Goal: Task Accomplishment & Management: Manage account settings

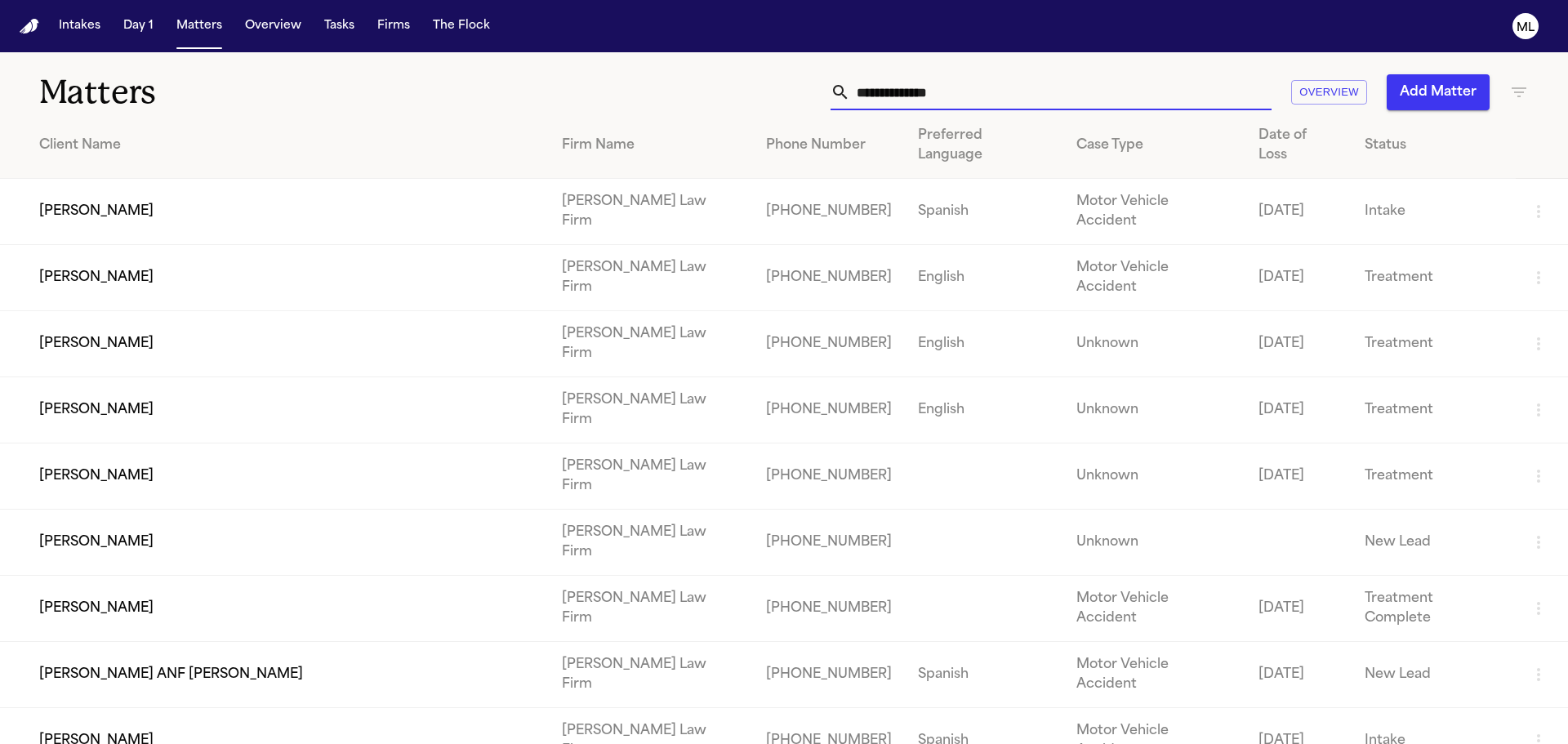
click at [1509, 86] on icon "button" at bounding box center [1519, 92] width 20 height 20
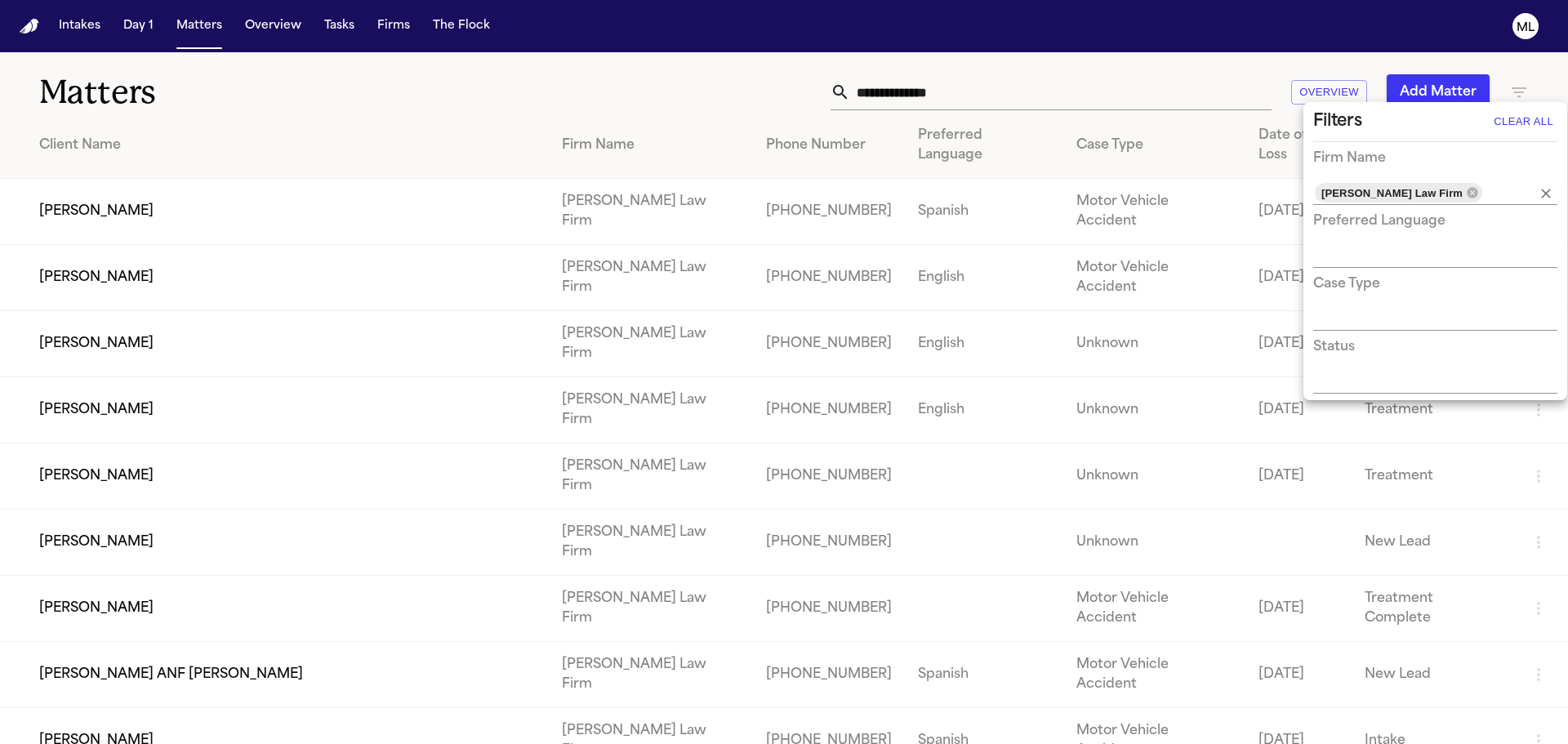
click at [1415, 200] on div "[PERSON_NAME] Law Firm" at bounding box center [1398, 193] width 167 height 20
click at [1466, 195] on icon at bounding box center [1472, 193] width 13 height 13
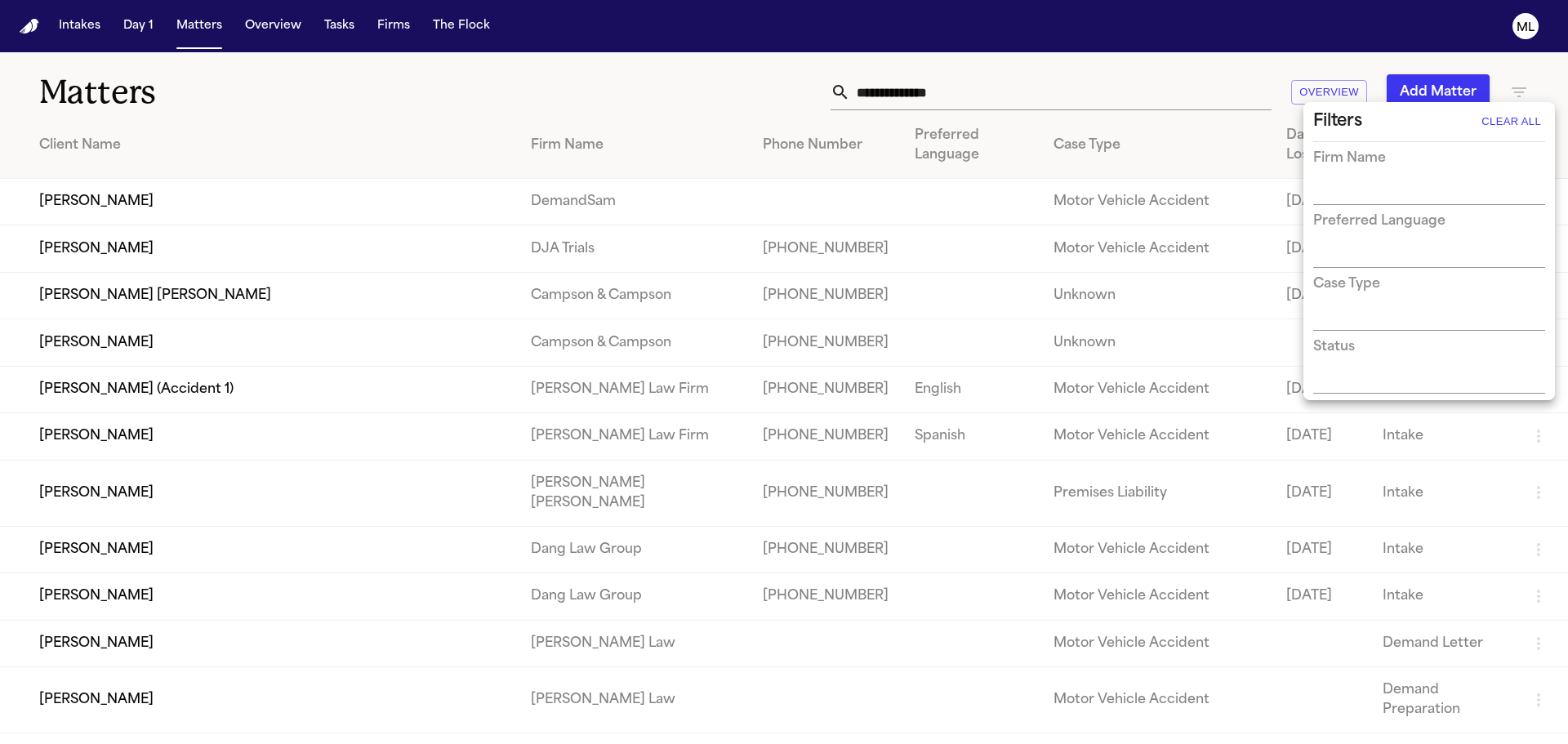
click at [109, 208] on div at bounding box center [784, 372] width 1568 height 744
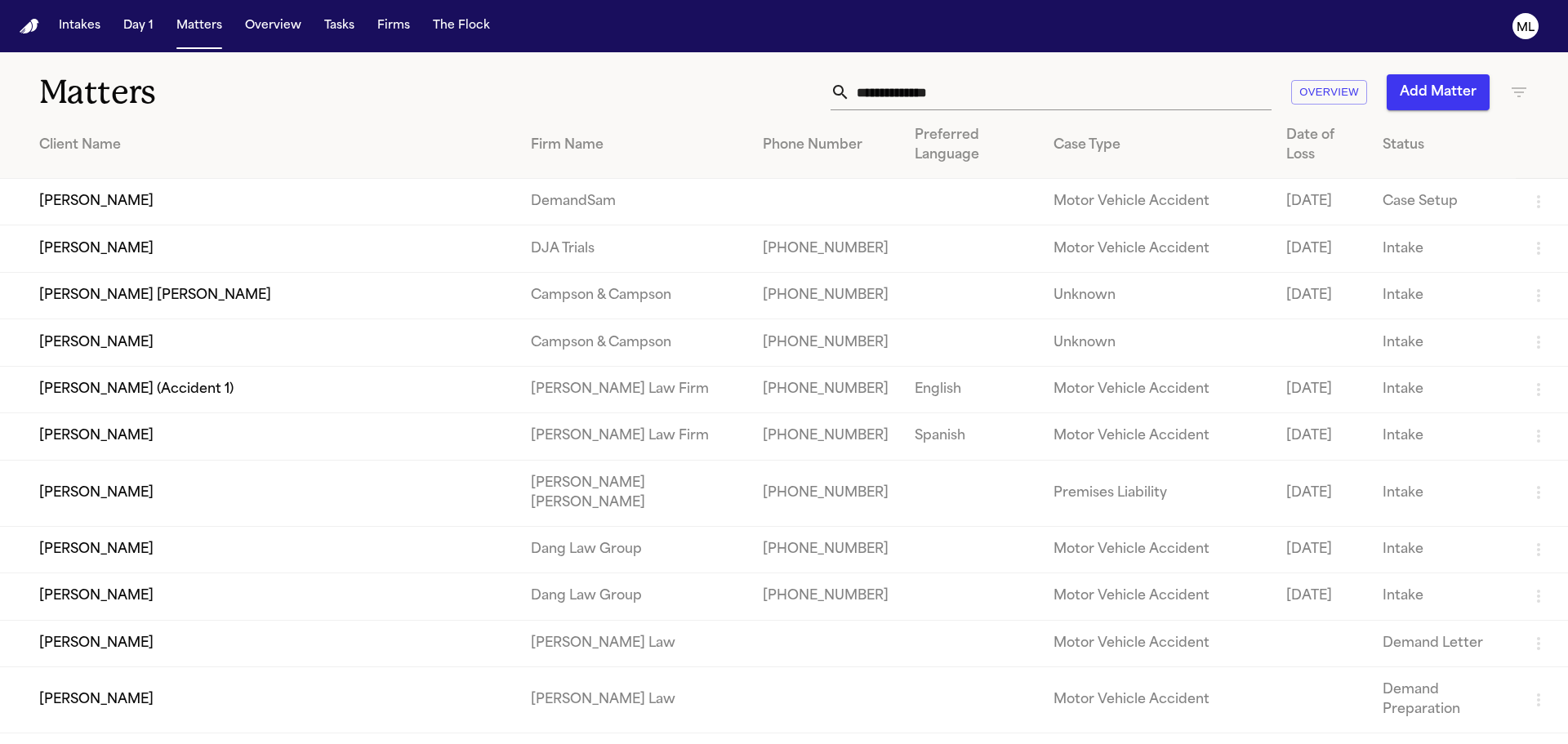
click at [107, 200] on td "[PERSON_NAME]" at bounding box center [259, 202] width 518 height 46
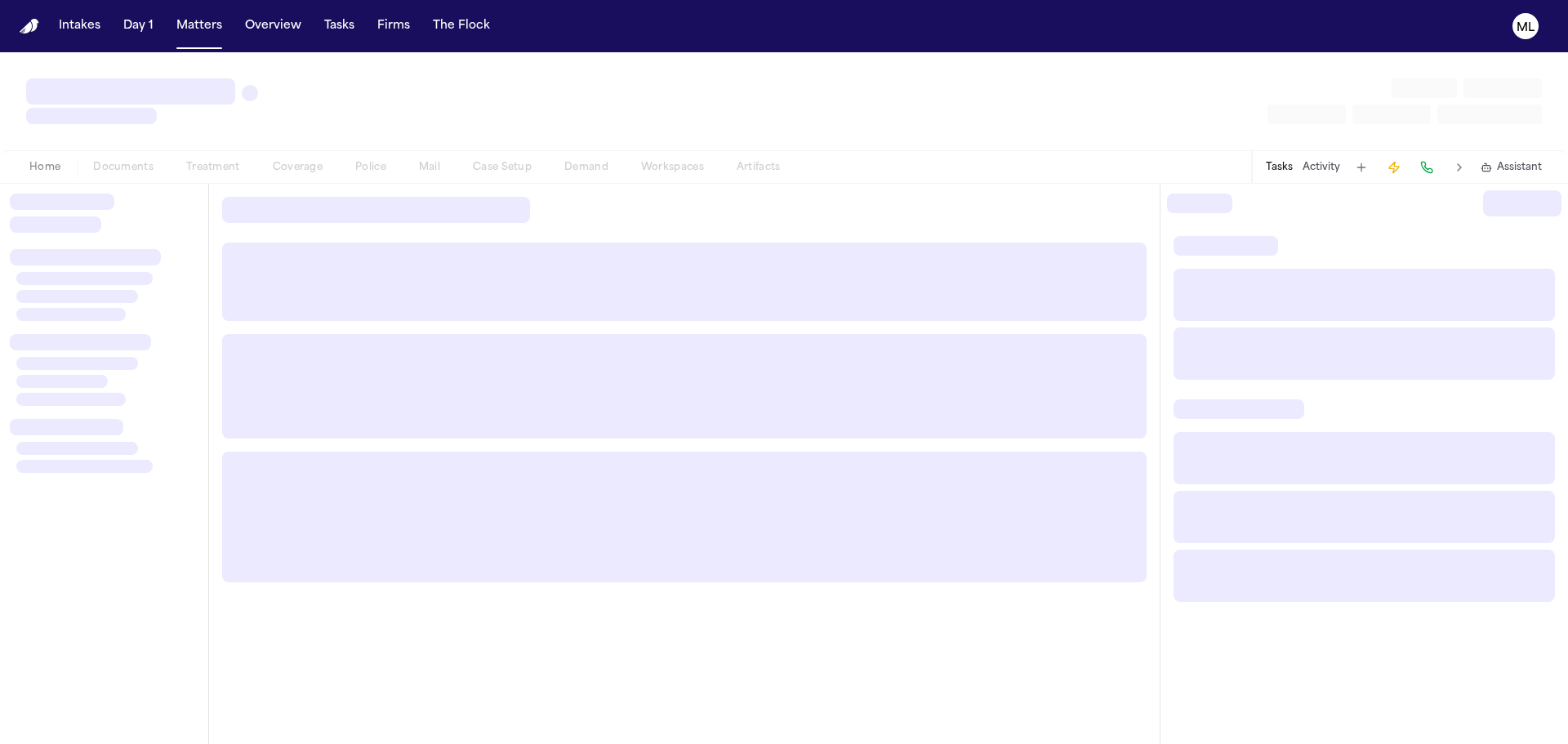
click at [107, 200] on div at bounding box center [62, 202] width 105 height 16
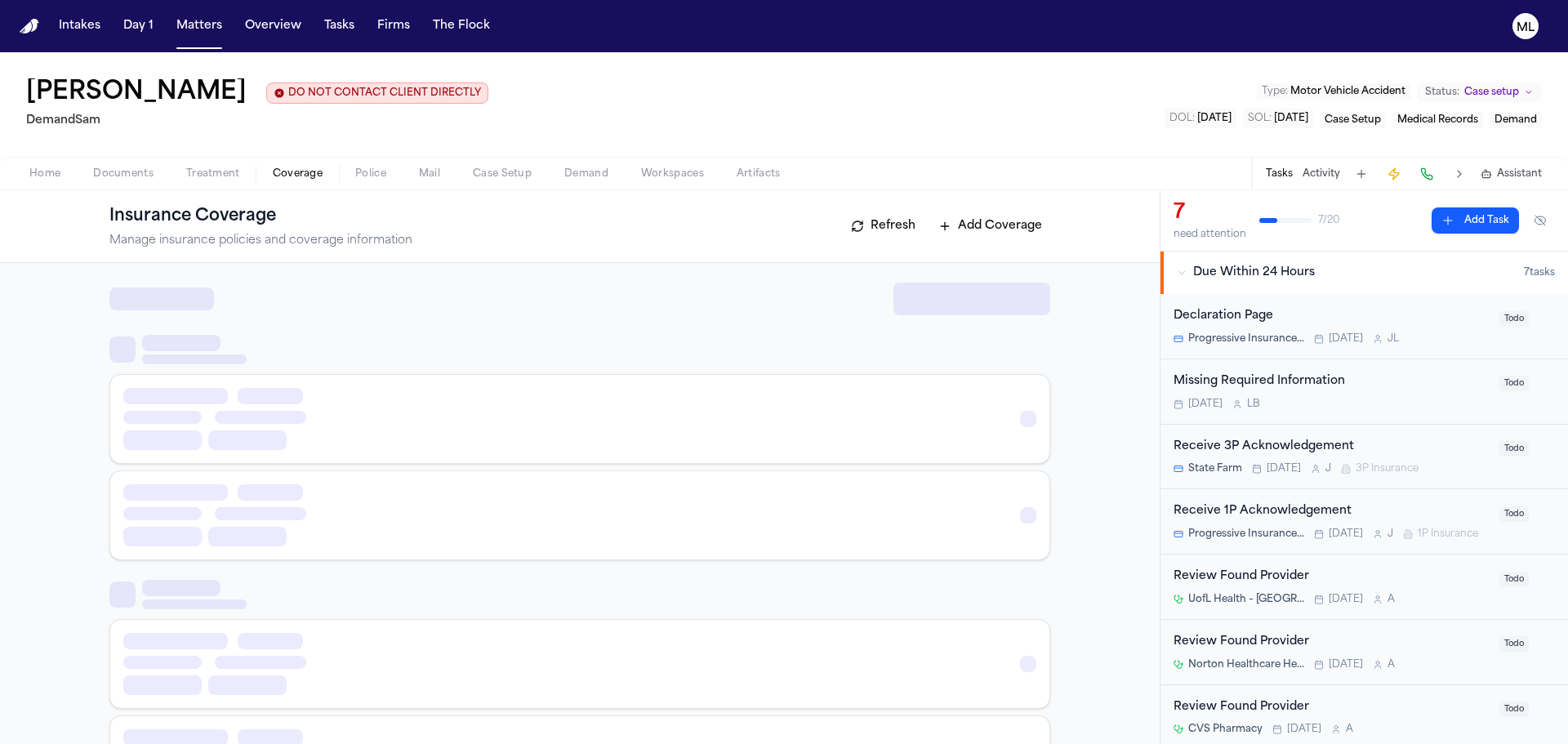
click at [299, 171] on span "Coverage" at bounding box center [298, 174] width 49 height 13
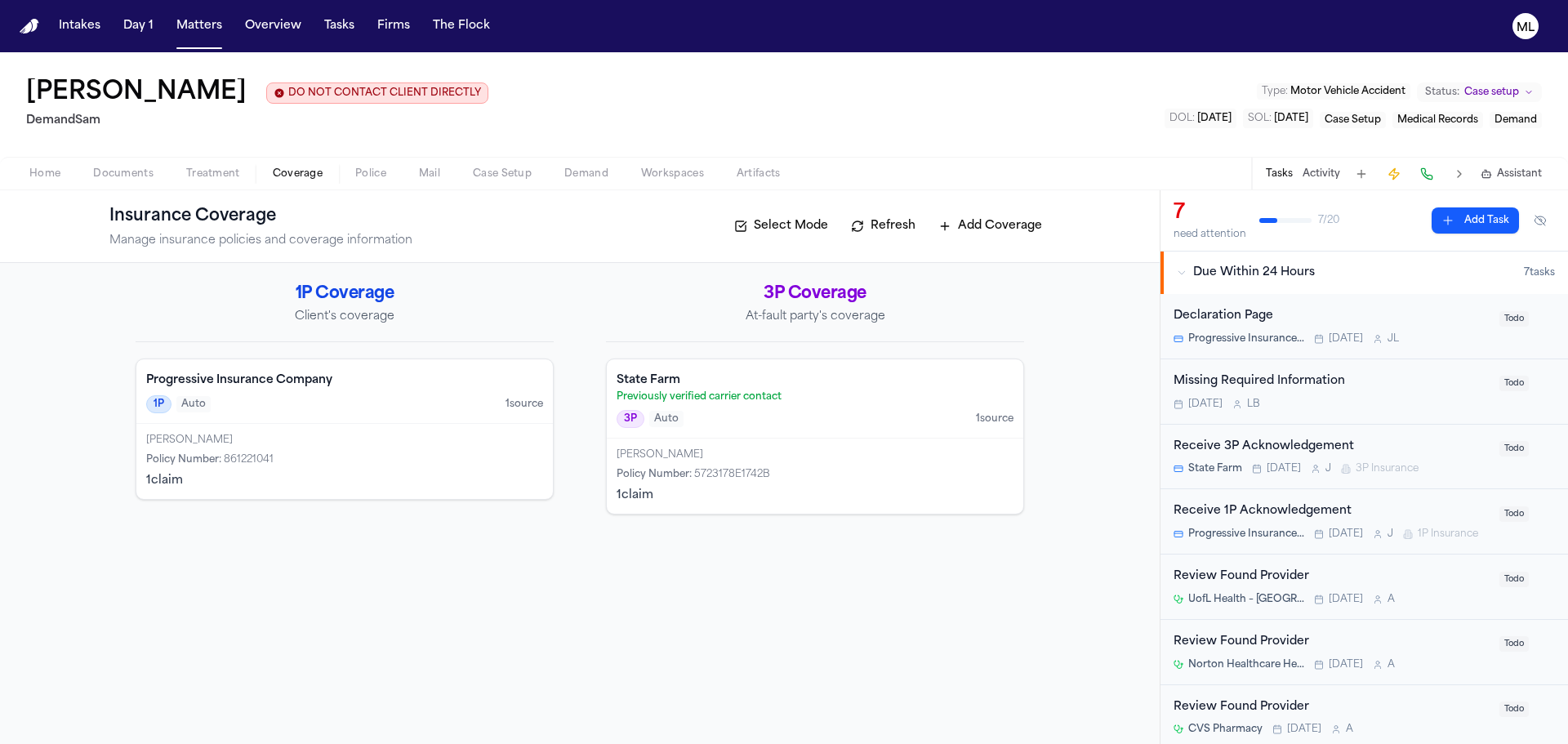
click at [393, 438] on div "[PERSON_NAME]" at bounding box center [344, 440] width 397 height 13
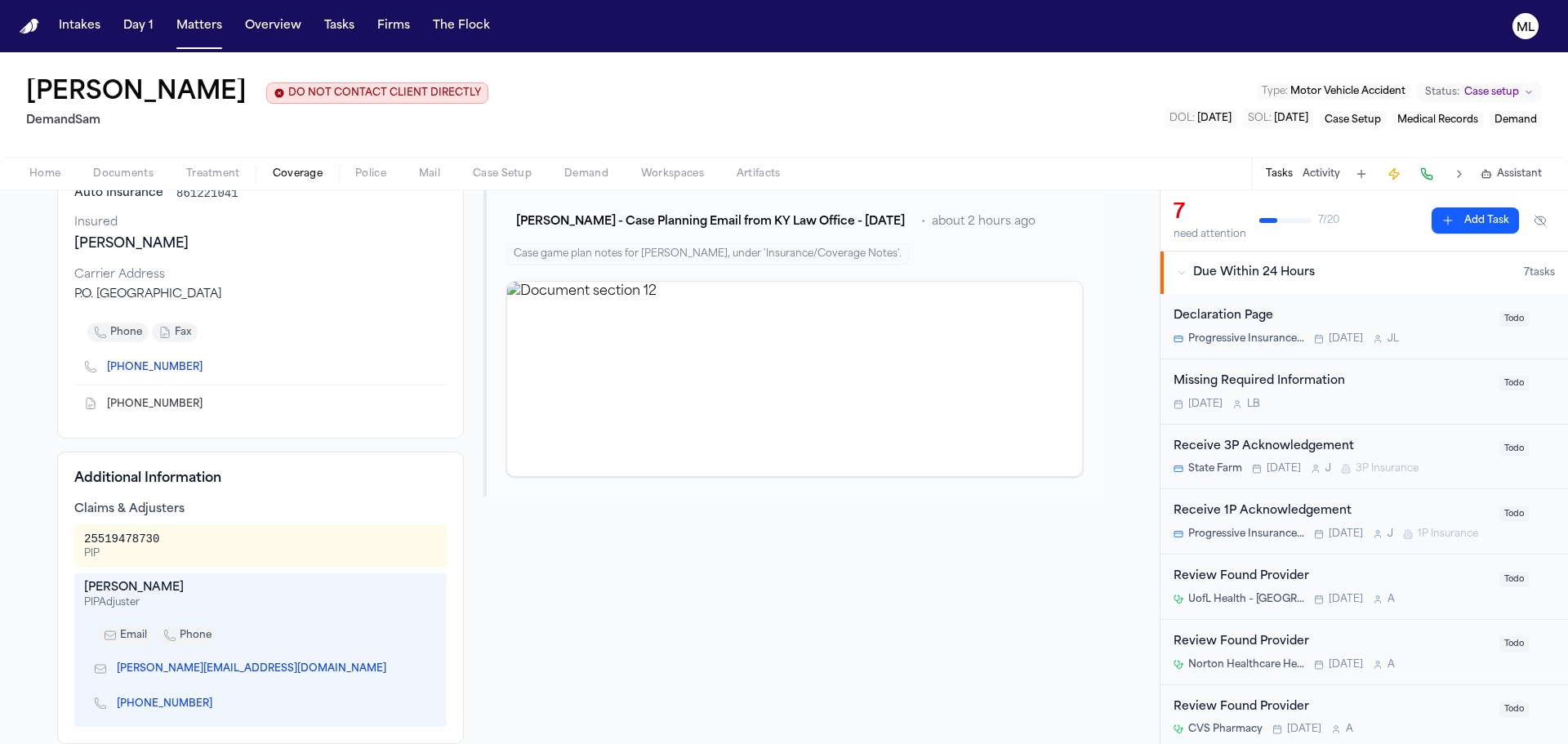
scroll to position [245, 0]
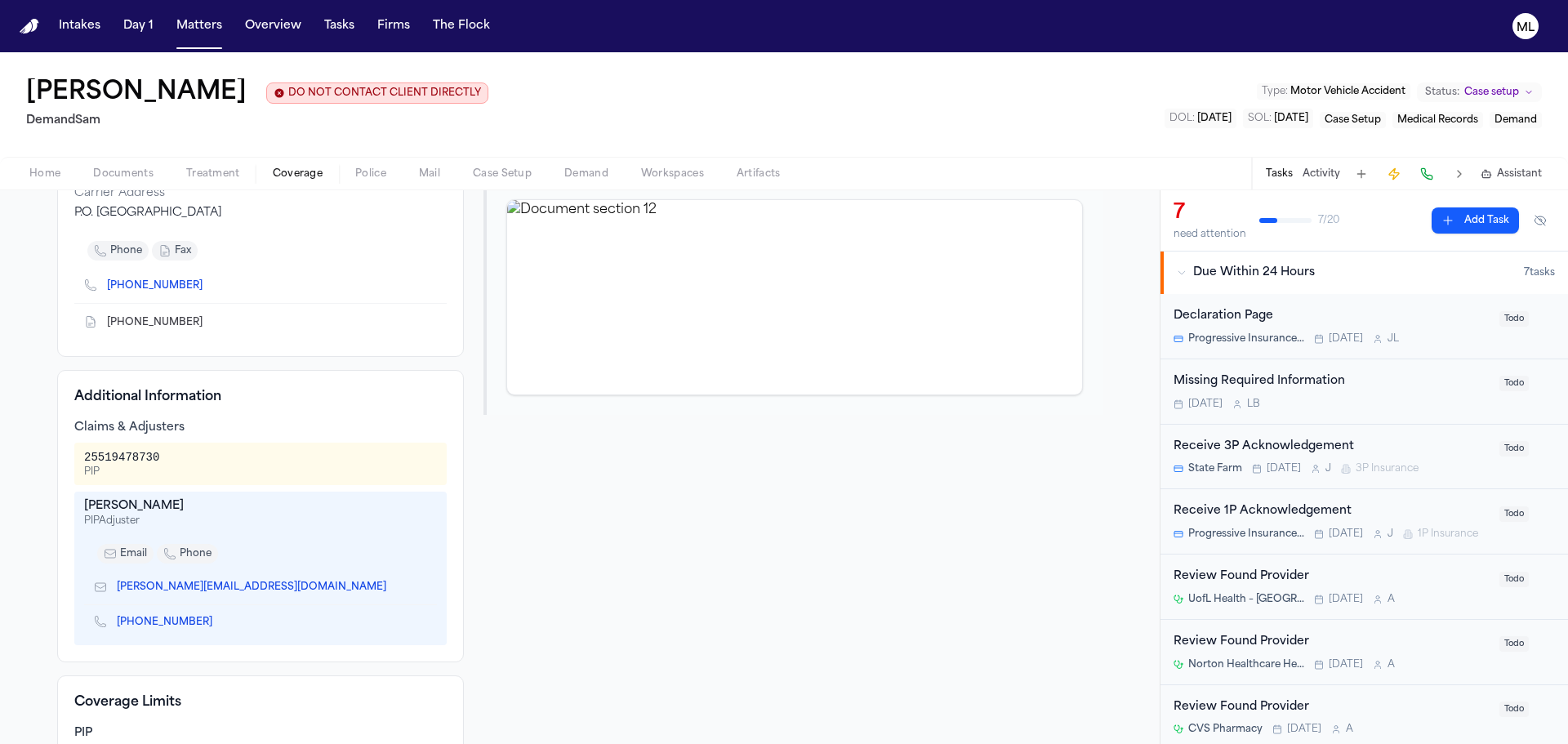
click at [389, 583] on icon "Copy to clipboard" at bounding box center [394, 587] width 10 height 10
click at [183, 38] on button "Matters" at bounding box center [199, 26] width 59 height 30
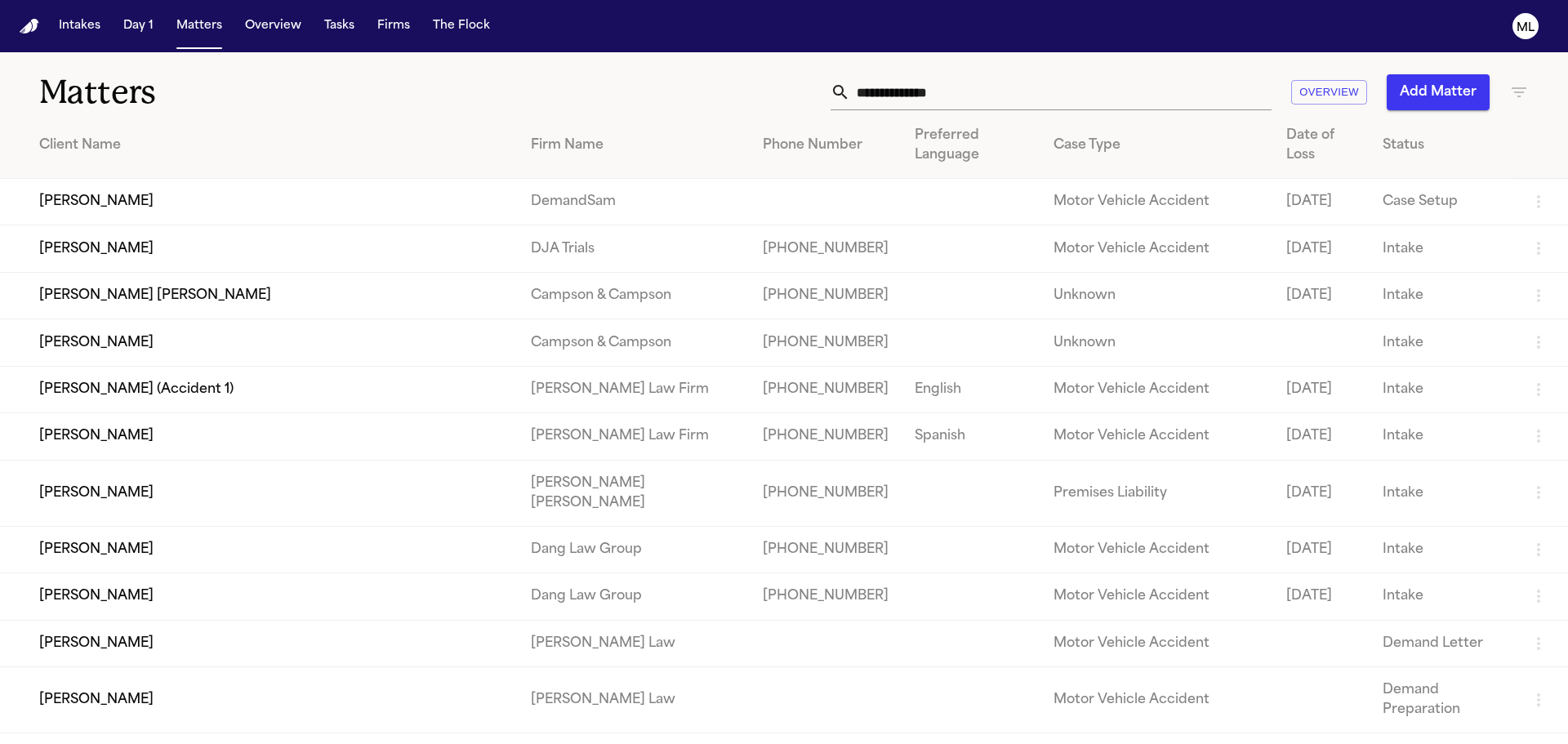
click at [979, 92] on input "text" at bounding box center [1061, 92] width 421 height 36
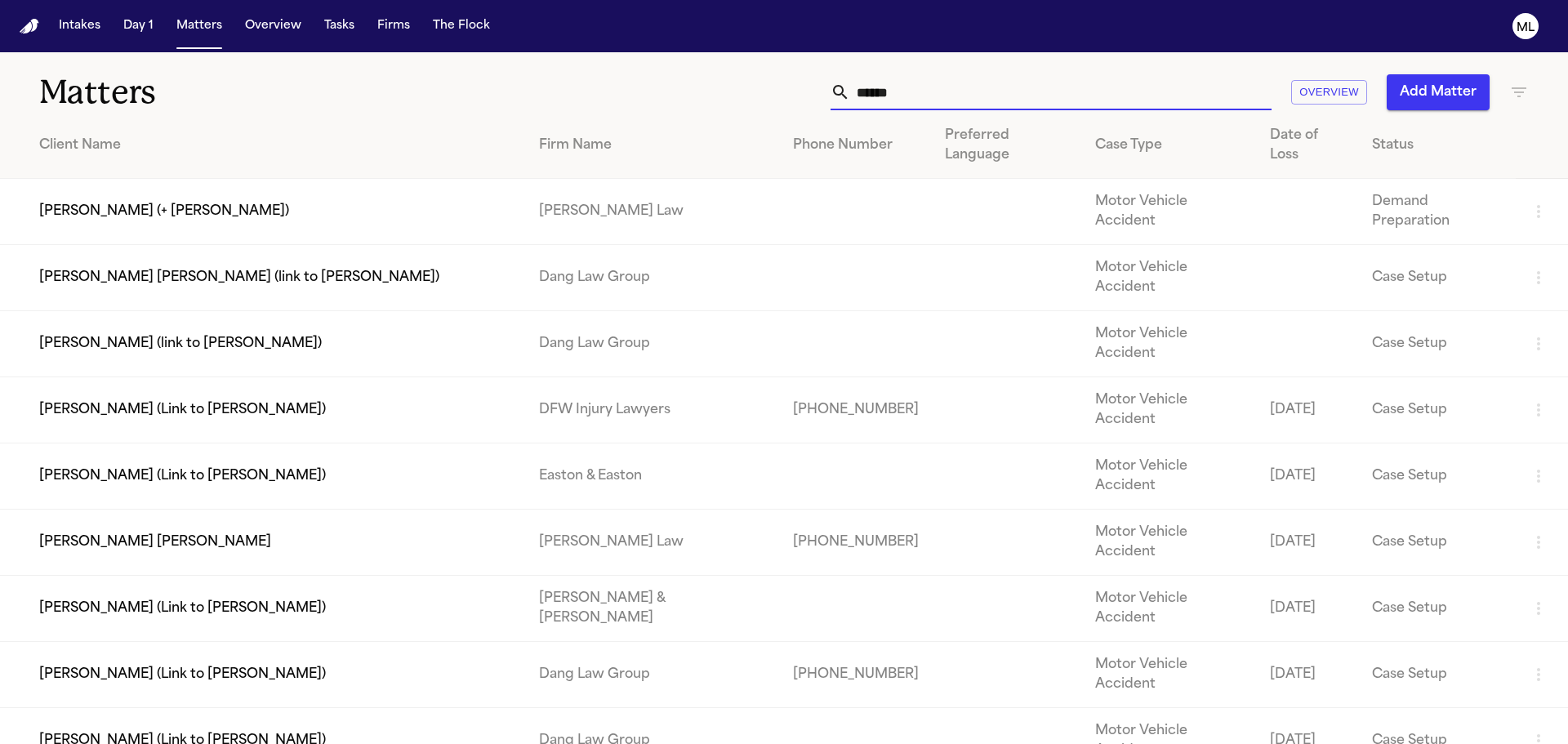
type input "*****"
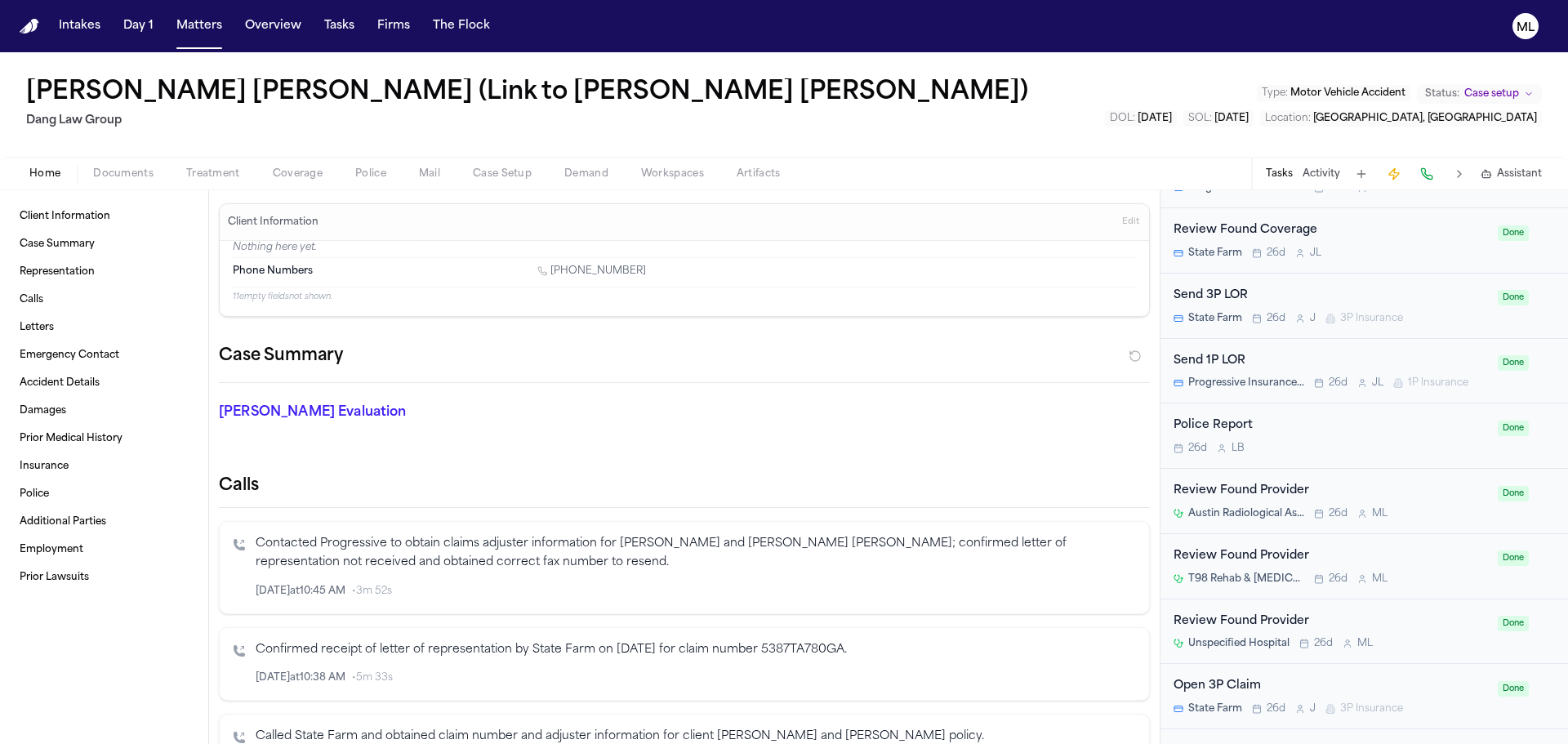
scroll to position [867, 0]
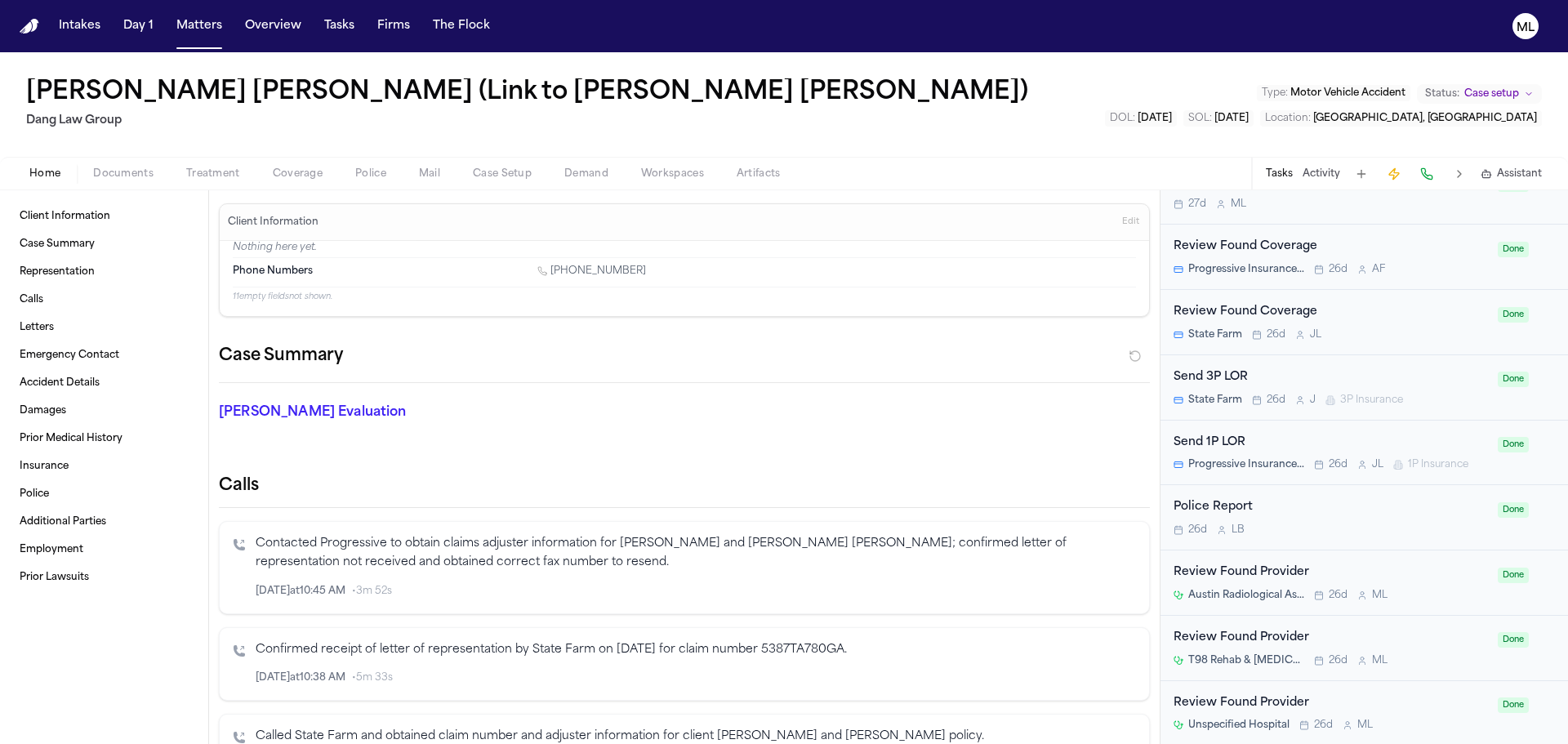
click at [1356, 532] on div "26d L B" at bounding box center [1330, 530] width 314 height 13
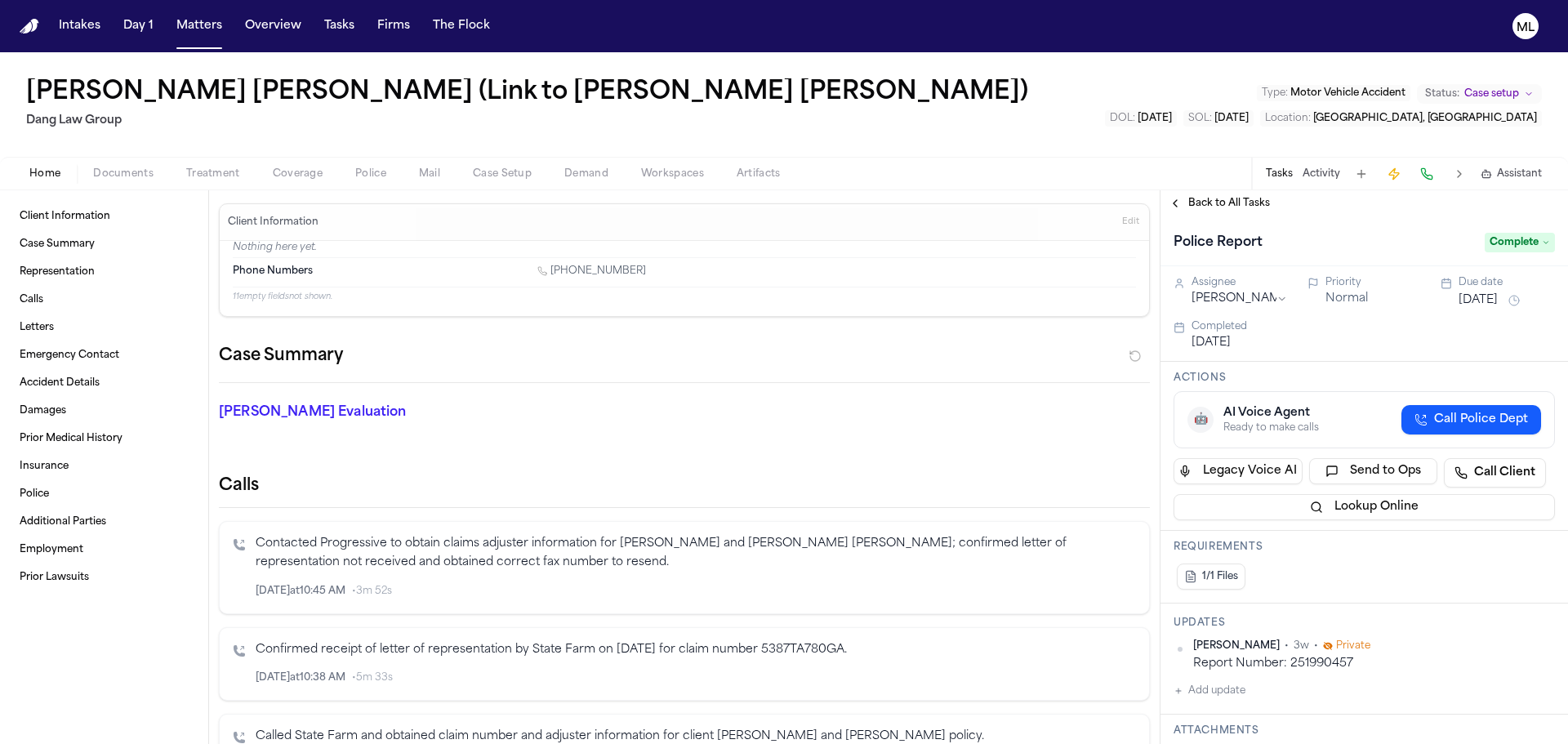
click at [1488, 293] on button "[DATE]" at bounding box center [1478, 300] width 40 height 16
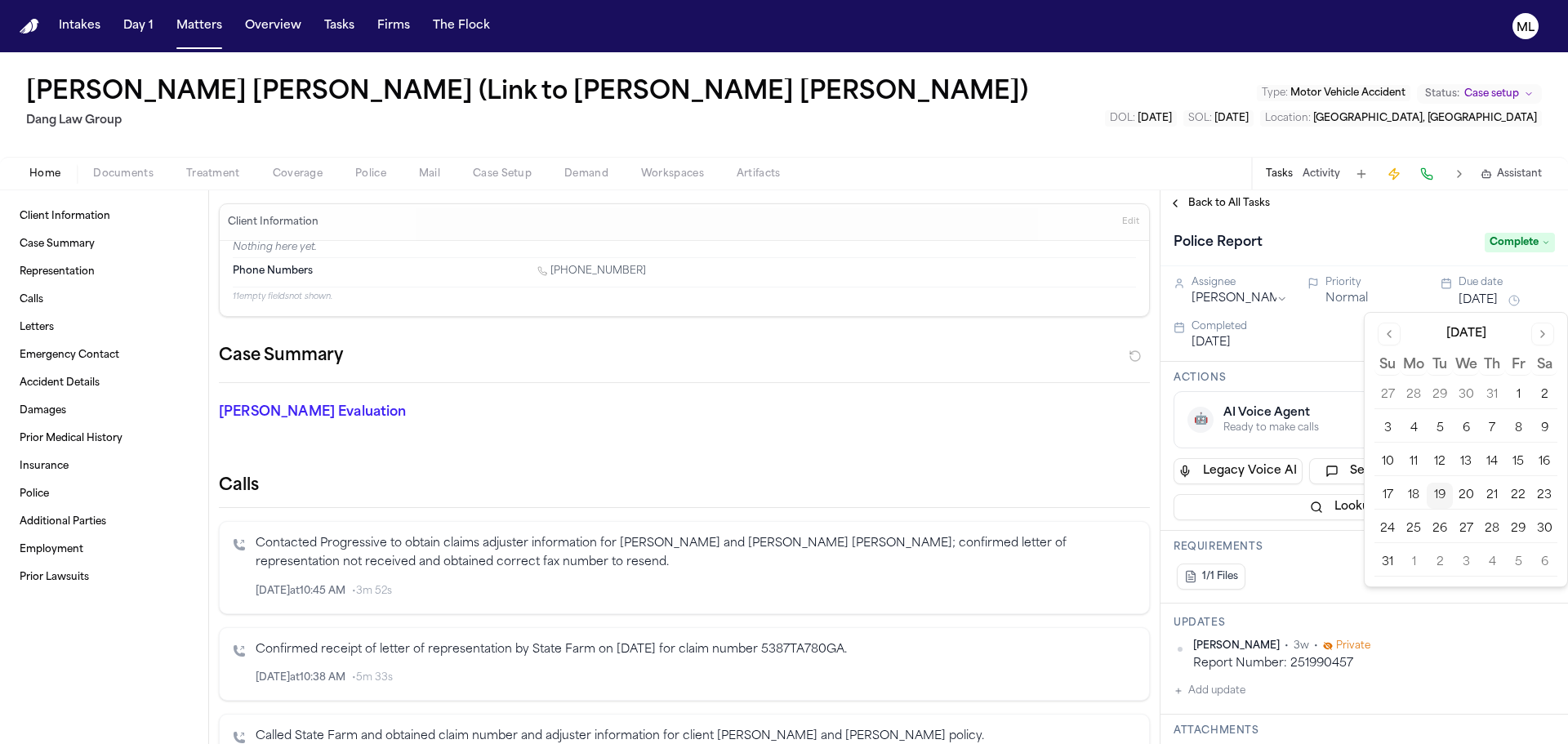
click at [1542, 334] on button "Go to next month" at bounding box center [1543, 334] width 23 height 23
click at [1384, 339] on button "Go to previous month" at bounding box center [1389, 334] width 23 height 23
click at [1468, 494] on button "20" at bounding box center [1467, 496] width 26 height 26
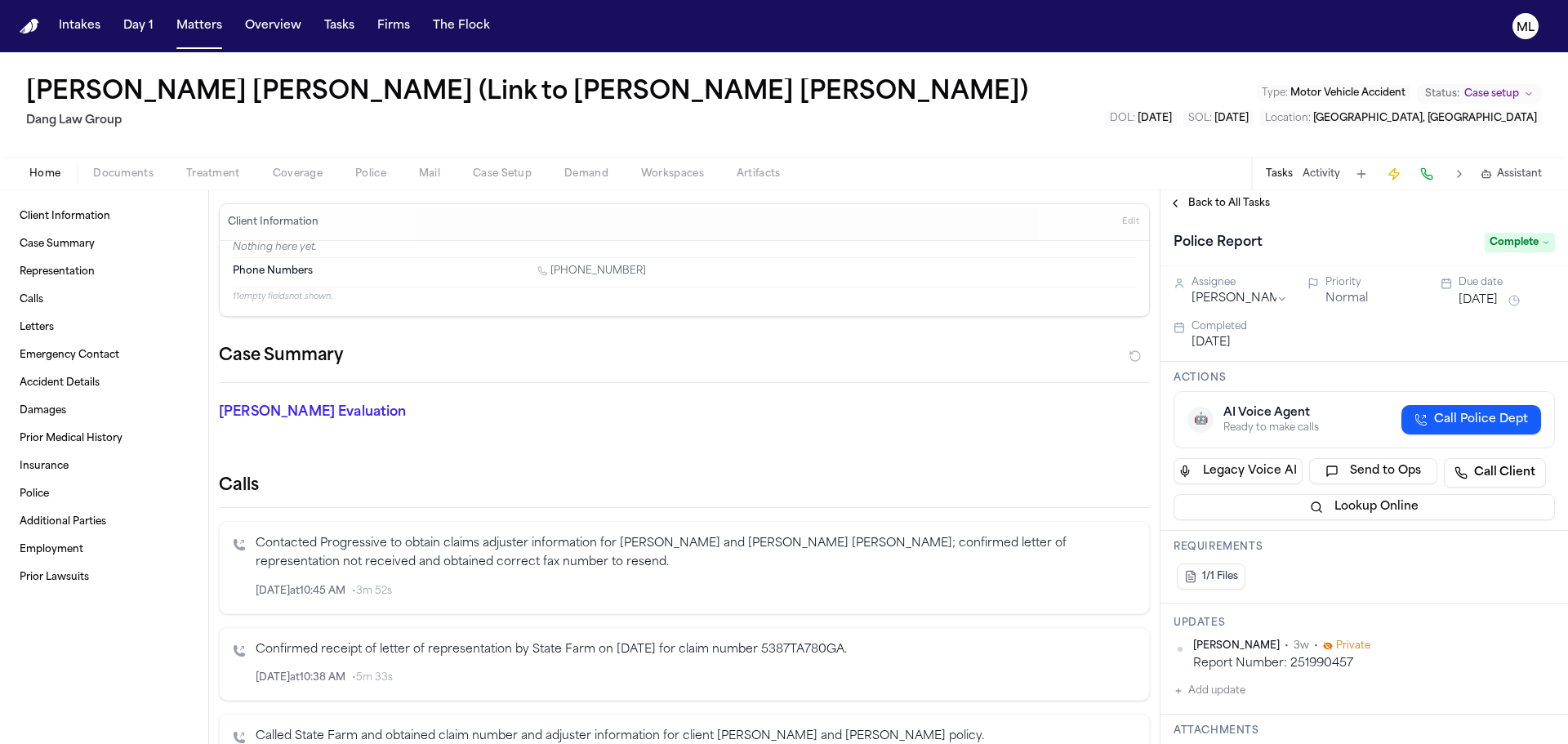
click at [1505, 252] on span "Complete" at bounding box center [1519, 243] width 70 height 20
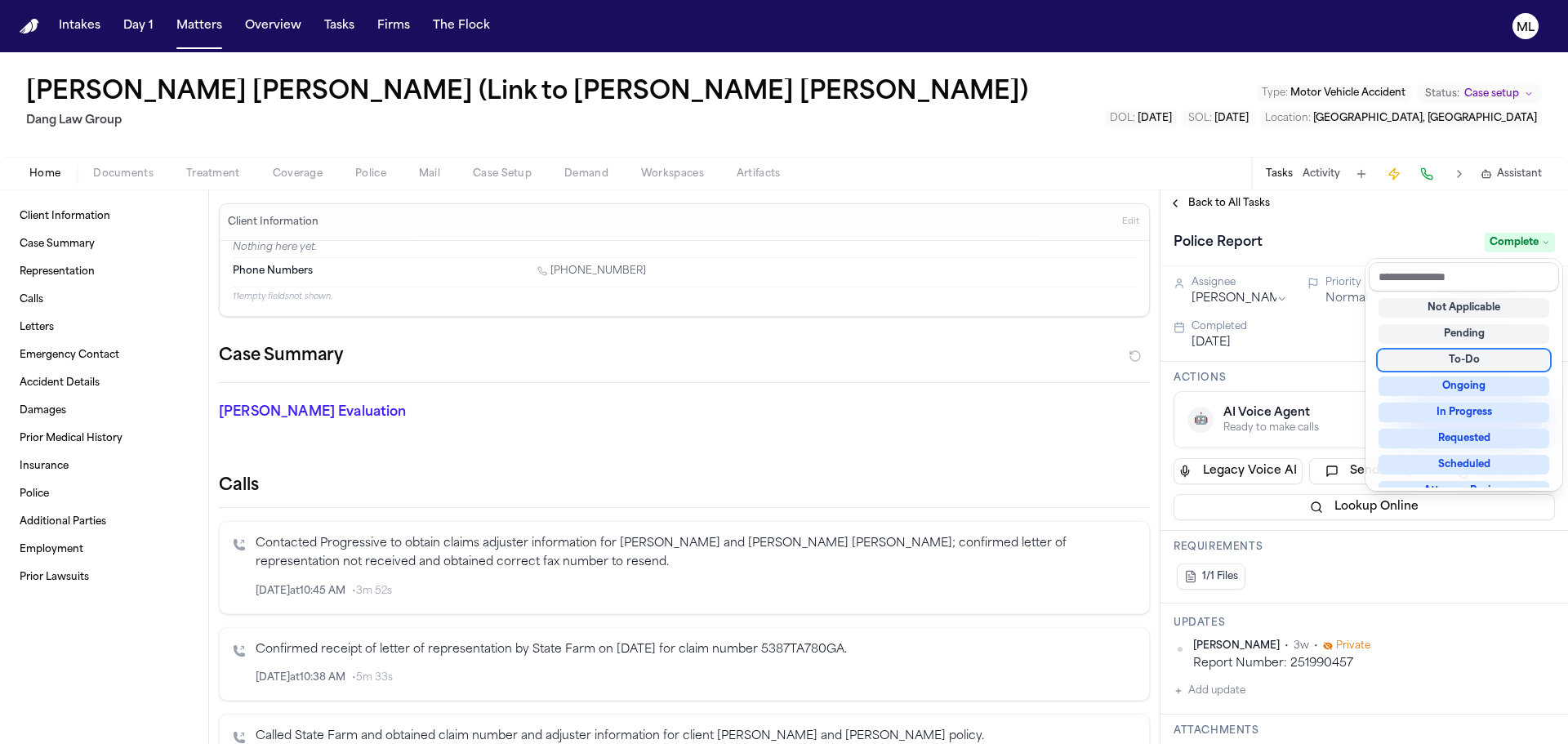
click at [1461, 363] on div "To-Do" at bounding box center [1463, 360] width 171 height 20
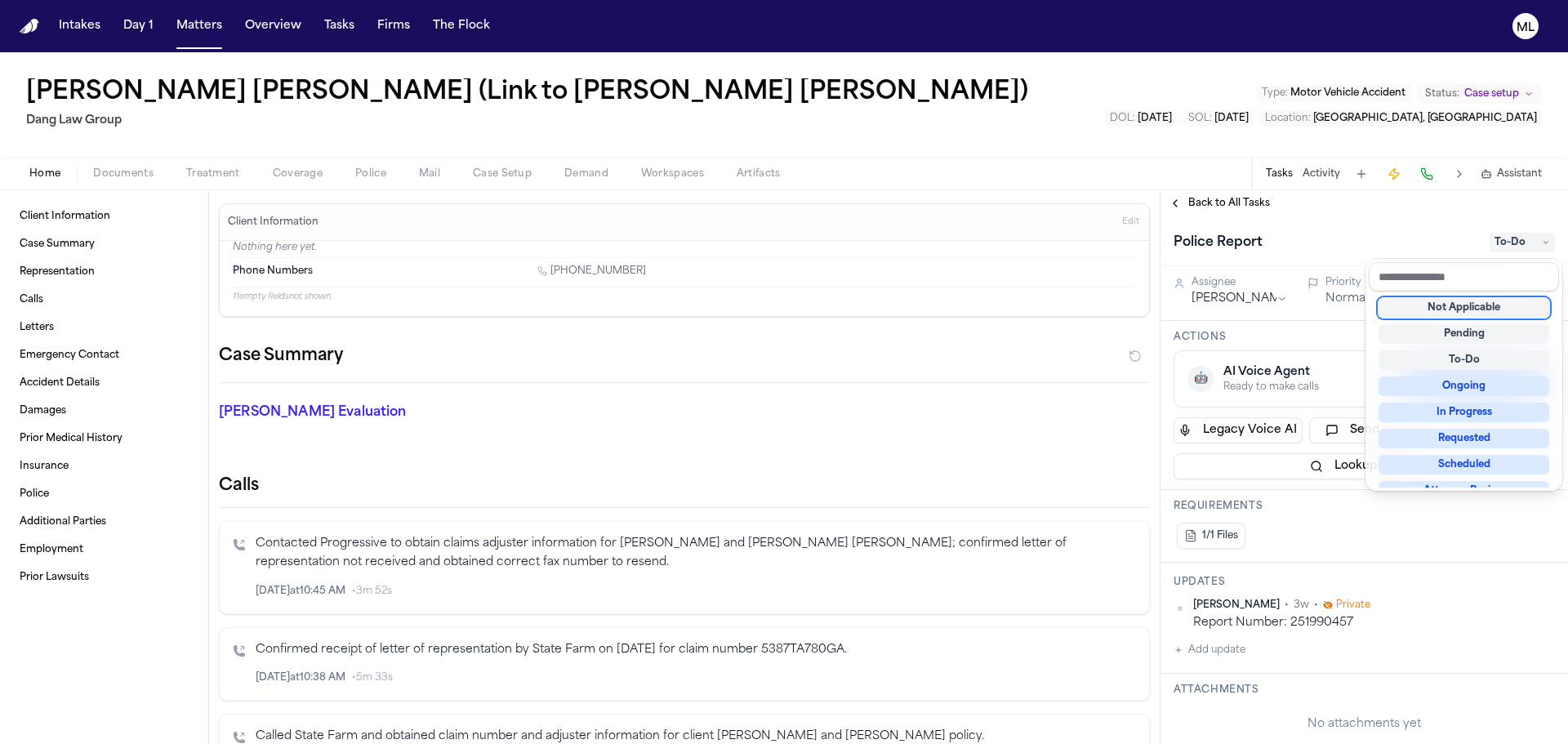
click at [1220, 198] on div "Back to All Tasks Police Report To-Do Assignee [PERSON_NAME] Priority Normal Du…" at bounding box center [1364, 467] width 407 height 553
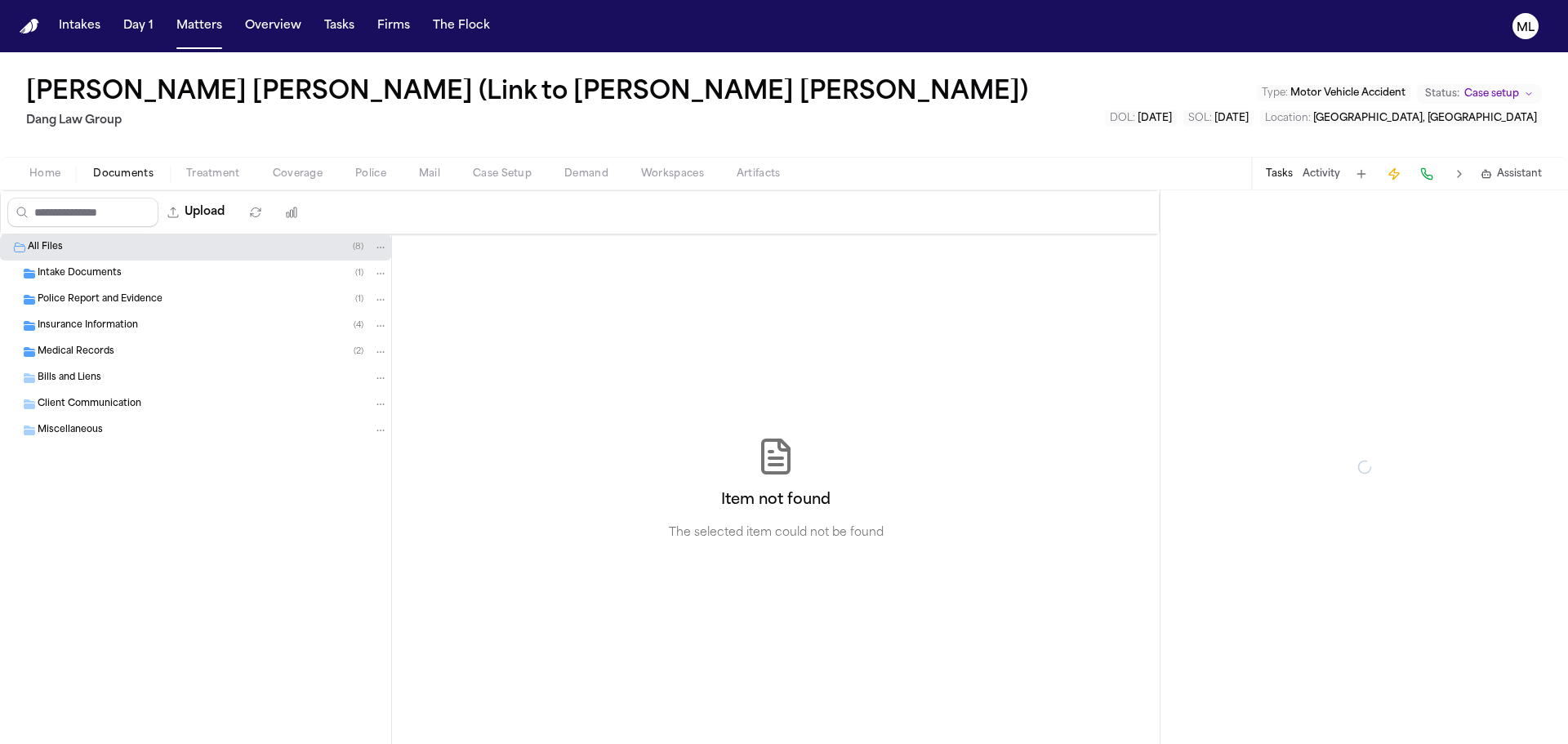
click at [139, 171] on span "Documents" at bounding box center [123, 174] width 60 height 13
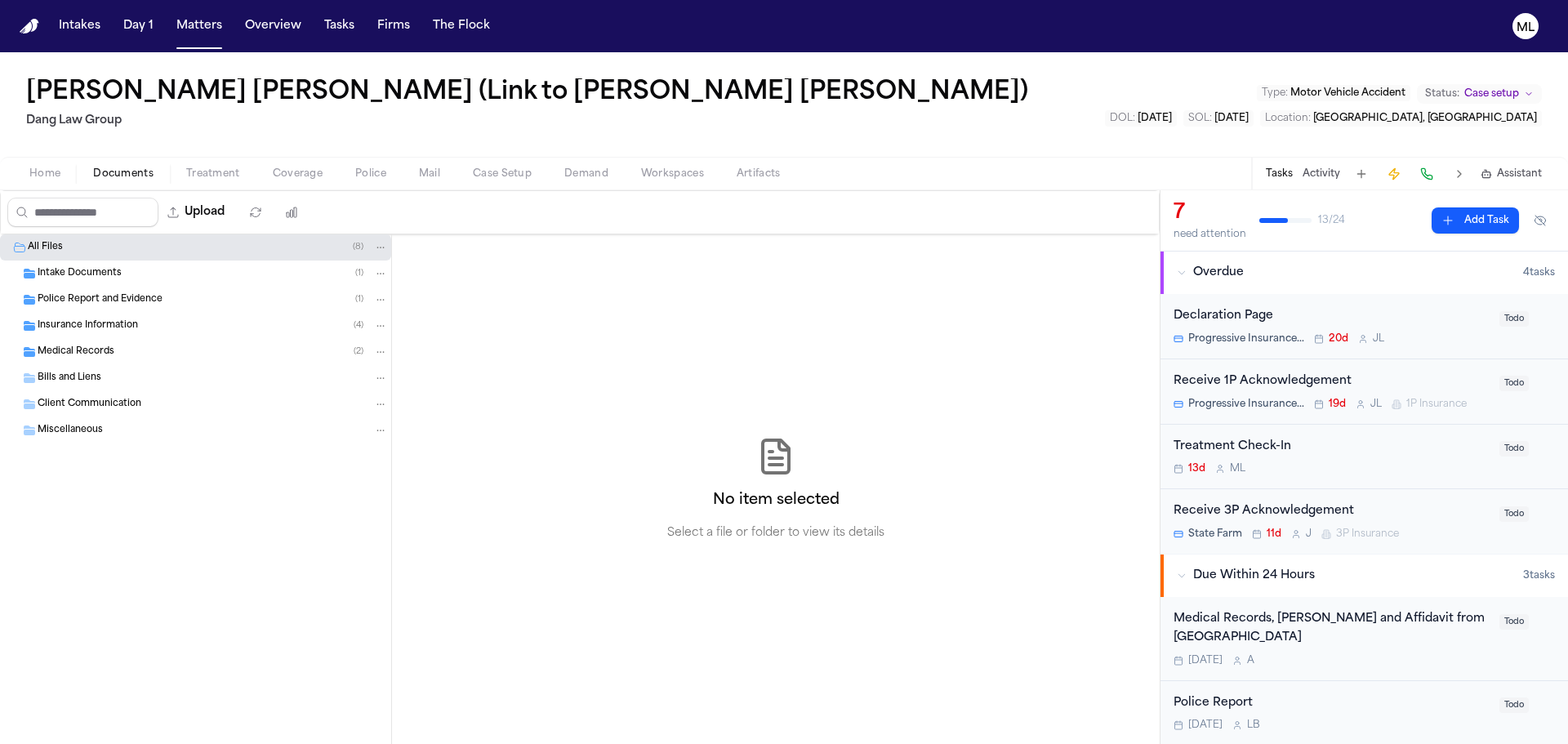
click at [90, 300] on span "Police Report and Evidence" at bounding box center [100, 299] width 125 height 14
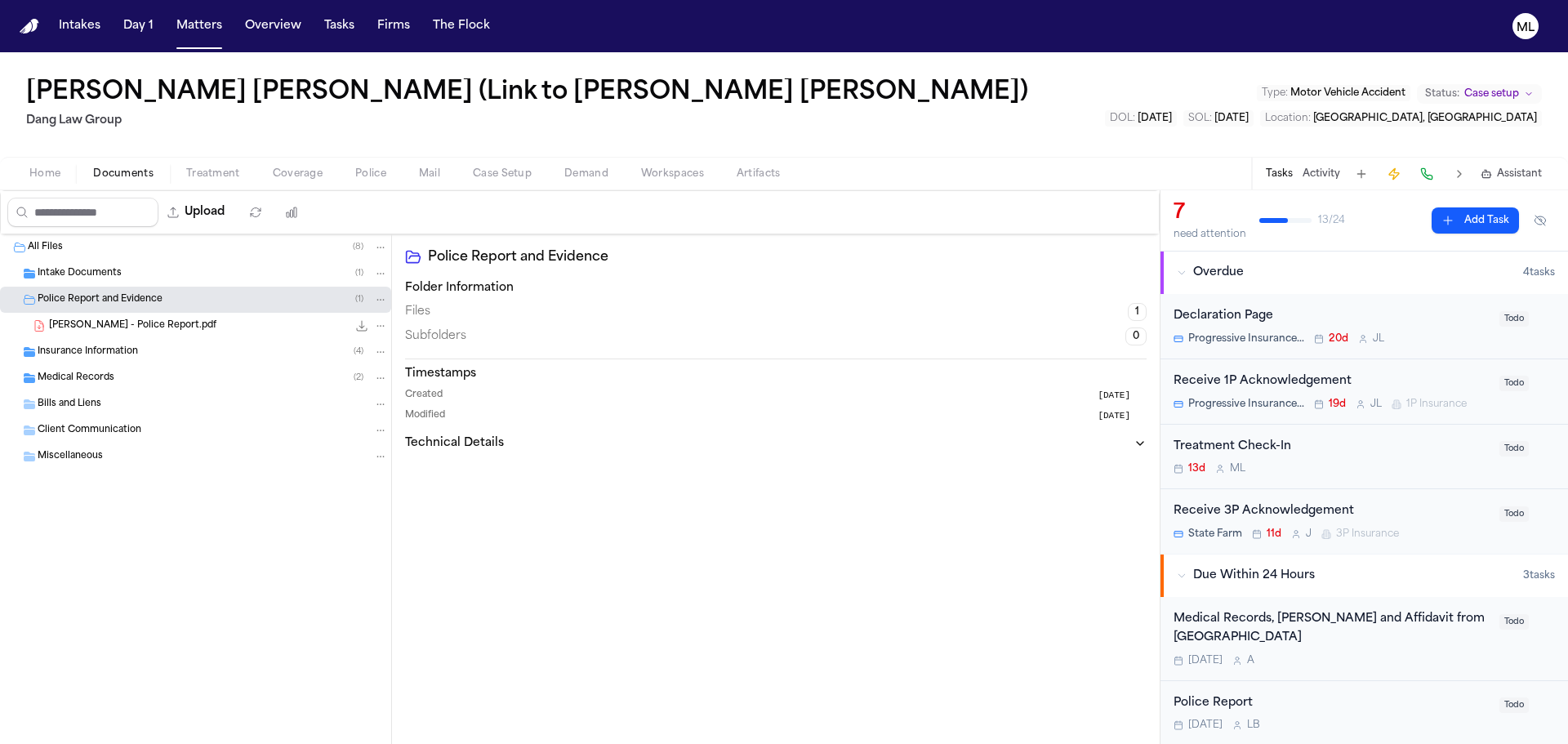
click at [156, 331] on span "[PERSON_NAME] - Police Report.pdf" at bounding box center [132, 326] width 167 height 14
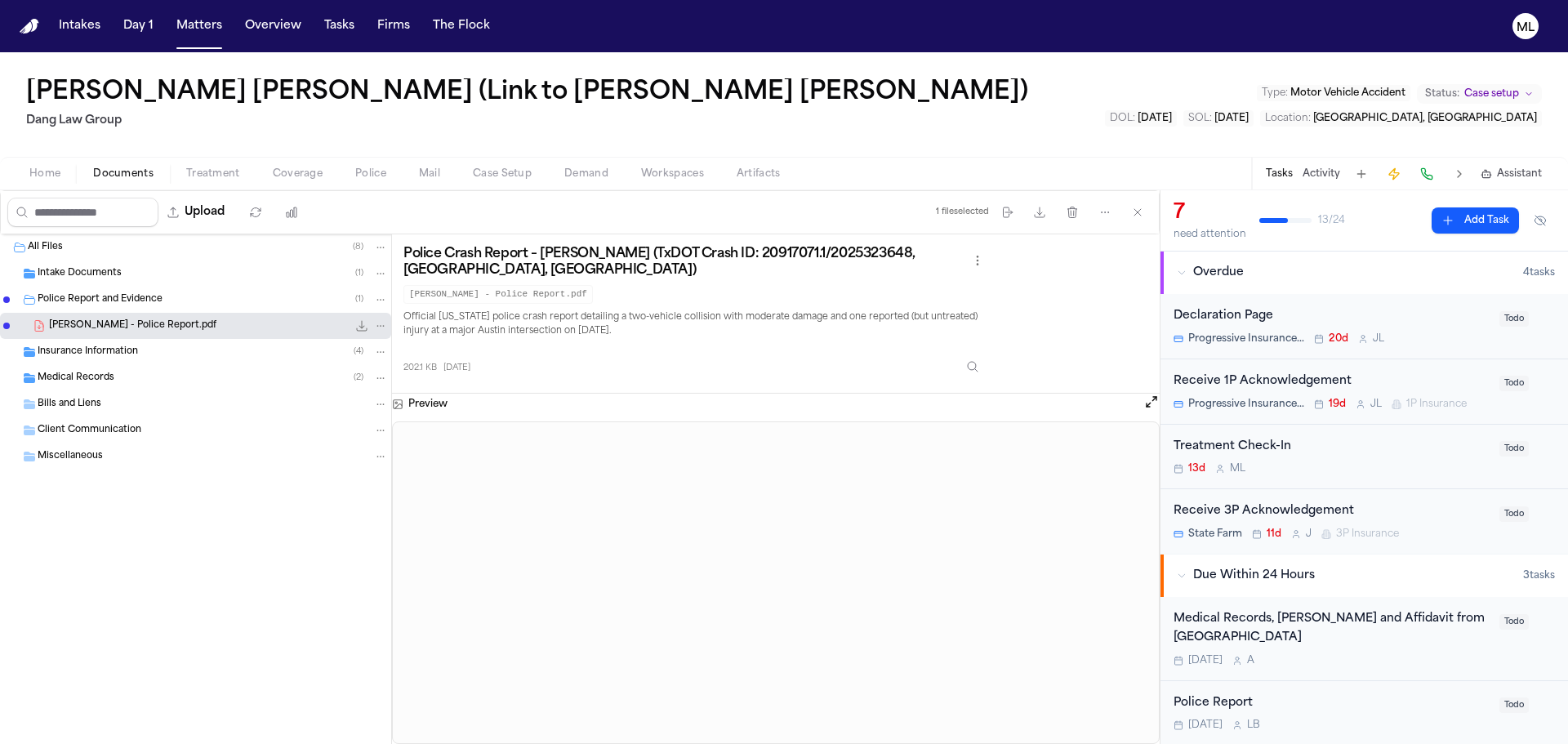
click at [1142, 383] on div "Police Crash Report – [PERSON_NAME] (TxDOT Crash ID: 20917071.1/2025323648, [GE…" at bounding box center [775, 313] width 768 height 159
click at [1147, 394] on button "Open preview" at bounding box center [1151, 402] width 16 height 16
click at [195, 20] on button "Matters" at bounding box center [199, 26] width 59 height 30
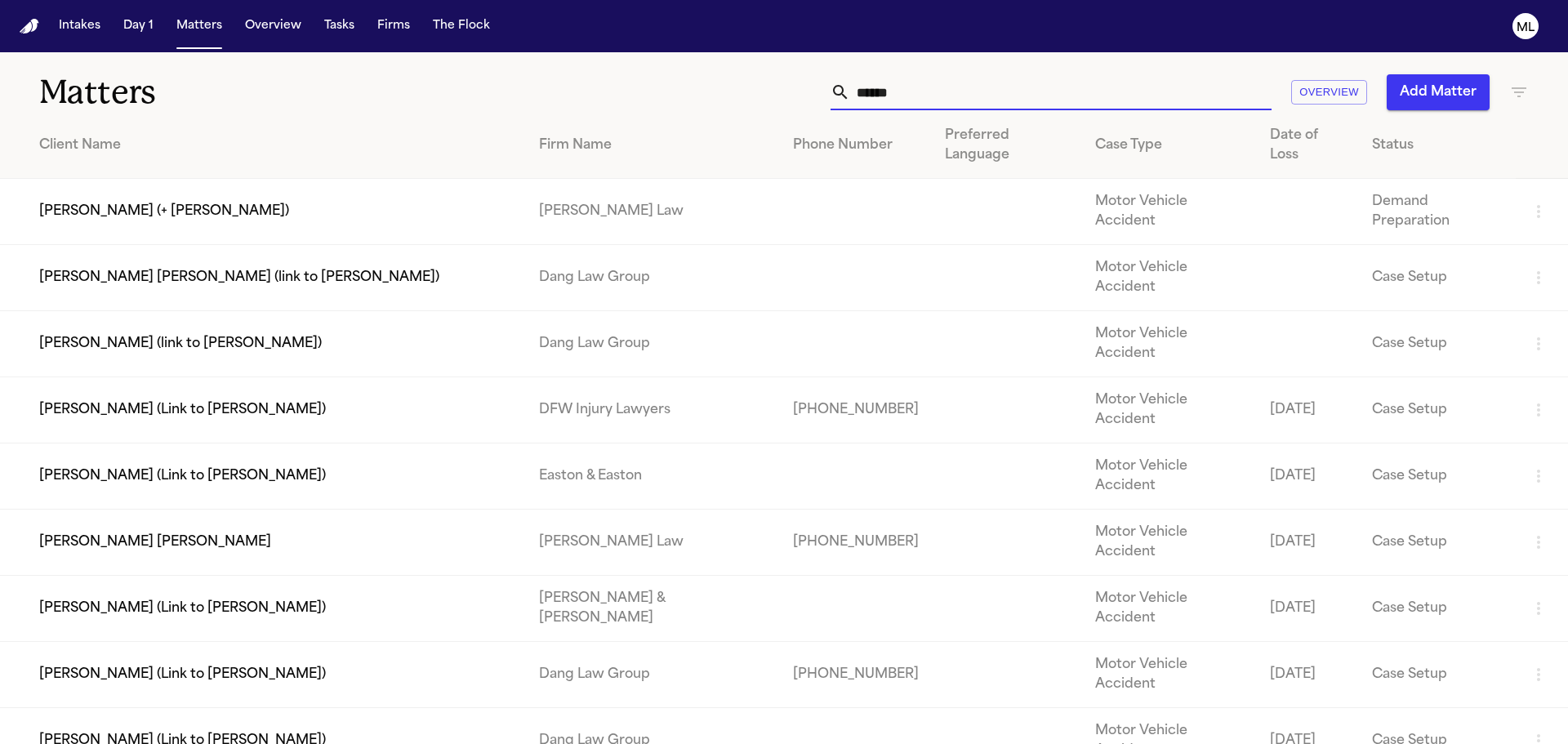
drag, startPoint x: 913, startPoint y: 100, endPoint x: 775, endPoint y: 101, distance: 138.0
click at [775, 101] on div "***** Overview Add Matter" at bounding box center [1001, 92] width 1056 height 36
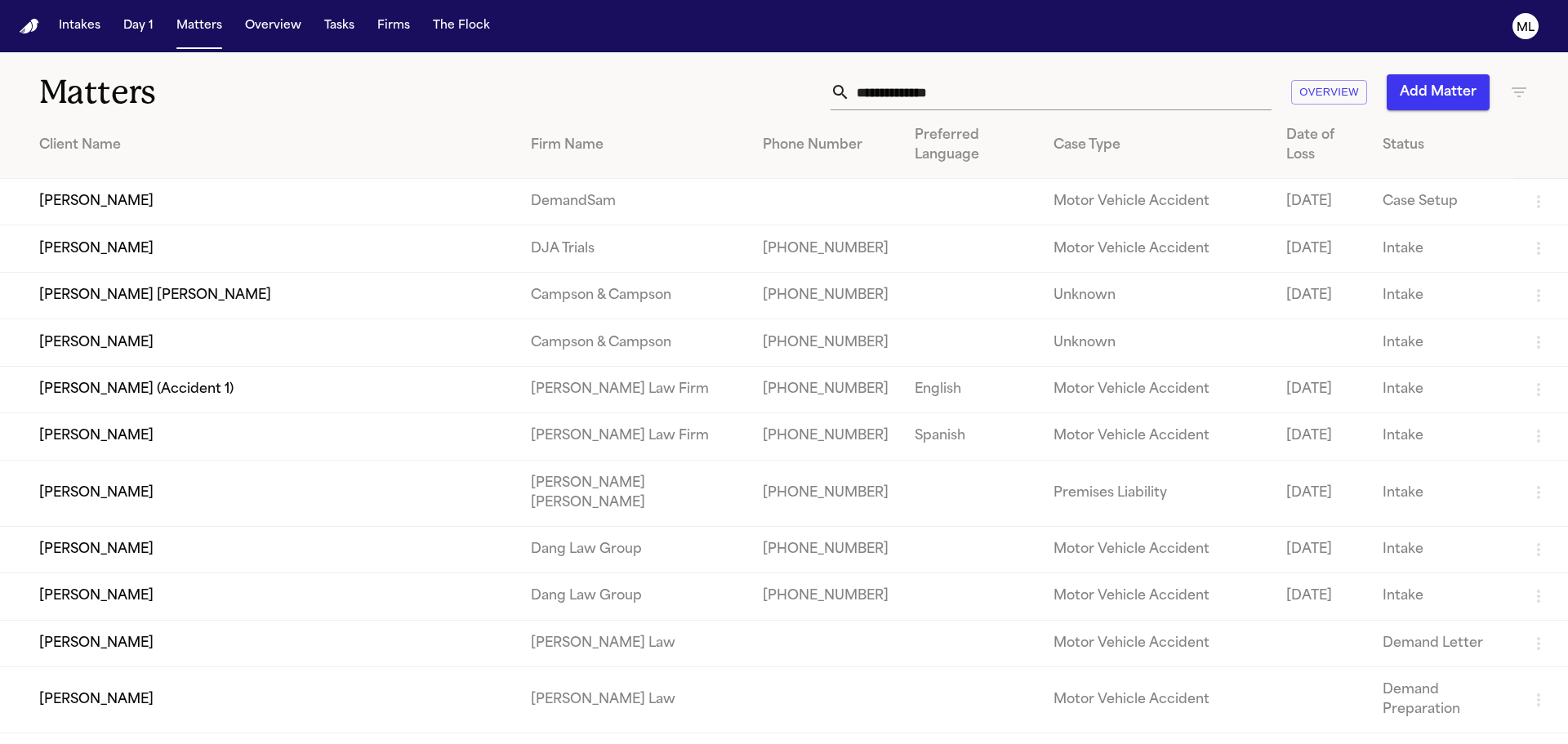
click at [195, 197] on td "[PERSON_NAME]" at bounding box center [259, 202] width 518 height 46
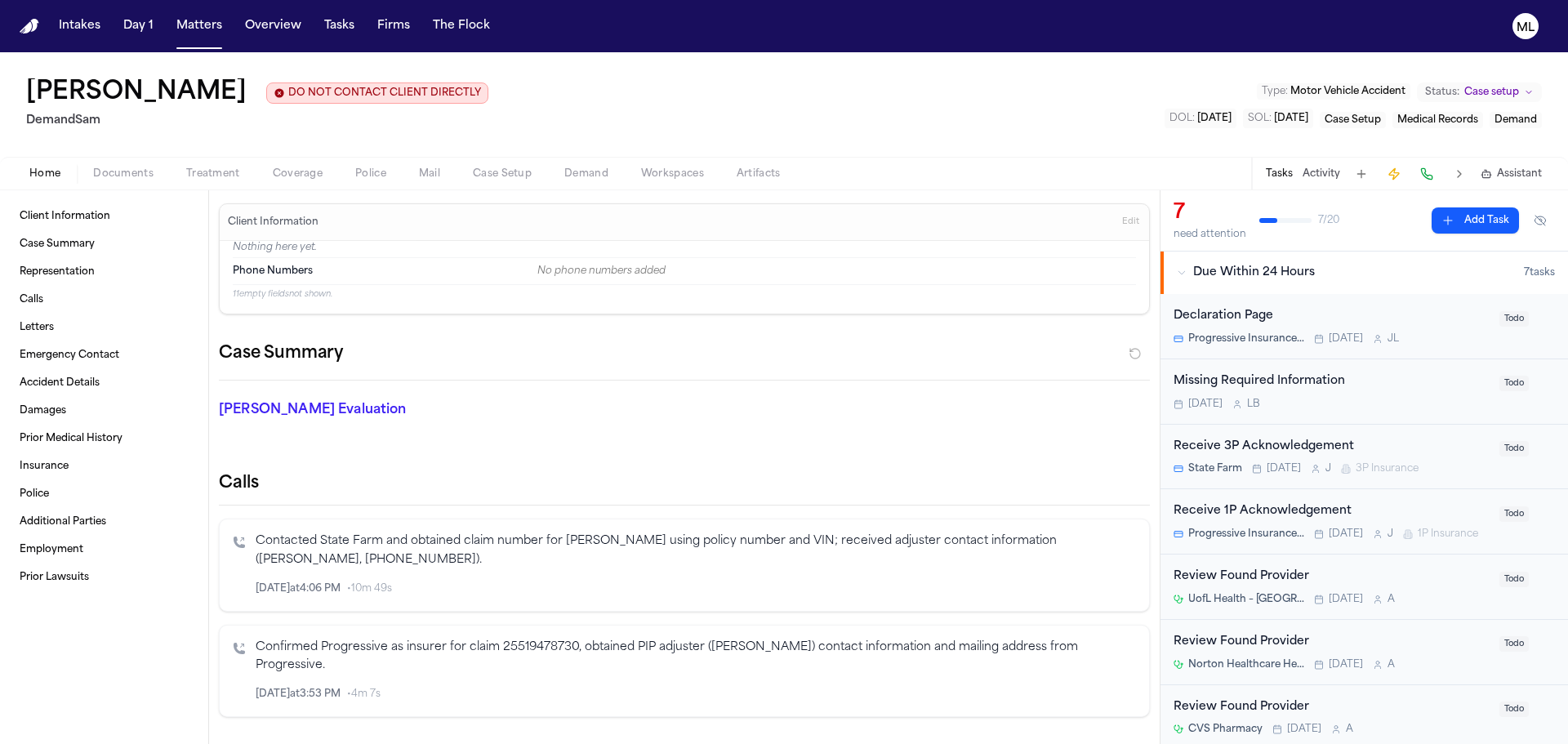
click at [306, 164] on button "Coverage" at bounding box center [298, 174] width 82 height 20
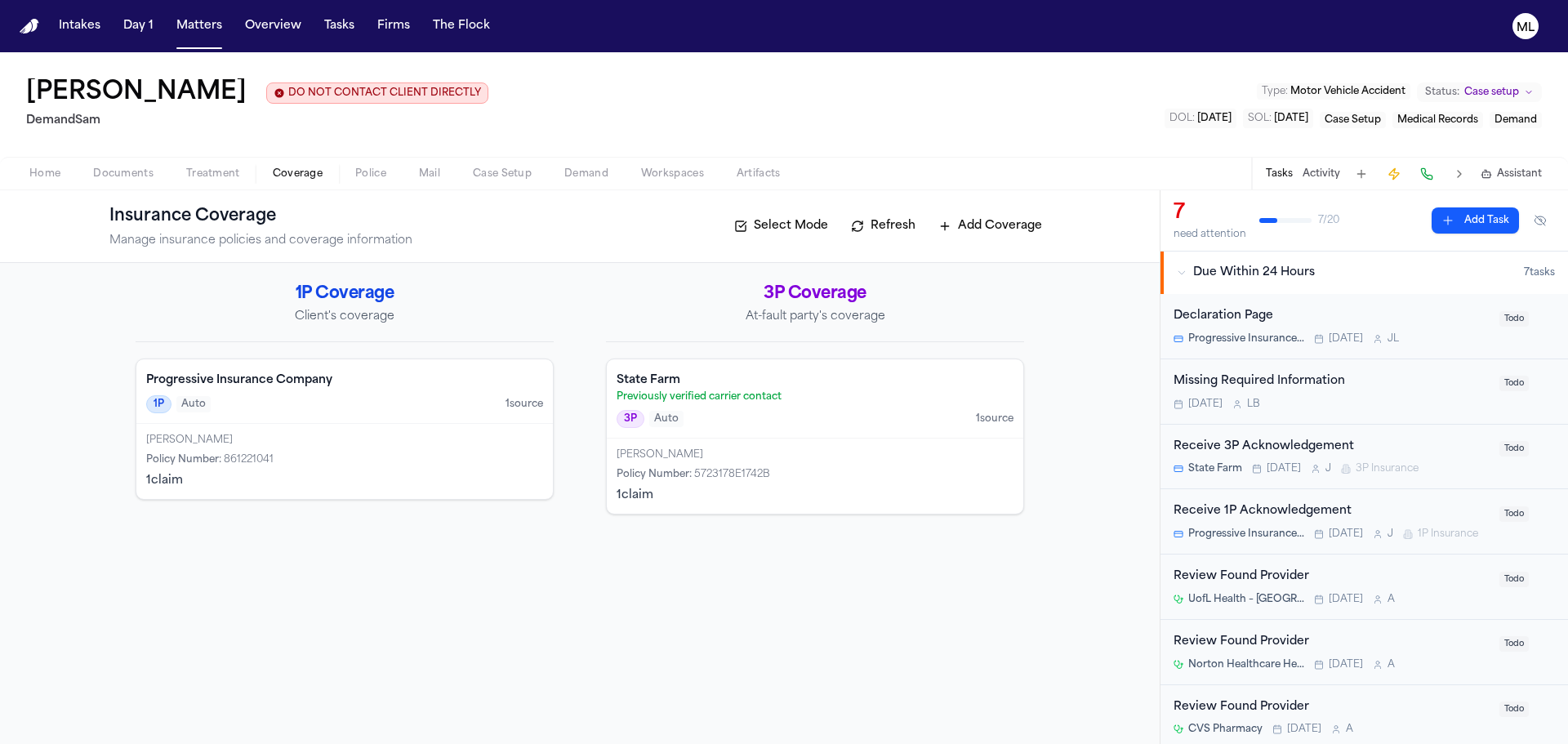
click at [845, 402] on p "Previously verified carrier contact" at bounding box center [815, 397] width 397 height 13
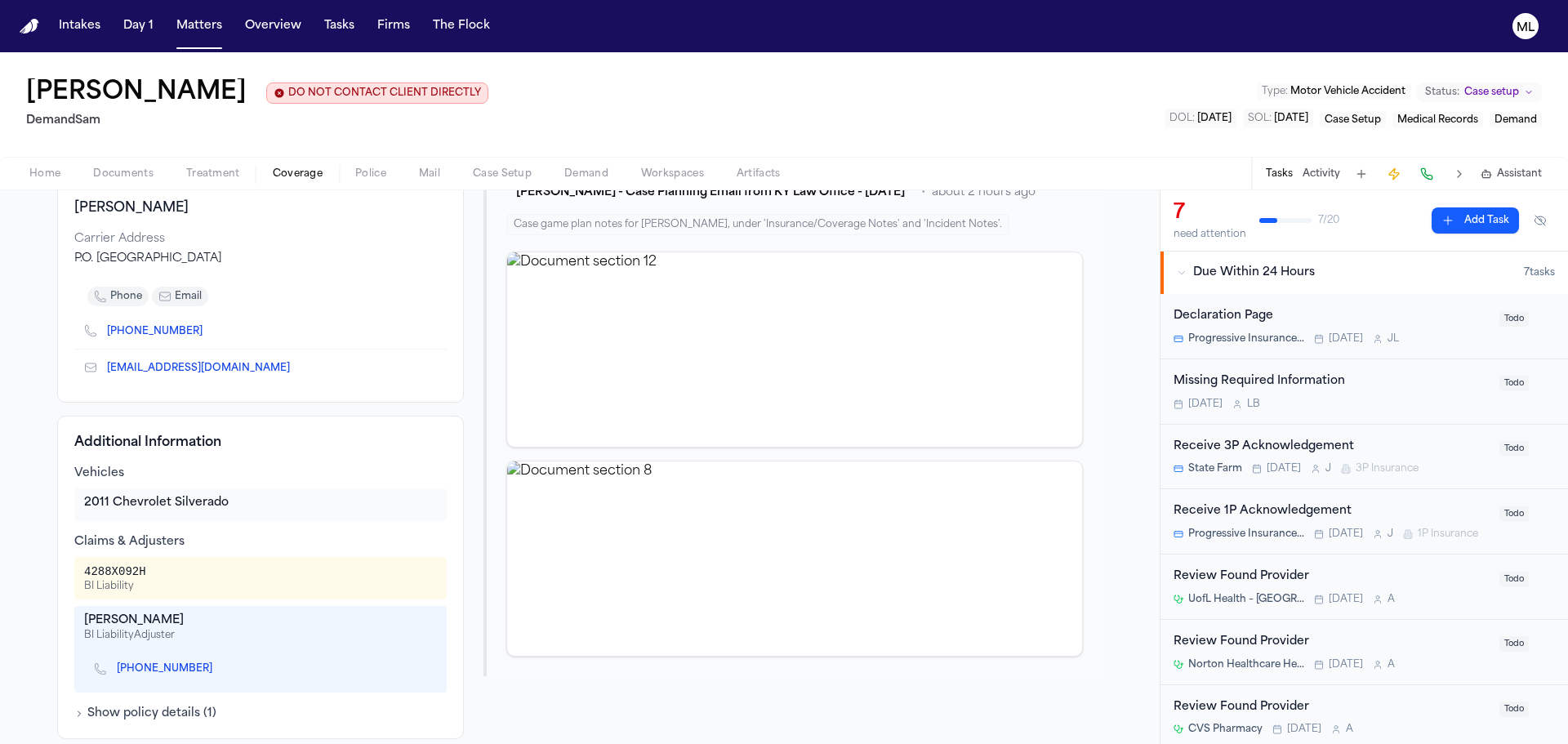
scroll to position [245, 0]
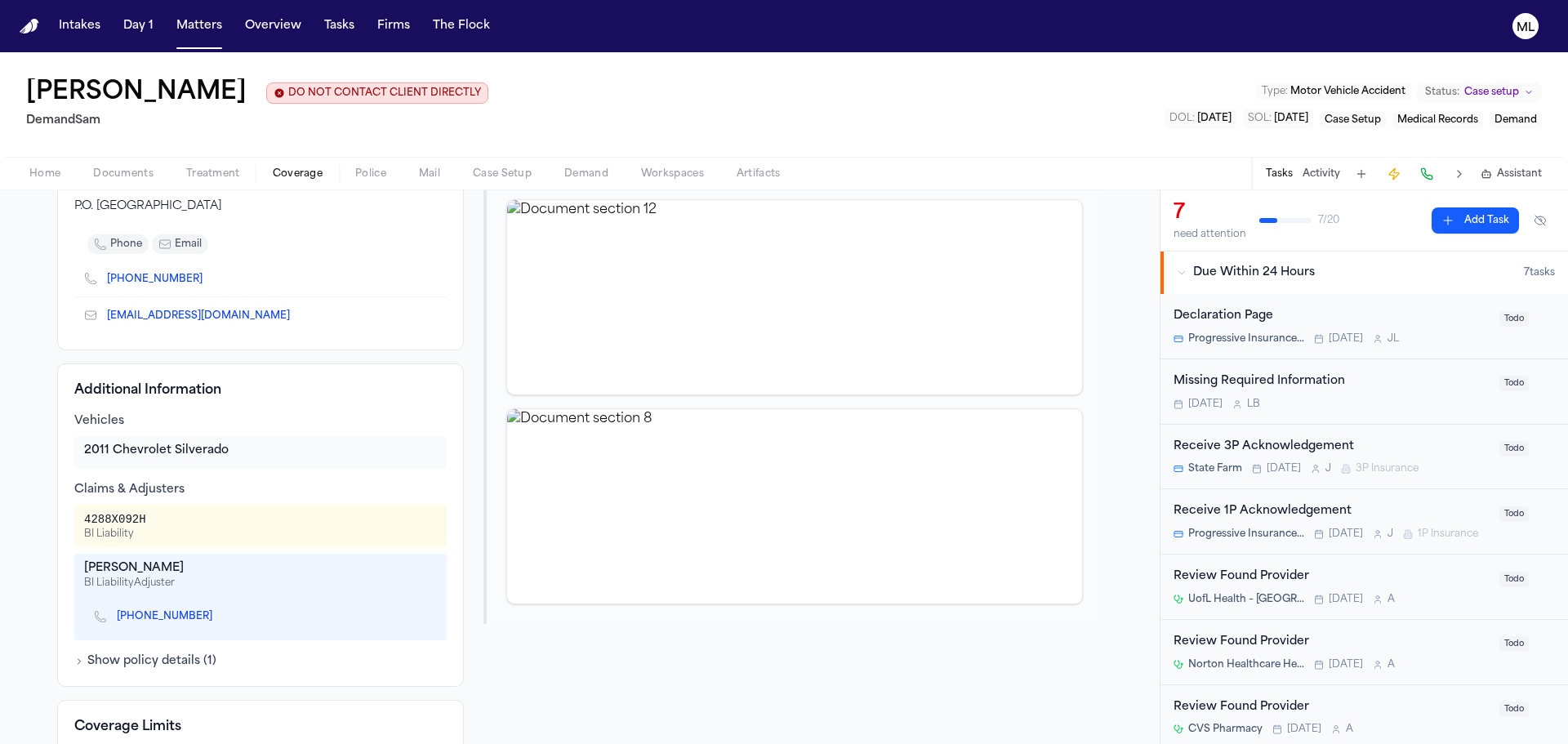
drag, startPoint x: 297, startPoint y: 312, endPoint x: 109, endPoint y: 306, distance: 188.1
click at [109, 306] on div "[EMAIL_ADDRESS][DOMAIN_NAME]" at bounding box center [261, 315] width 373 height 36
copy link "[EMAIL_ADDRESS][DOMAIN_NAME]"
drag, startPoint x: 199, startPoint y: 26, endPoint x: 215, endPoint y: 17, distance: 18.4
click at [201, 26] on button "Matters" at bounding box center [199, 26] width 59 height 30
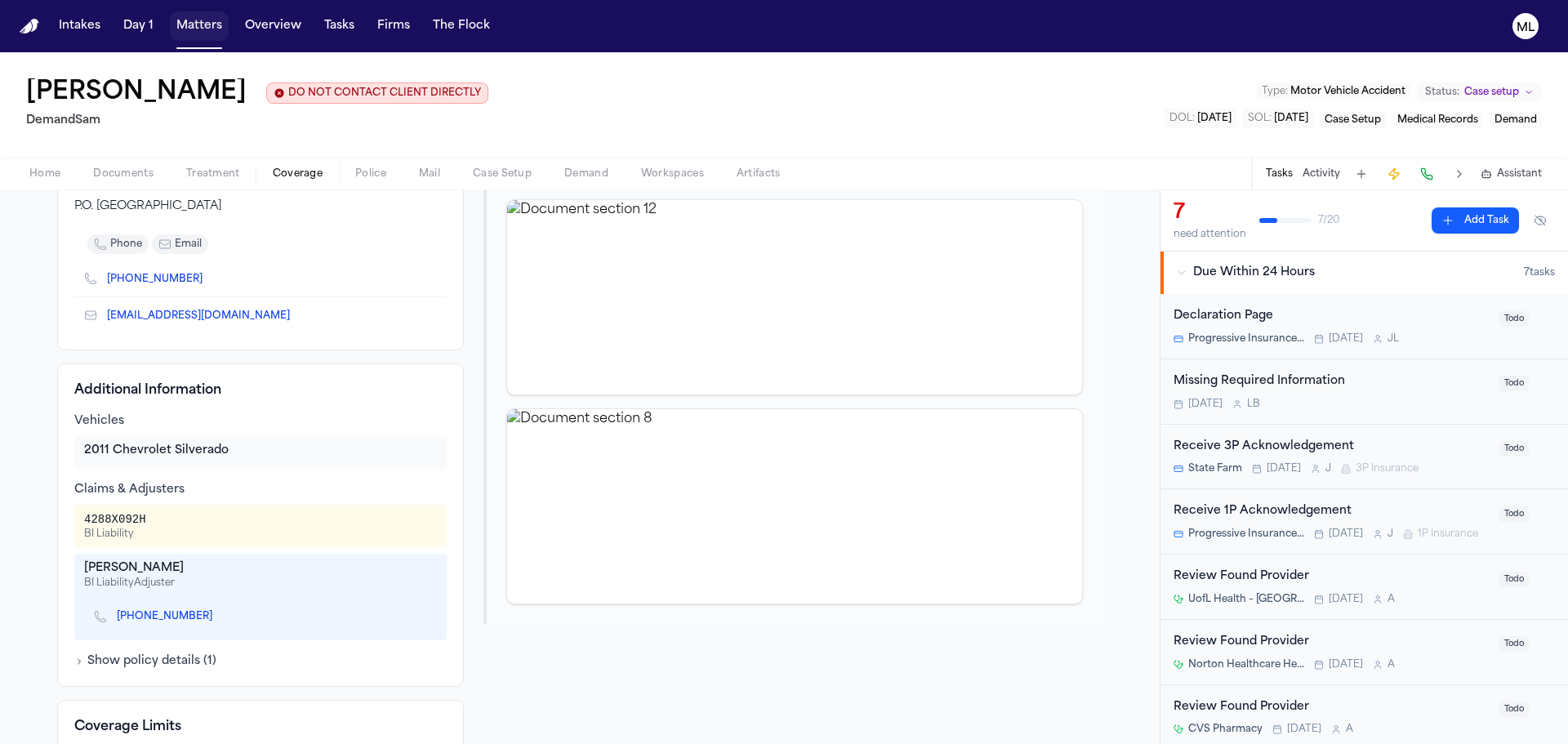
click at [215, 17] on button "Matters" at bounding box center [199, 26] width 59 height 30
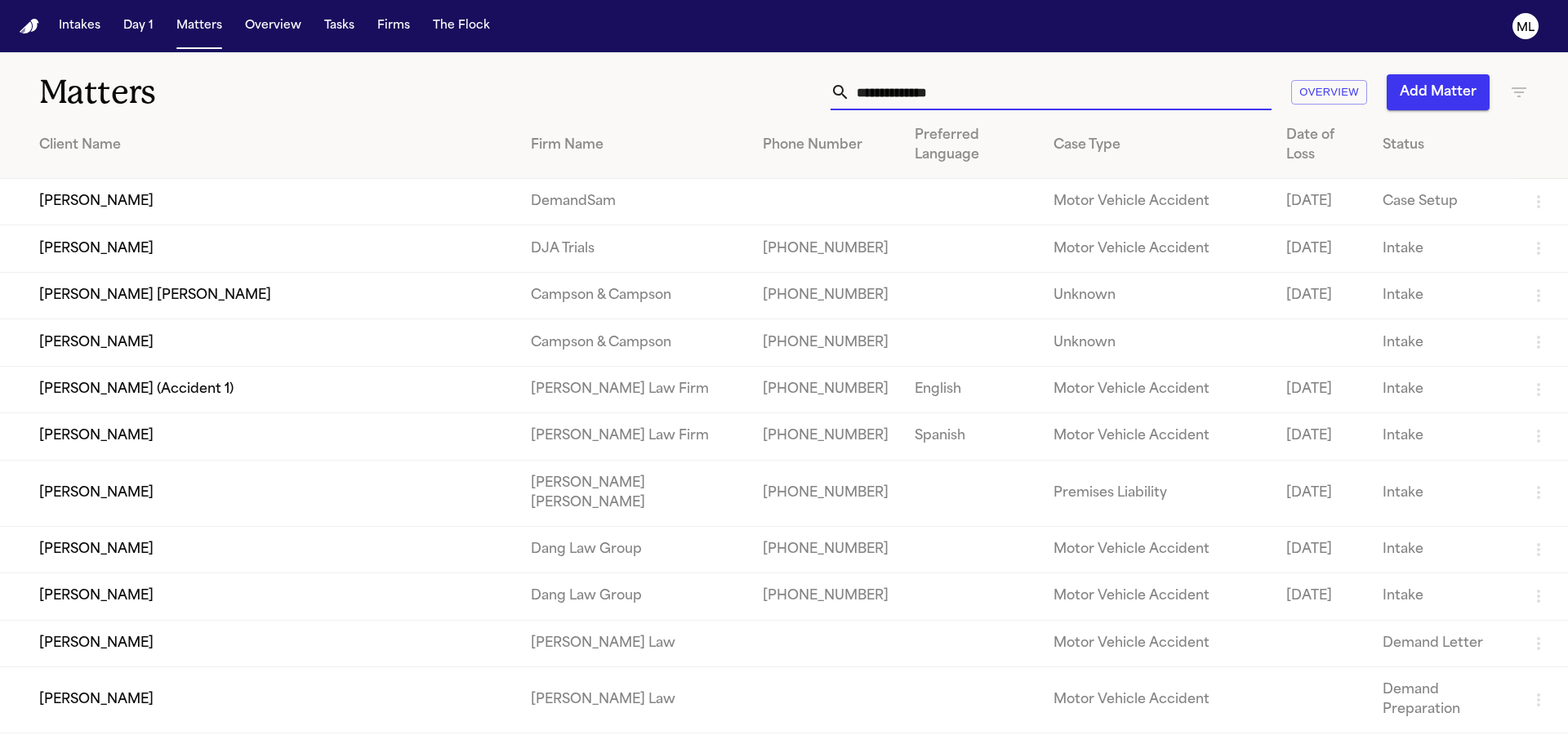
click at [944, 99] on input "text" at bounding box center [1061, 92] width 421 height 36
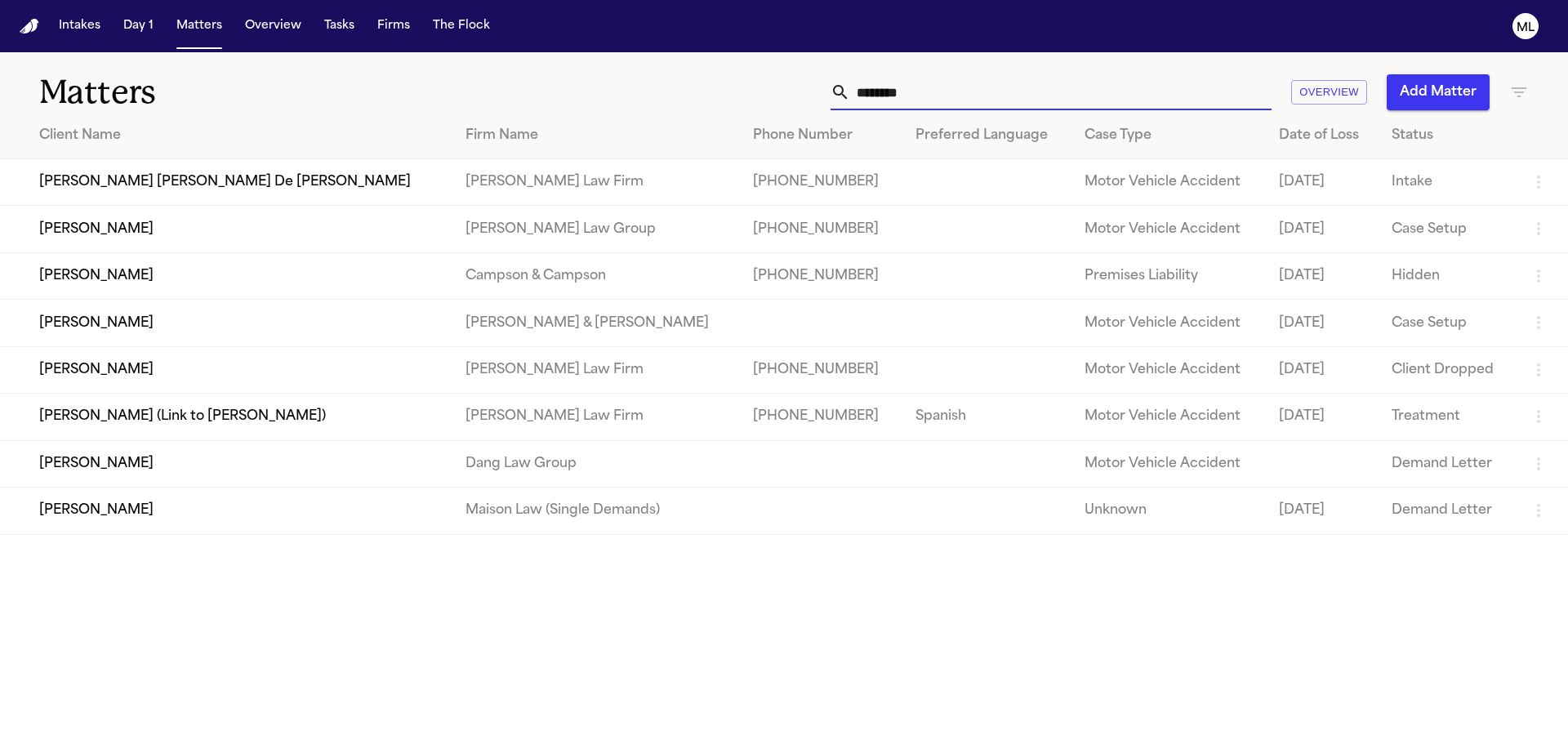
type input "********"
click at [341, 227] on td "[PERSON_NAME]" at bounding box center [226, 229] width 453 height 46
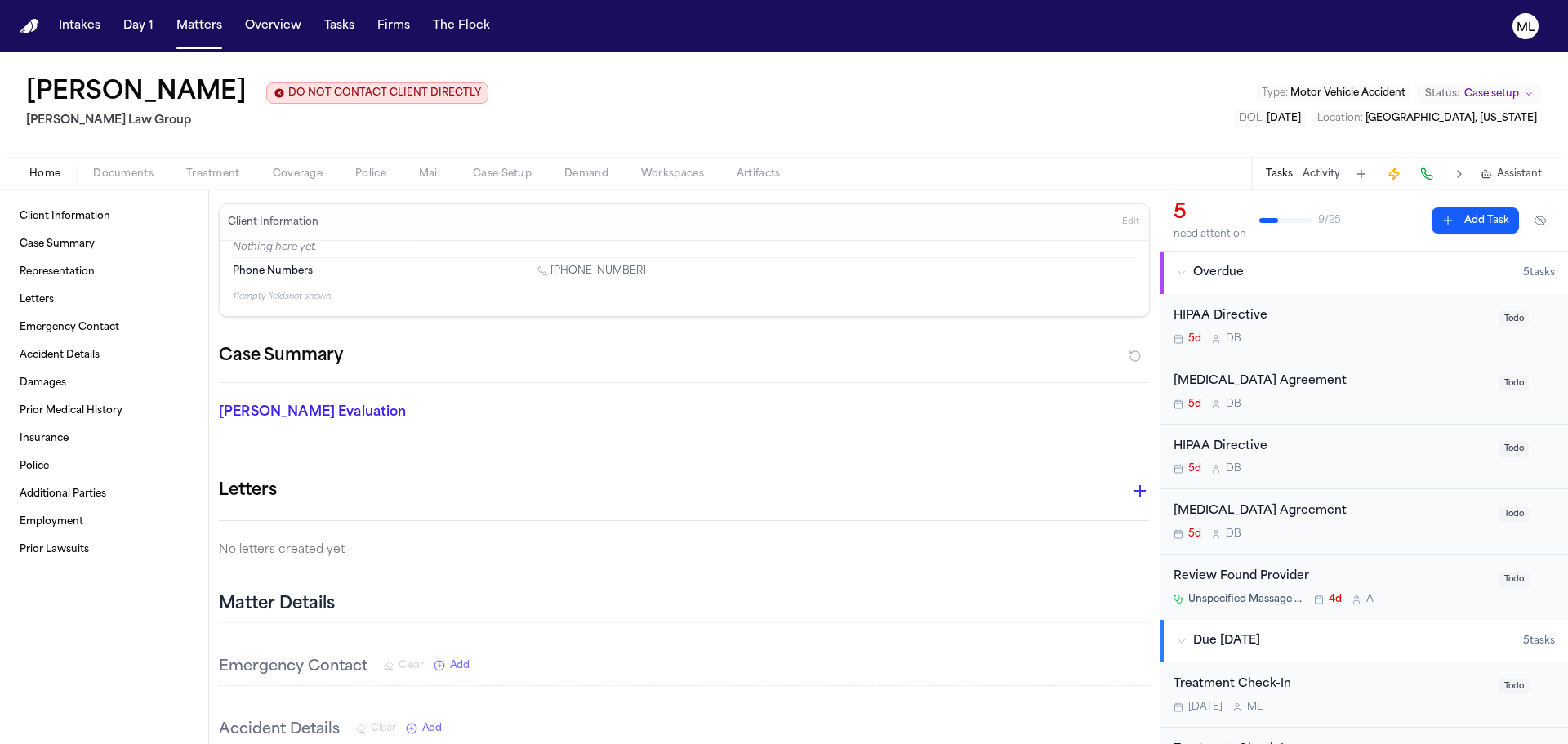
click at [301, 183] on span "button" at bounding box center [298, 183] width 69 height 2
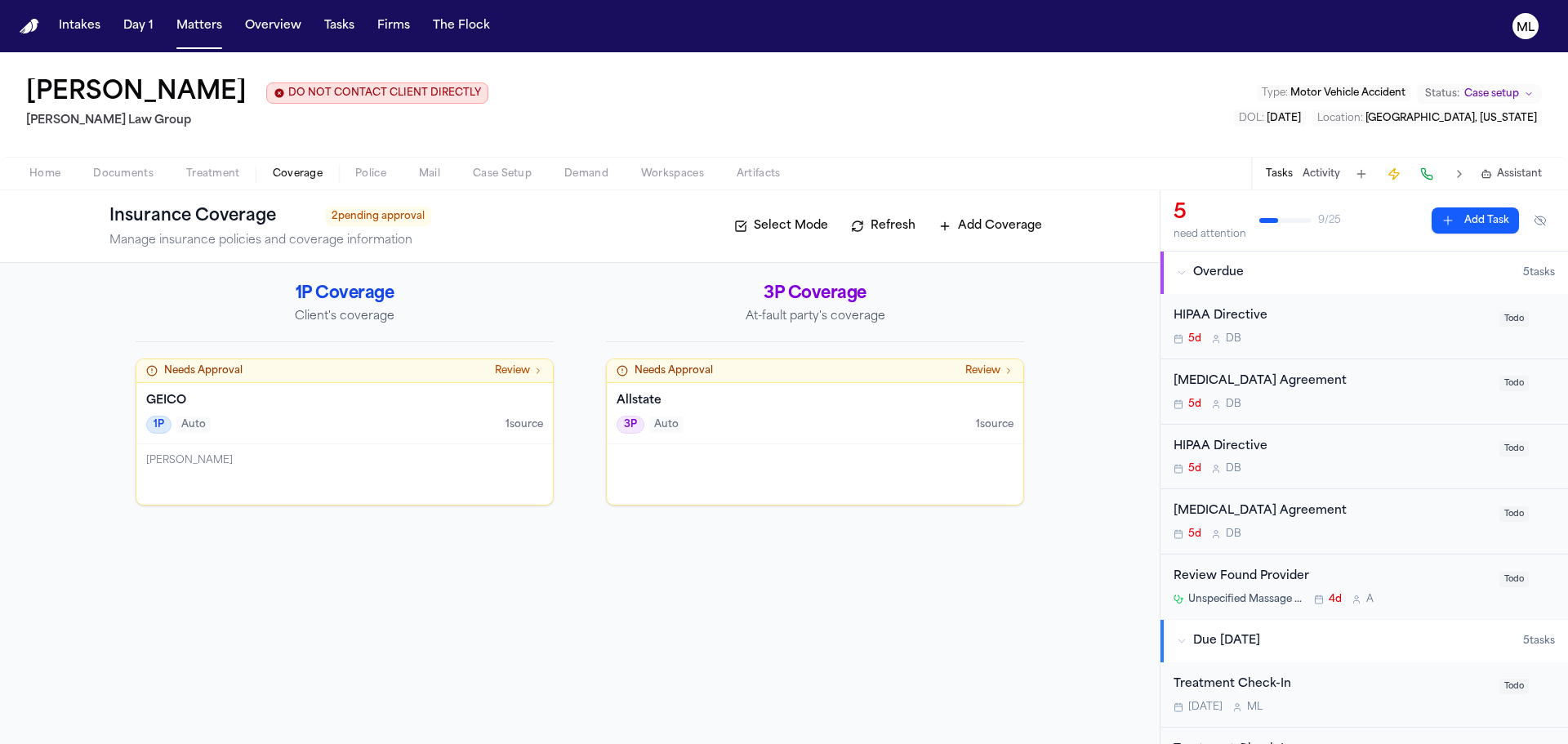
click at [376, 409] on div "GEICO 1P Auto 1 source" at bounding box center [344, 413] width 417 height 61
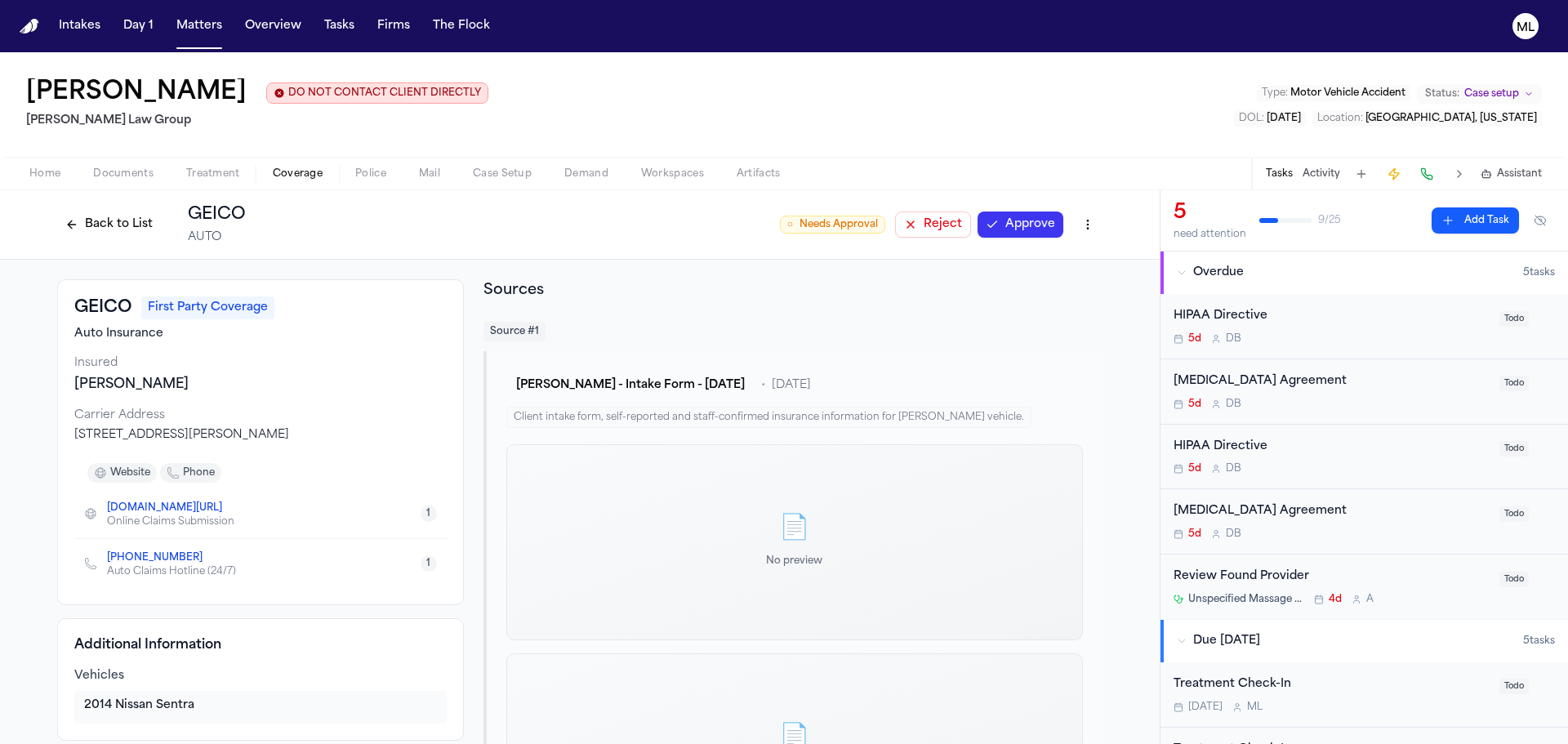
click at [95, 224] on button "Back to List" at bounding box center [109, 224] width 104 height 26
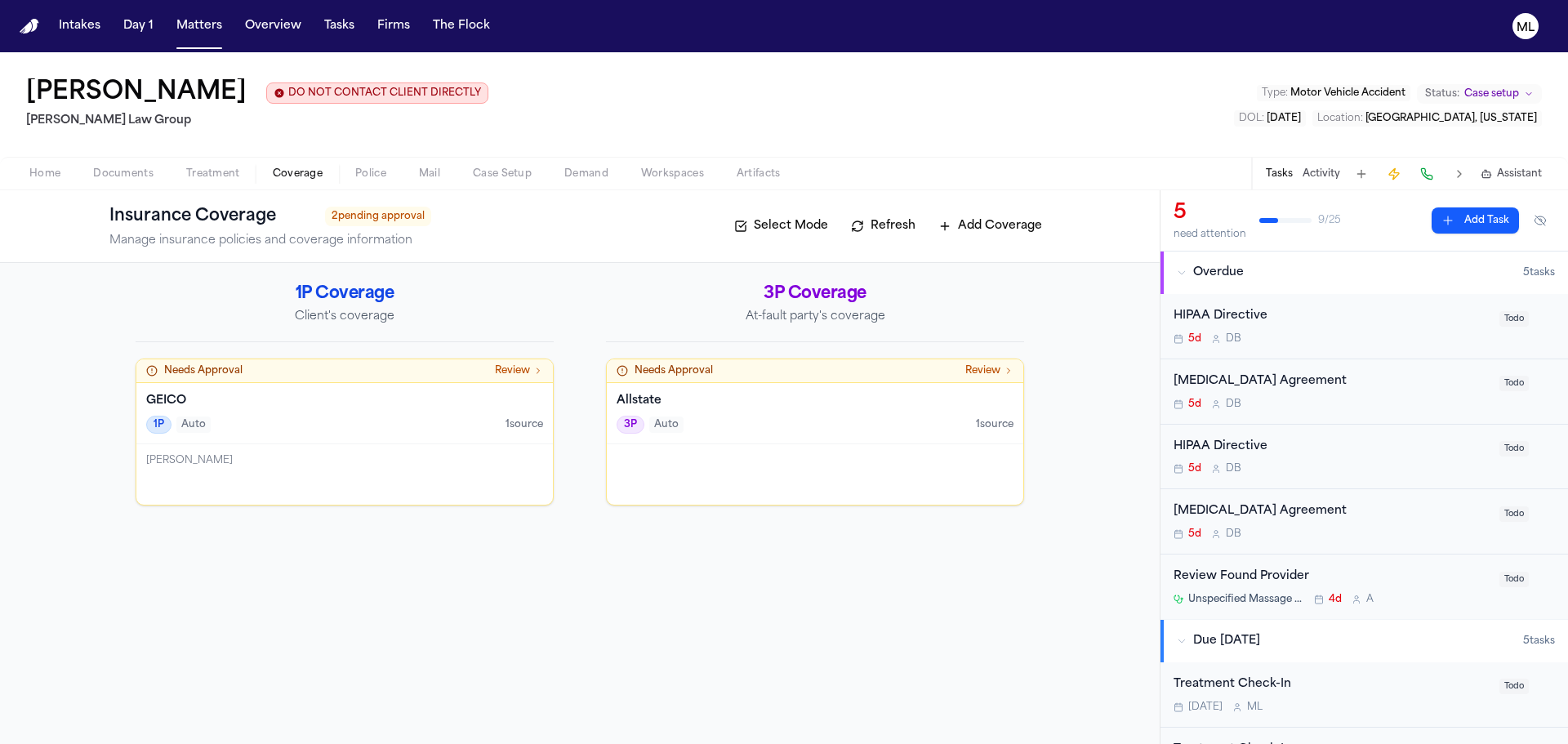
click at [777, 433] on div "3P Auto 1 source" at bounding box center [815, 425] width 397 height 18
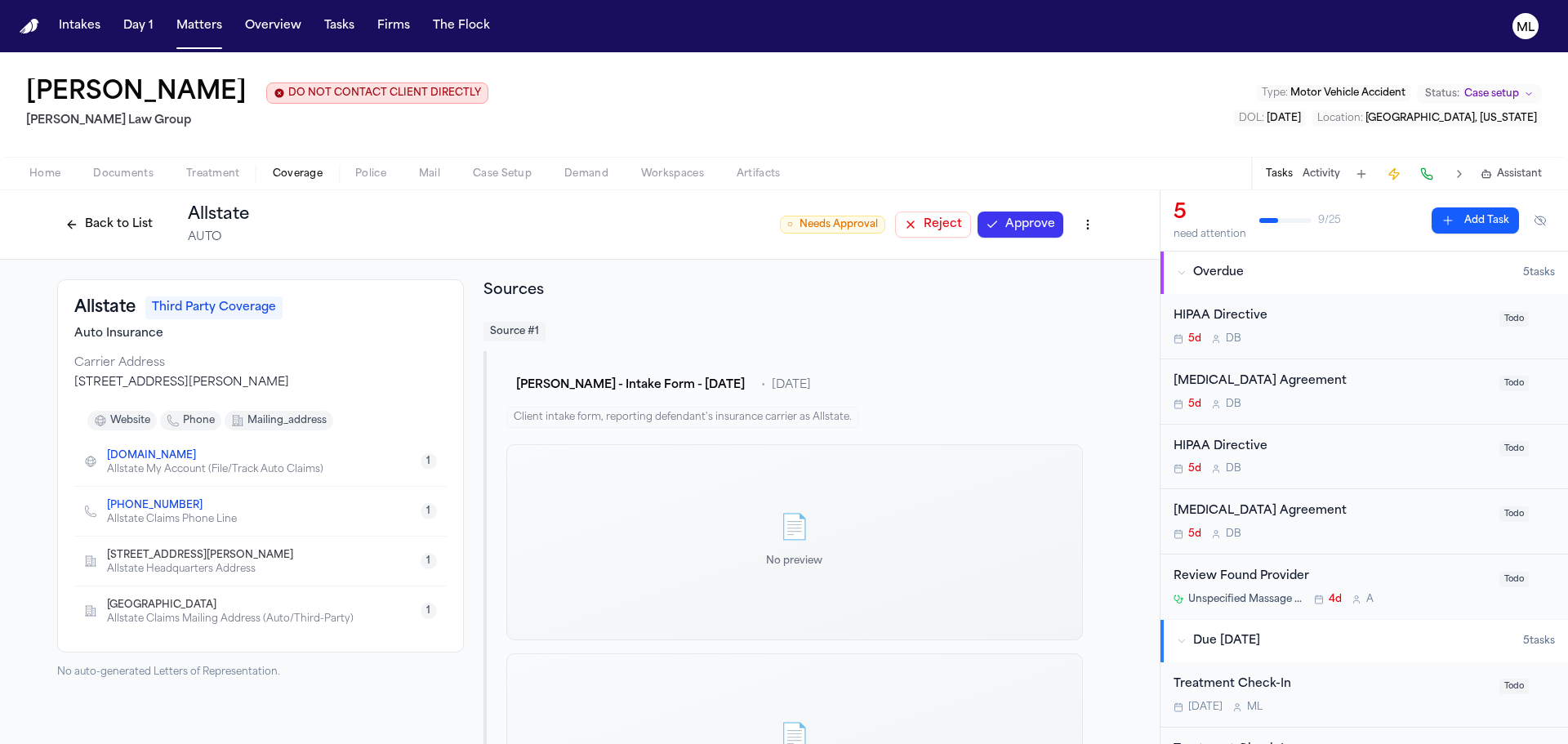
click at [113, 230] on button "Back to List" at bounding box center [109, 224] width 104 height 26
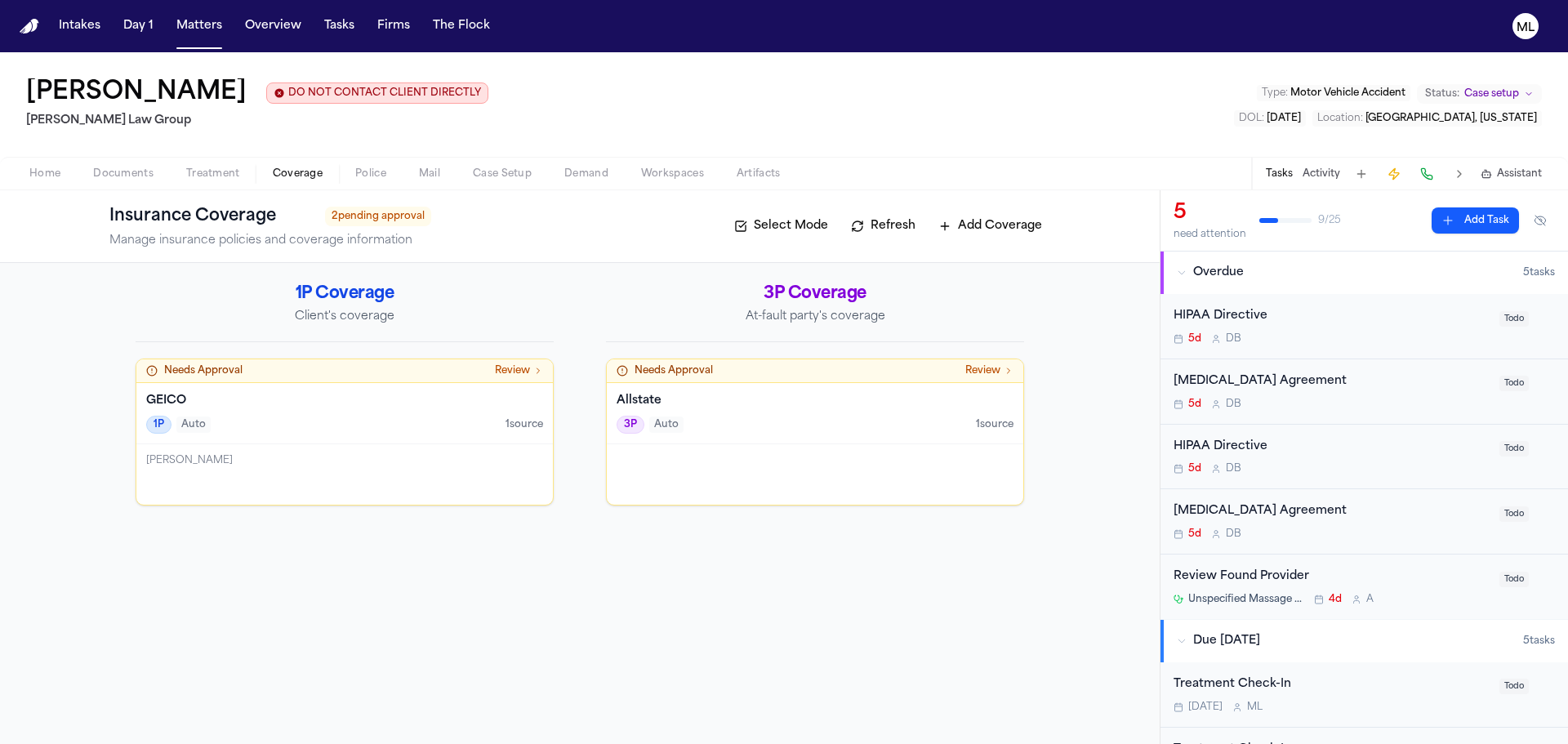
click at [511, 369] on span "Review" at bounding box center [512, 371] width 35 height 13
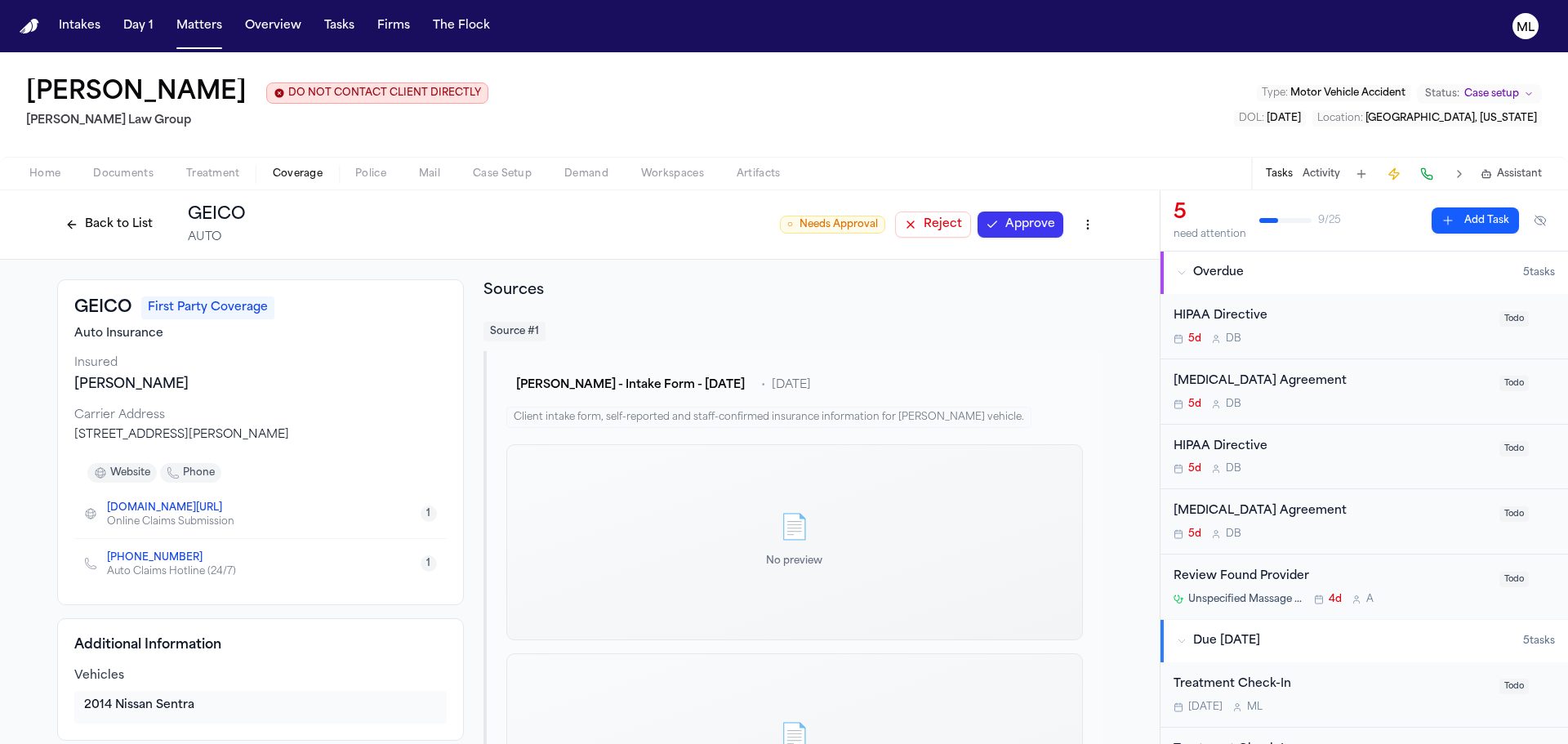
click at [1036, 221] on button "Approve" at bounding box center [1020, 224] width 86 height 26
click at [108, 219] on button "Back to List" at bounding box center [109, 224] width 104 height 26
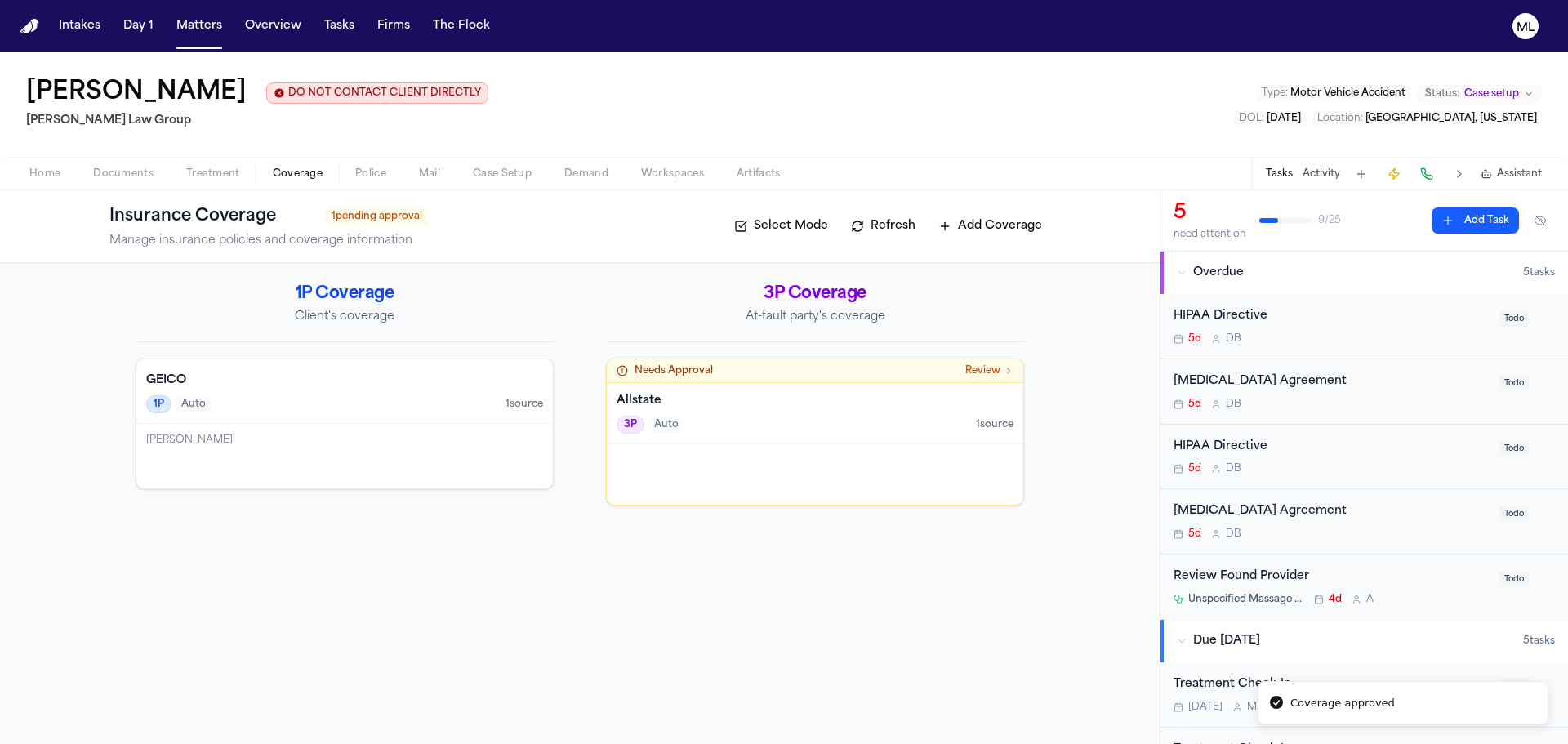
click at [1002, 364] on div "Needs Approval Review" at bounding box center [815, 371] width 417 height 24
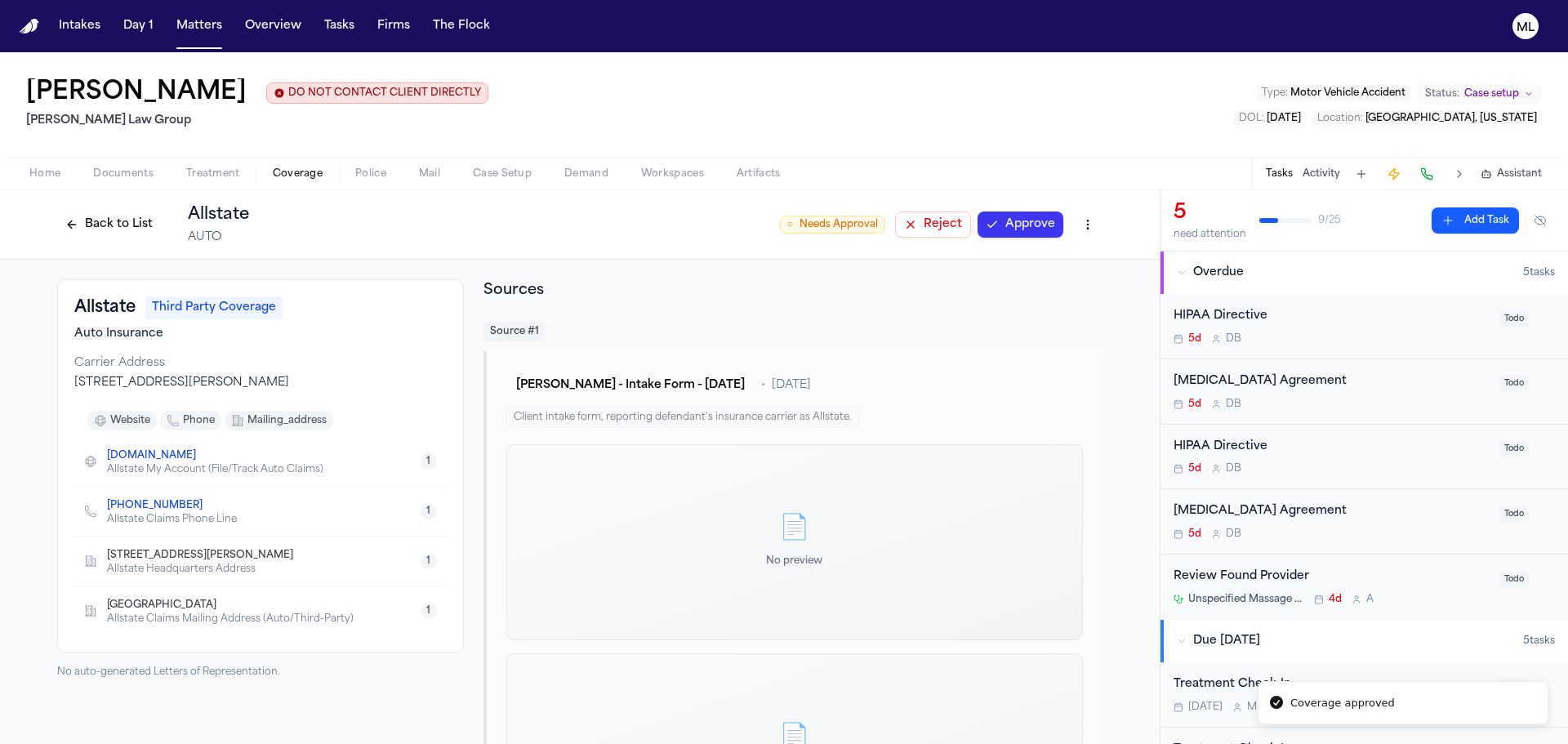
click at [1007, 216] on button "Approve" at bounding box center [1020, 224] width 86 height 26
click at [111, 214] on button "Back to List" at bounding box center [109, 224] width 104 height 26
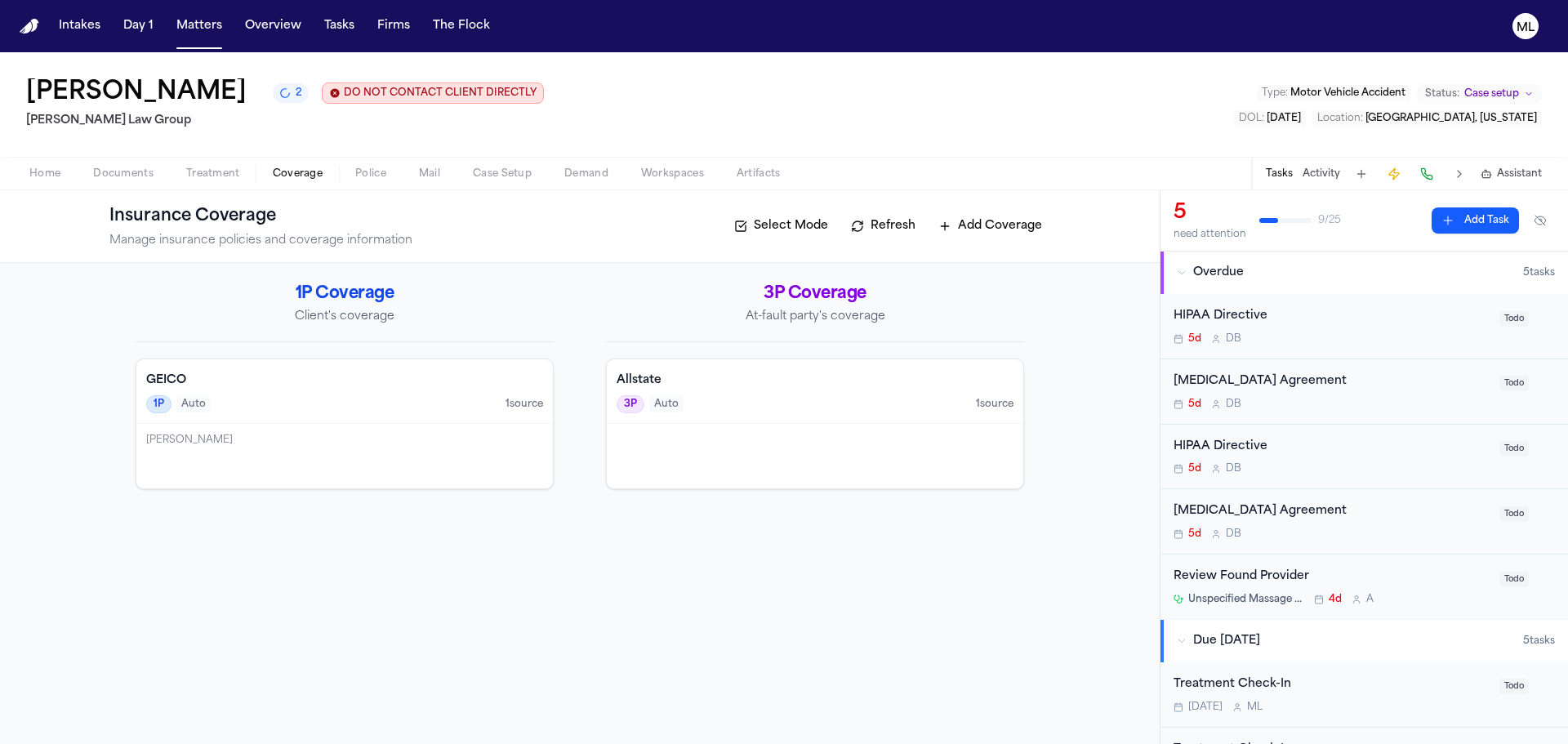
click at [113, 175] on span "Documents" at bounding box center [123, 174] width 60 height 13
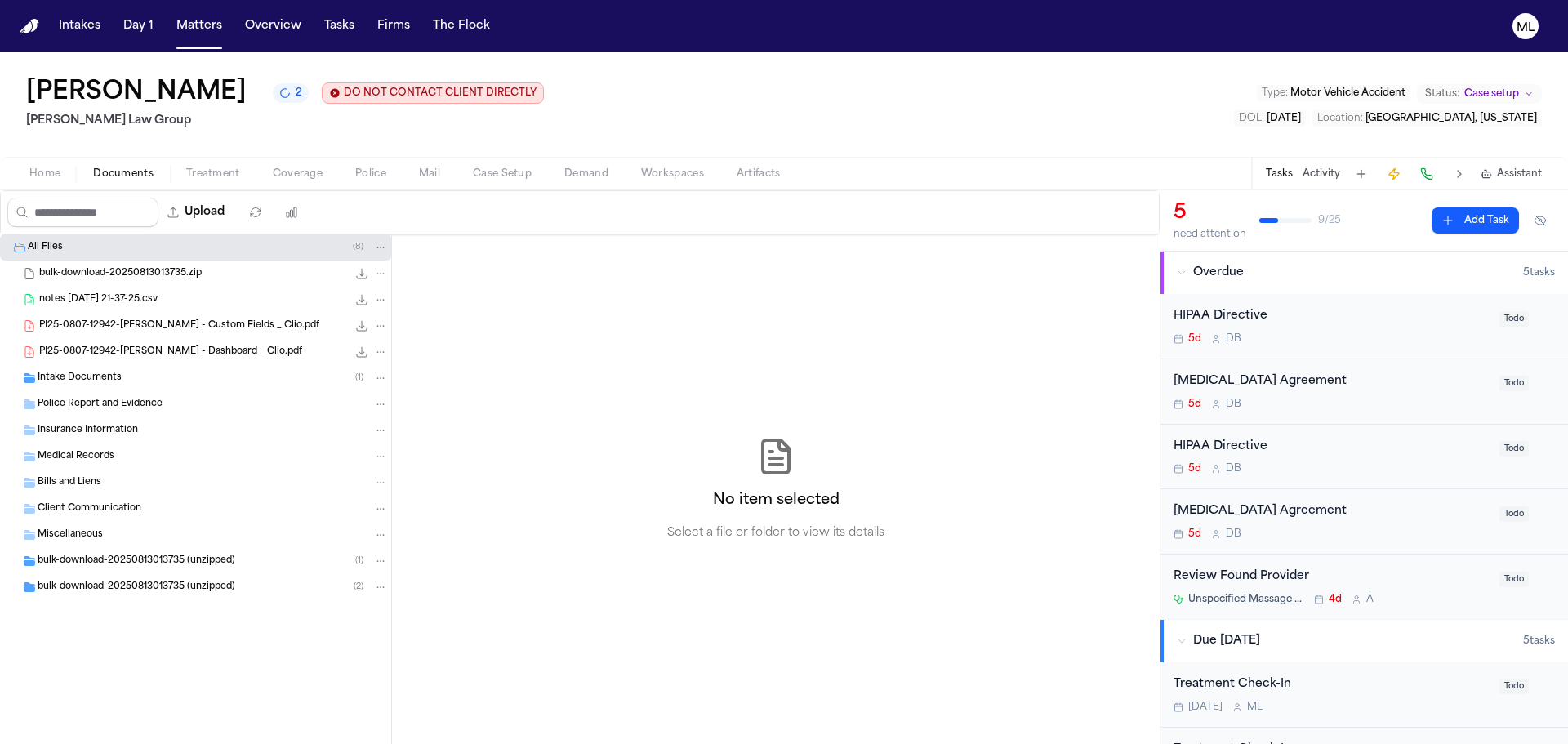
click at [115, 572] on div "bulk-download-20250813013735 (unzipped) ( 1 )" at bounding box center [195, 561] width 391 height 26
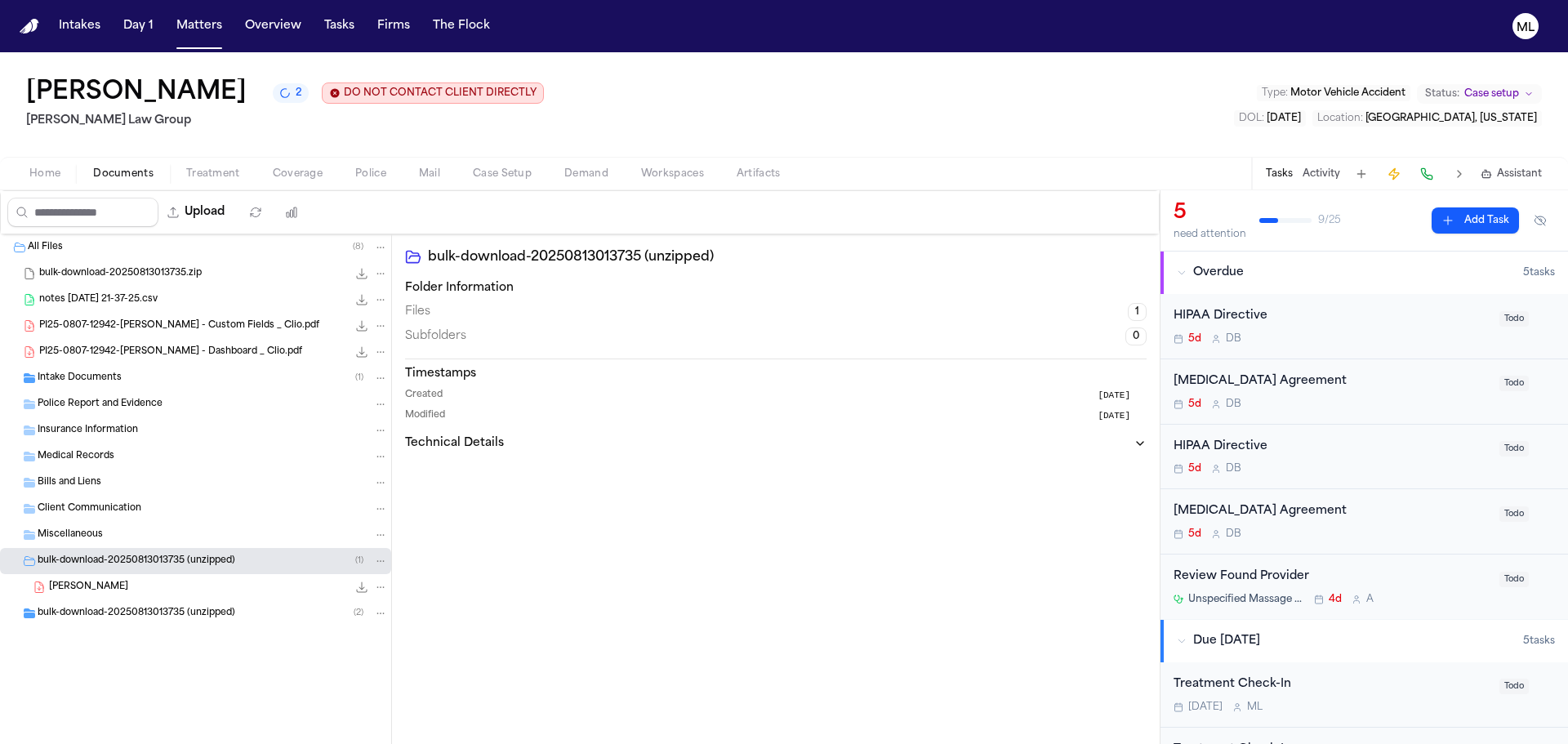
click at [121, 586] on span "[PERSON_NAME]" at bounding box center [88, 587] width 79 height 14
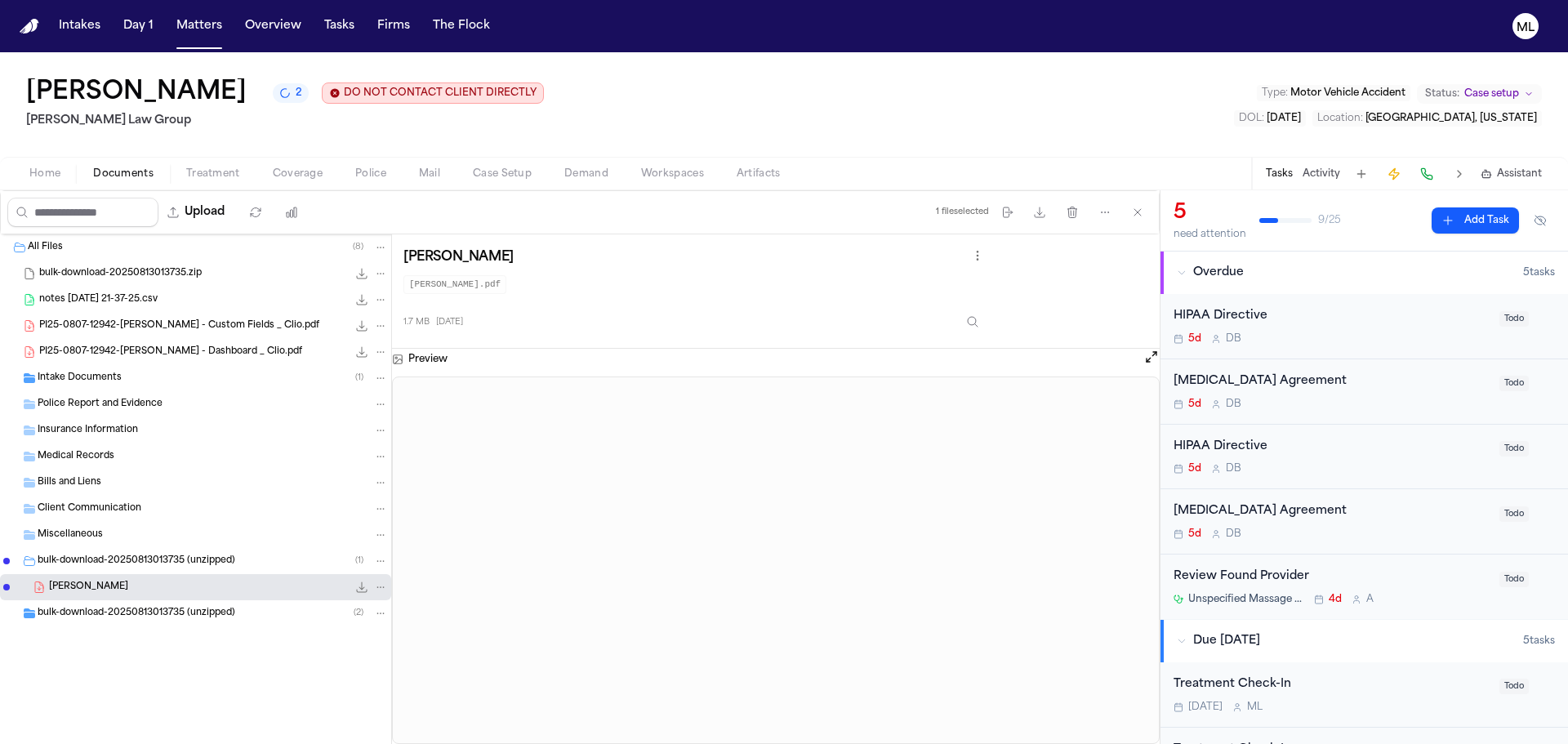
click at [229, 610] on span "bulk-download-20250813013735 (unzipped)" at bounding box center [137, 614] width 198 height 14
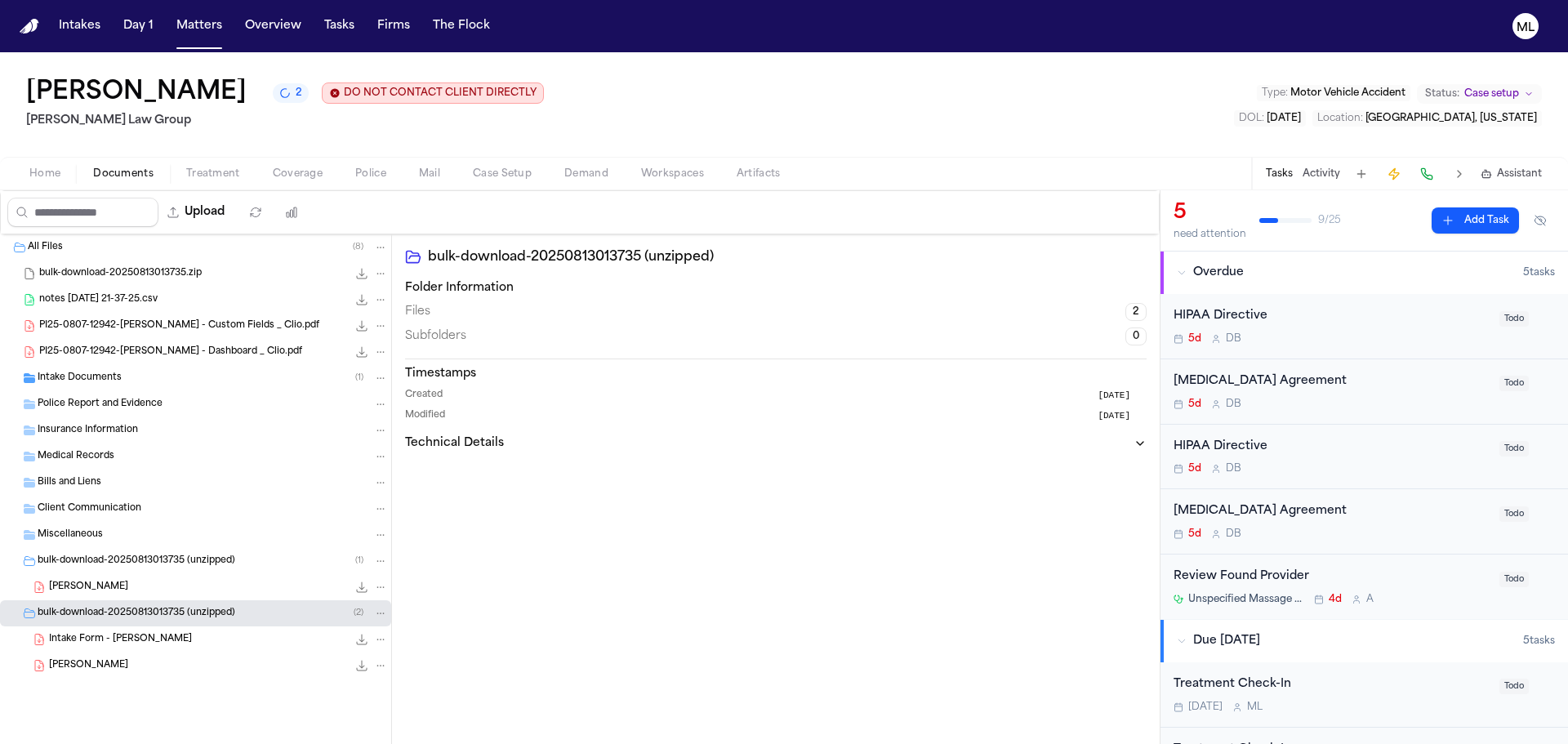
click at [188, 647] on div "Intake Form - [PERSON_NAME] 1.6 MB • PDF" at bounding box center [218, 639] width 339 height 16
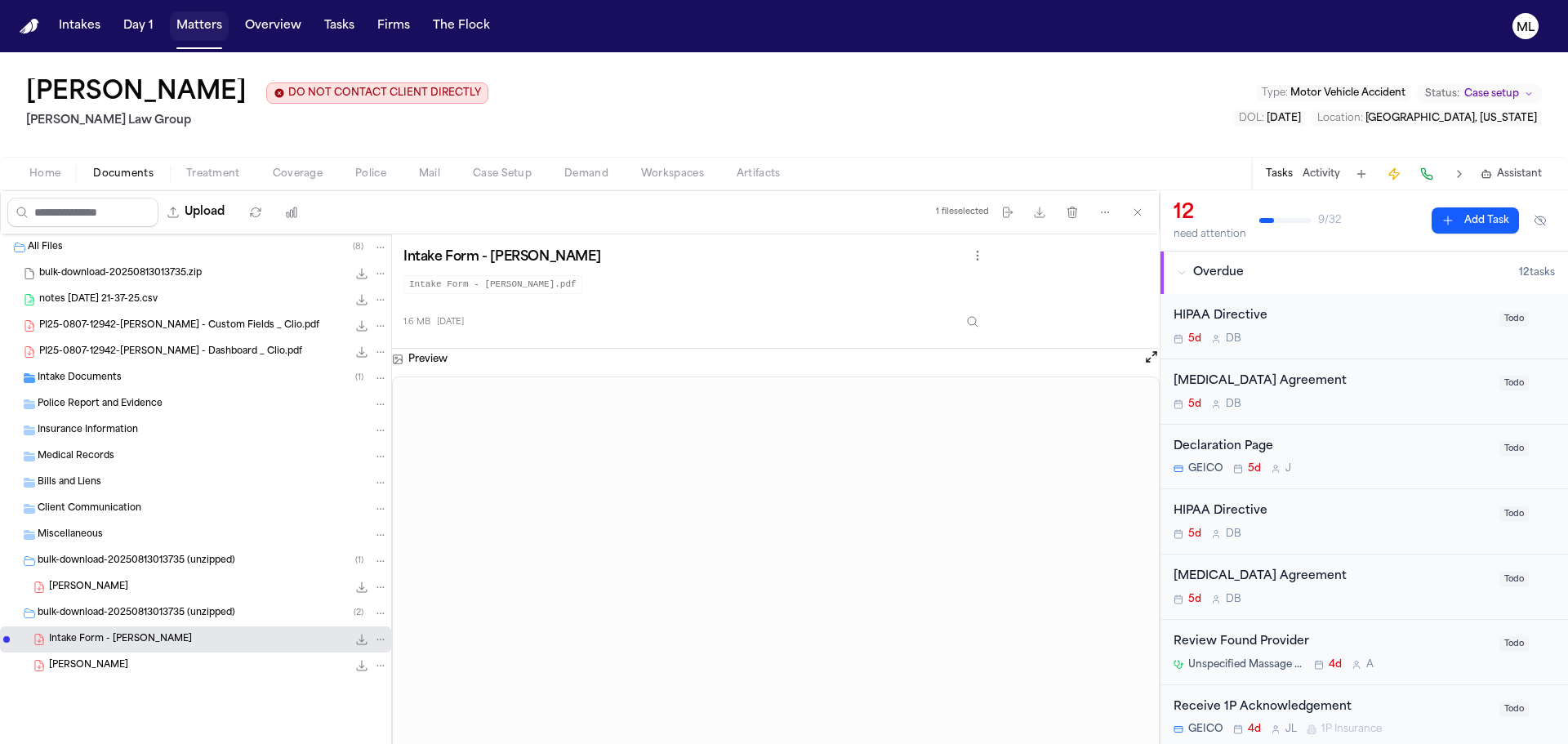
click at [203, 16] on button "Matters" at bounding box center [199, 26] width 59 height 30
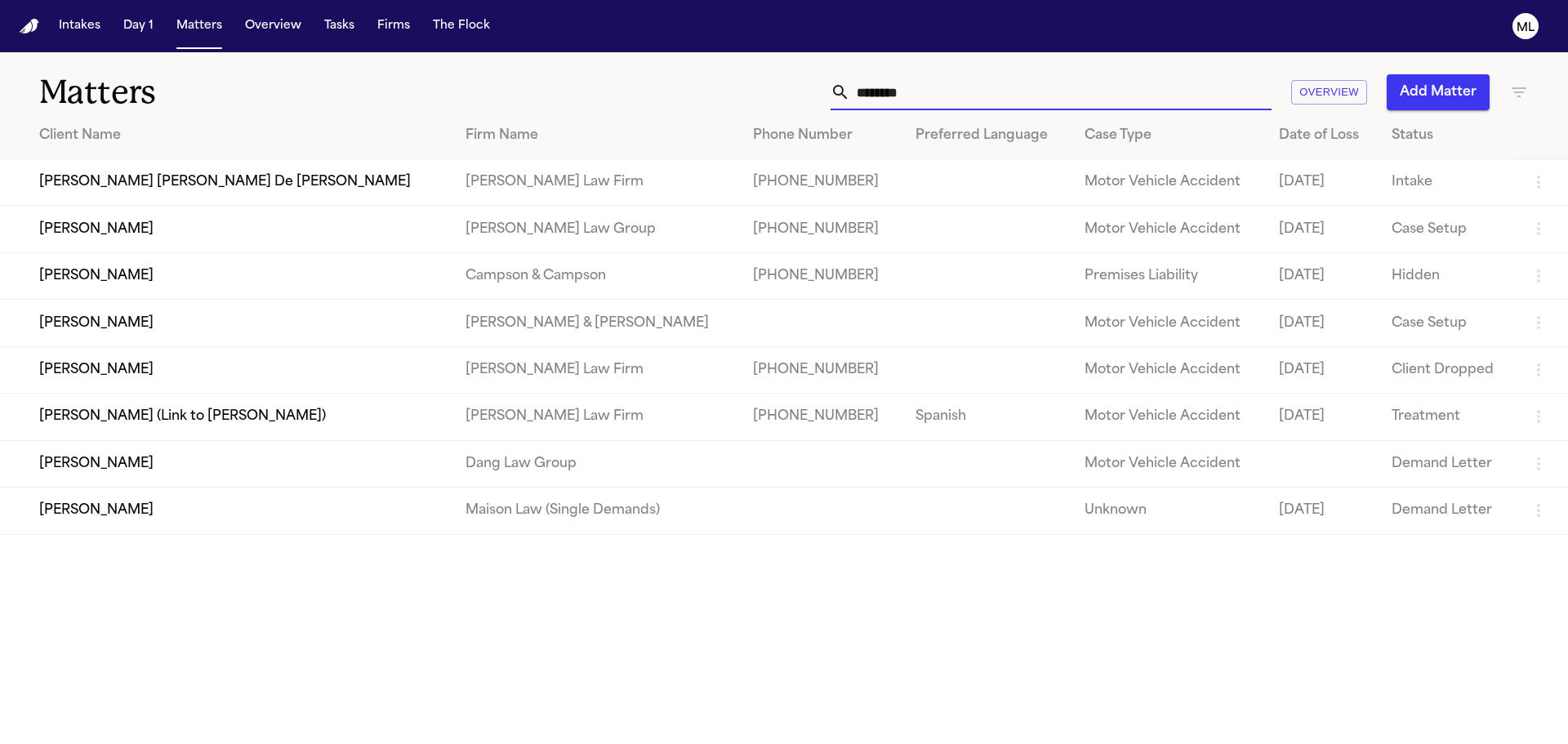
drag, startPoint x: 940, startPoint y: 87, endPoint x: 784, endPoint y: 81, distance: 156.1
click at [779, 94] on div "******** Overview Add Matter" at bounding box center [1001, 92] width 1056 height 36
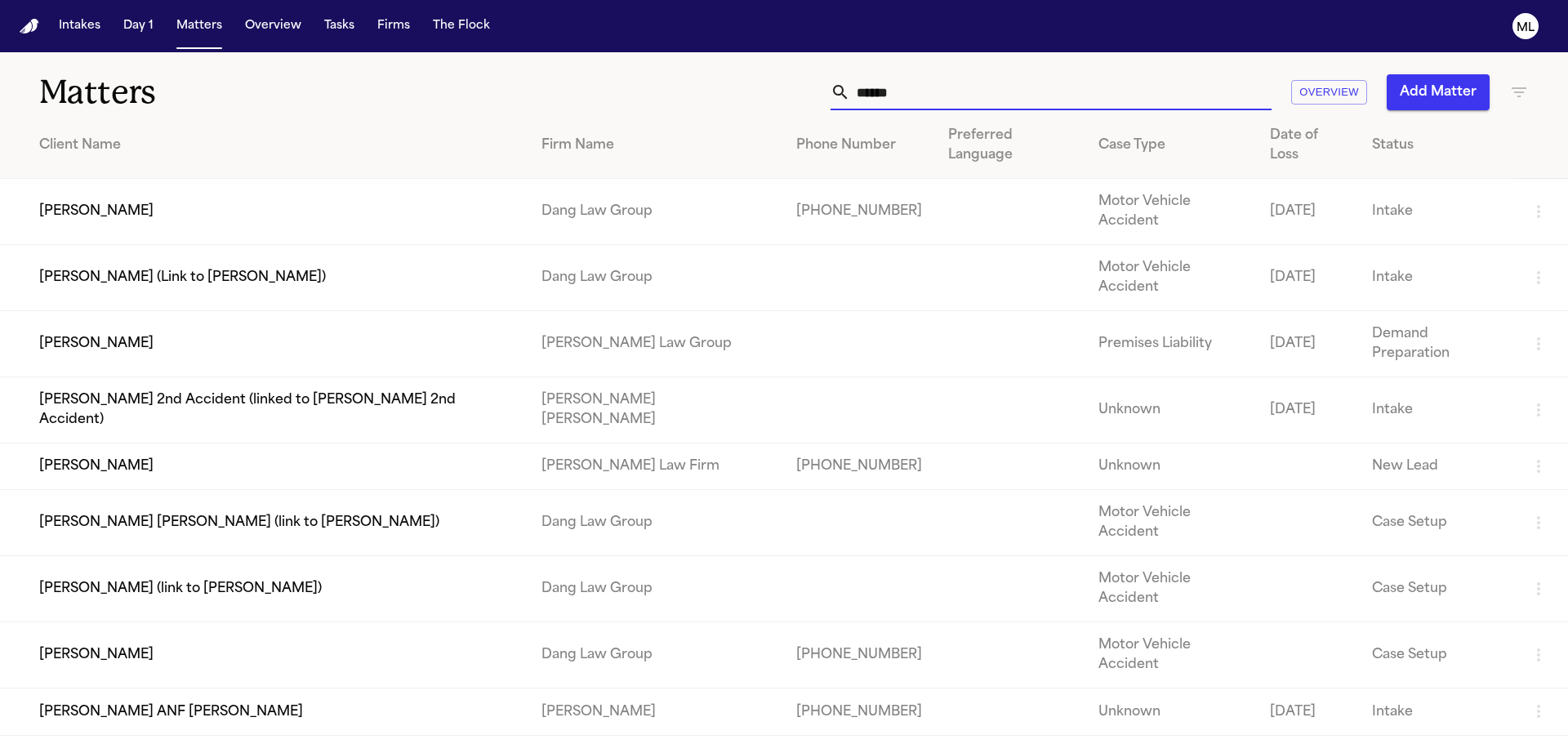
type input "******"
click at [529, 311] on td "[PERSON_NAME] Law Group" at bounding box center [656, 344] width 255 height 66
click at [351, 311] on td "[PERSON_NAME]" at bounding box center [264, 344] width 529 height 66
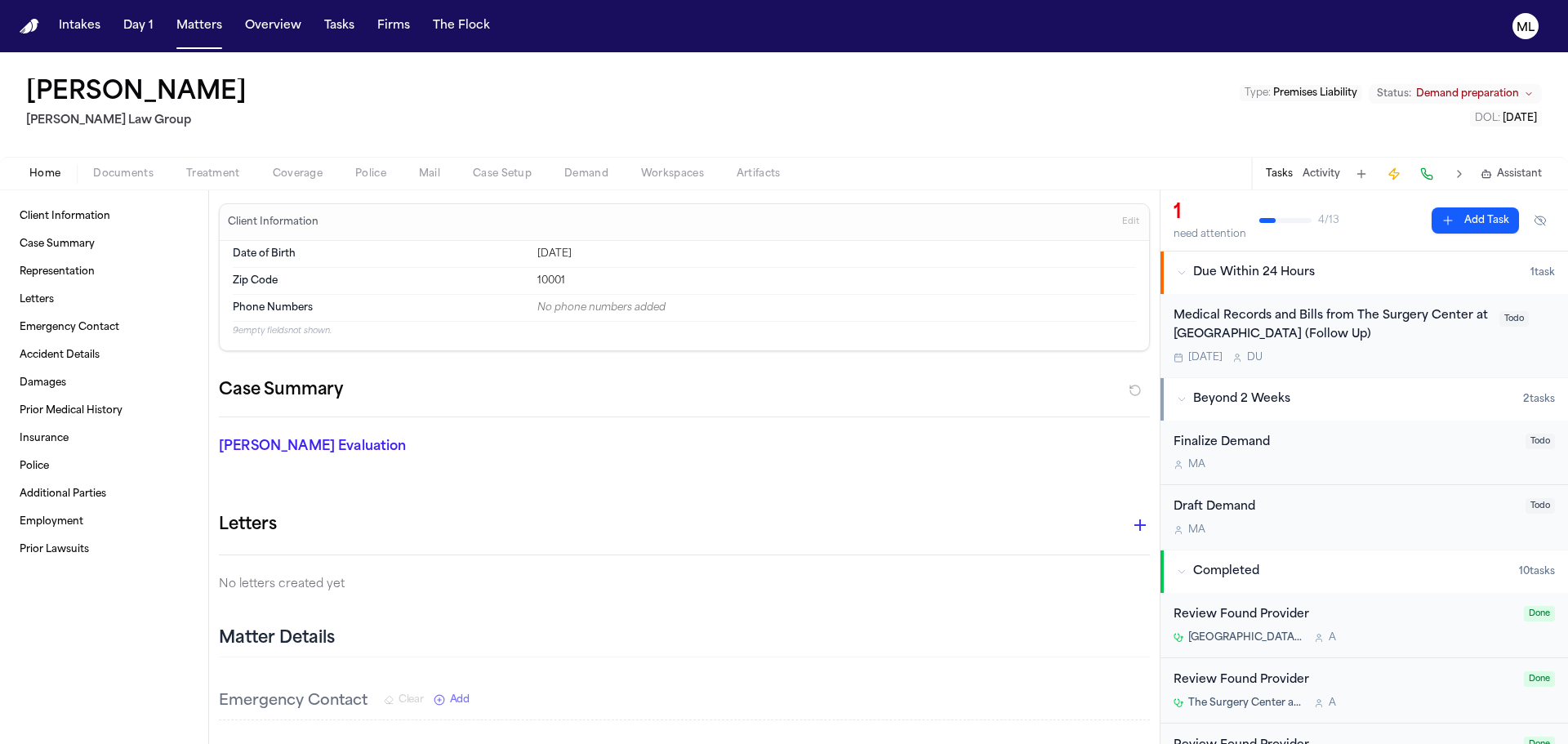
click at [1387, 343] on div "Medical Records and Bills from The Surgery Center at [GEOGRAPHIC_DATA] (Follow …" at bounding box center [1331, 326] width 316 height 38
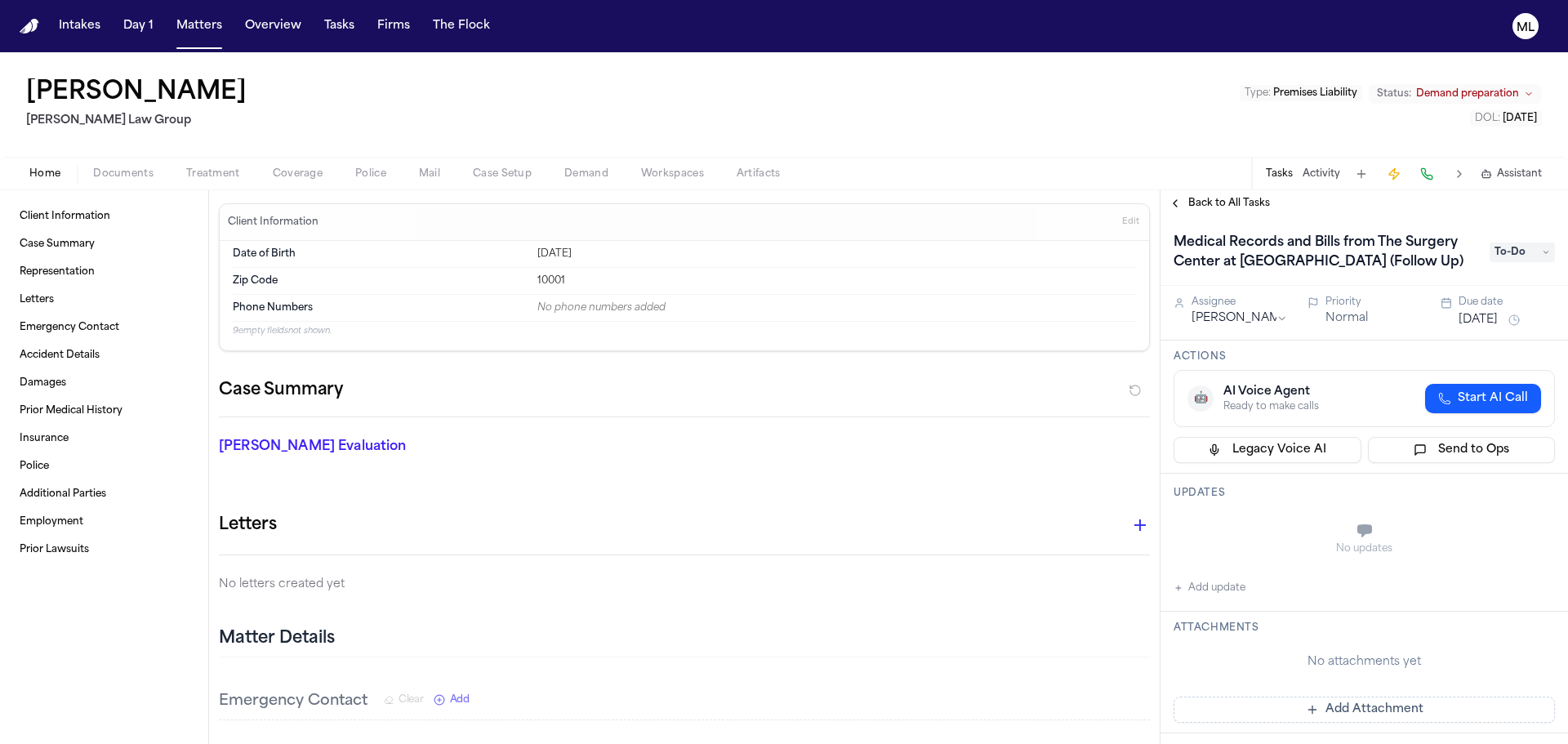
click at [1356, 711] on button "Add Attachment" at bounding box center [1364, 710] width 381 height 26
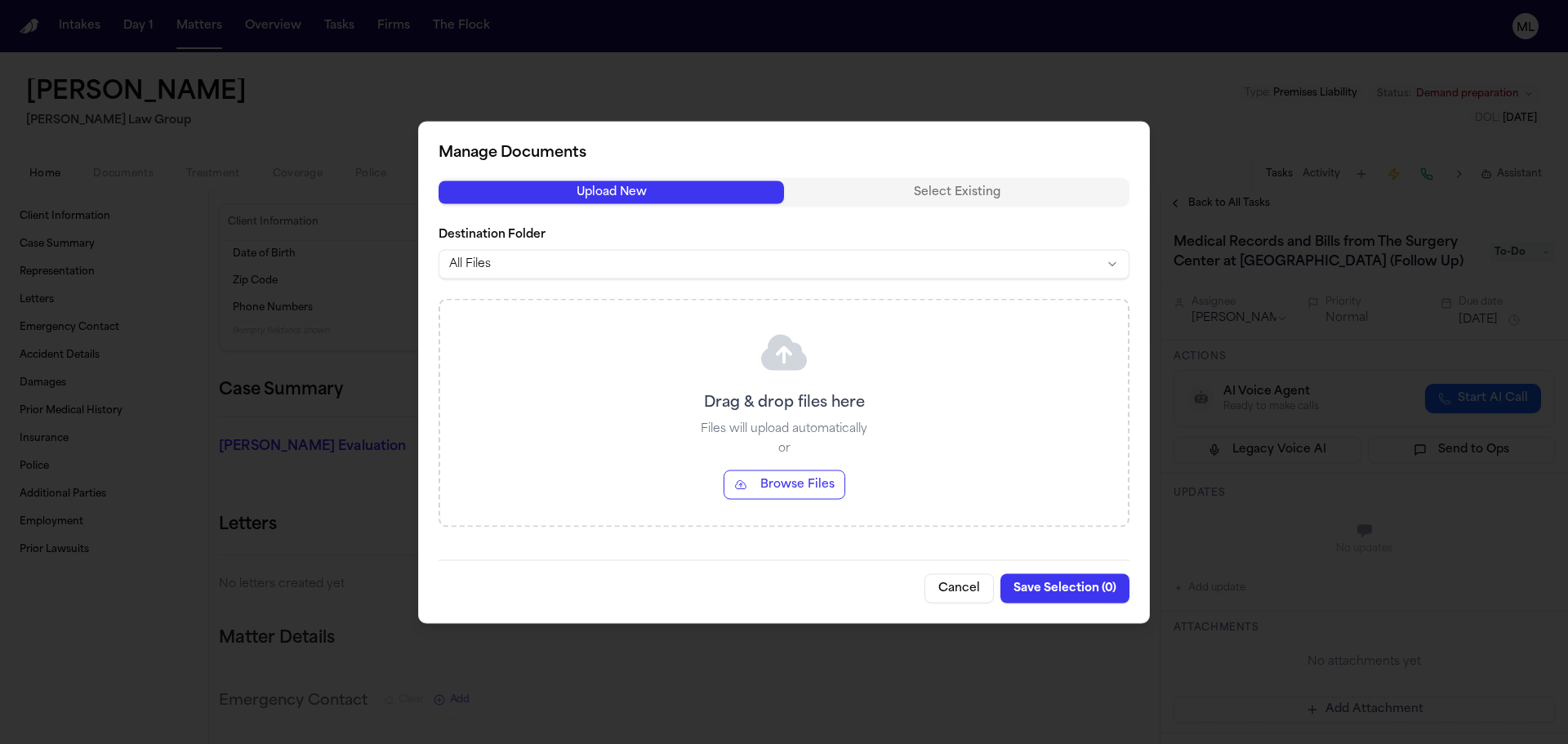
click at [769, 482] on button "Browse Files" at bounding box center [784, 484] width 122 height 30
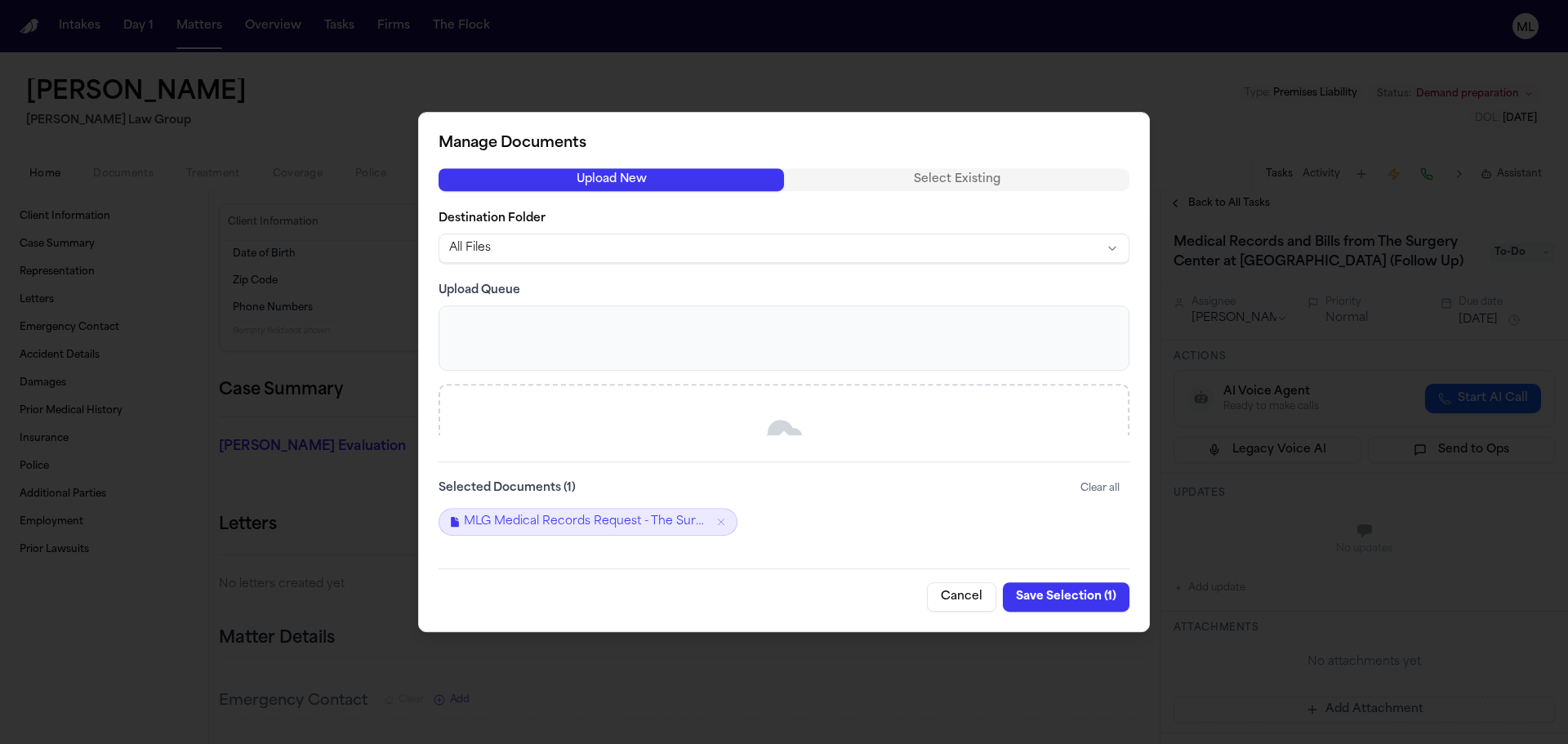
click at [1076, 589] on button "Save Selection ( 1 )" at bounding box center [1066, 597] width 126 height 30
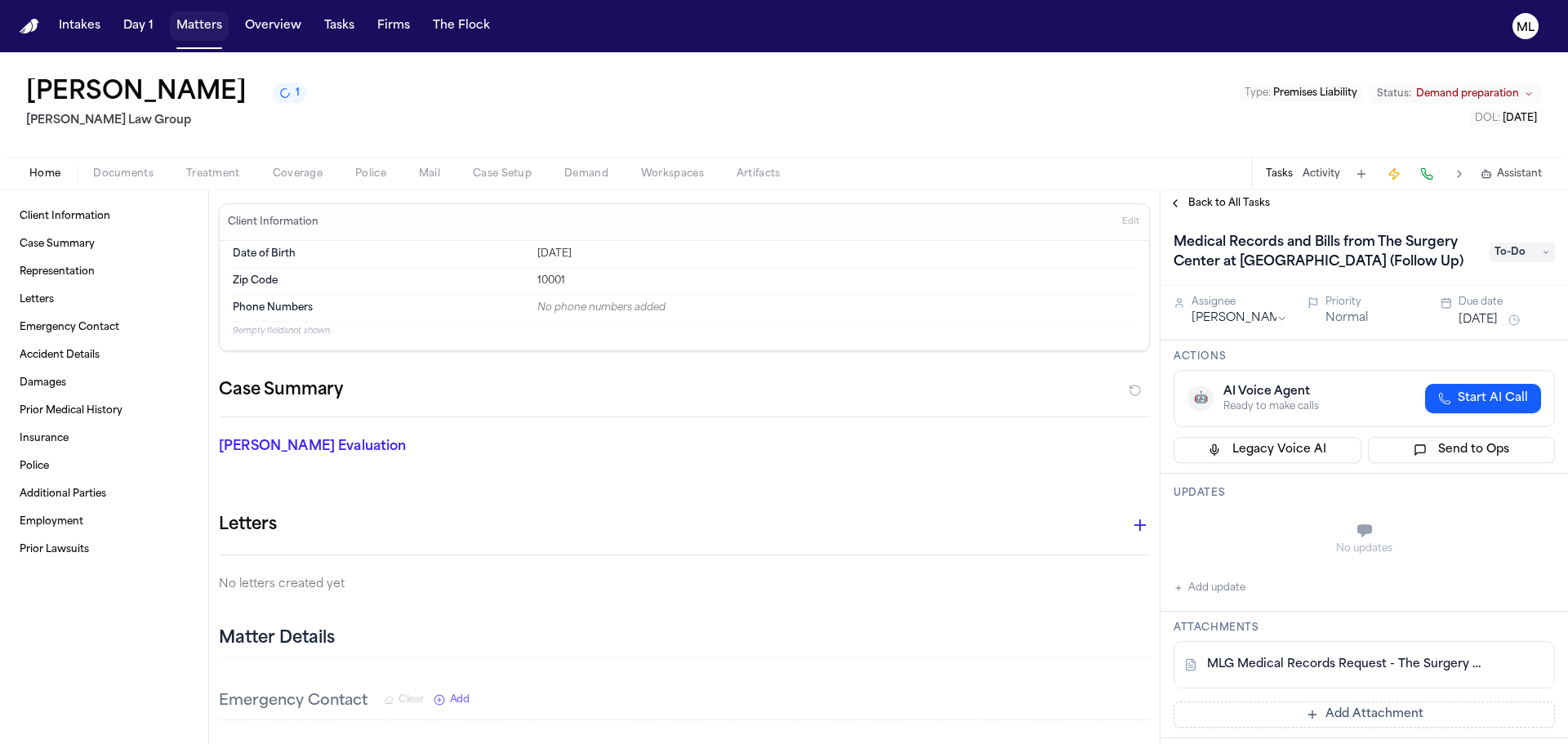
click at [205, 22] on button "Matters" at bounding box center [199, 26] width 59 height 30
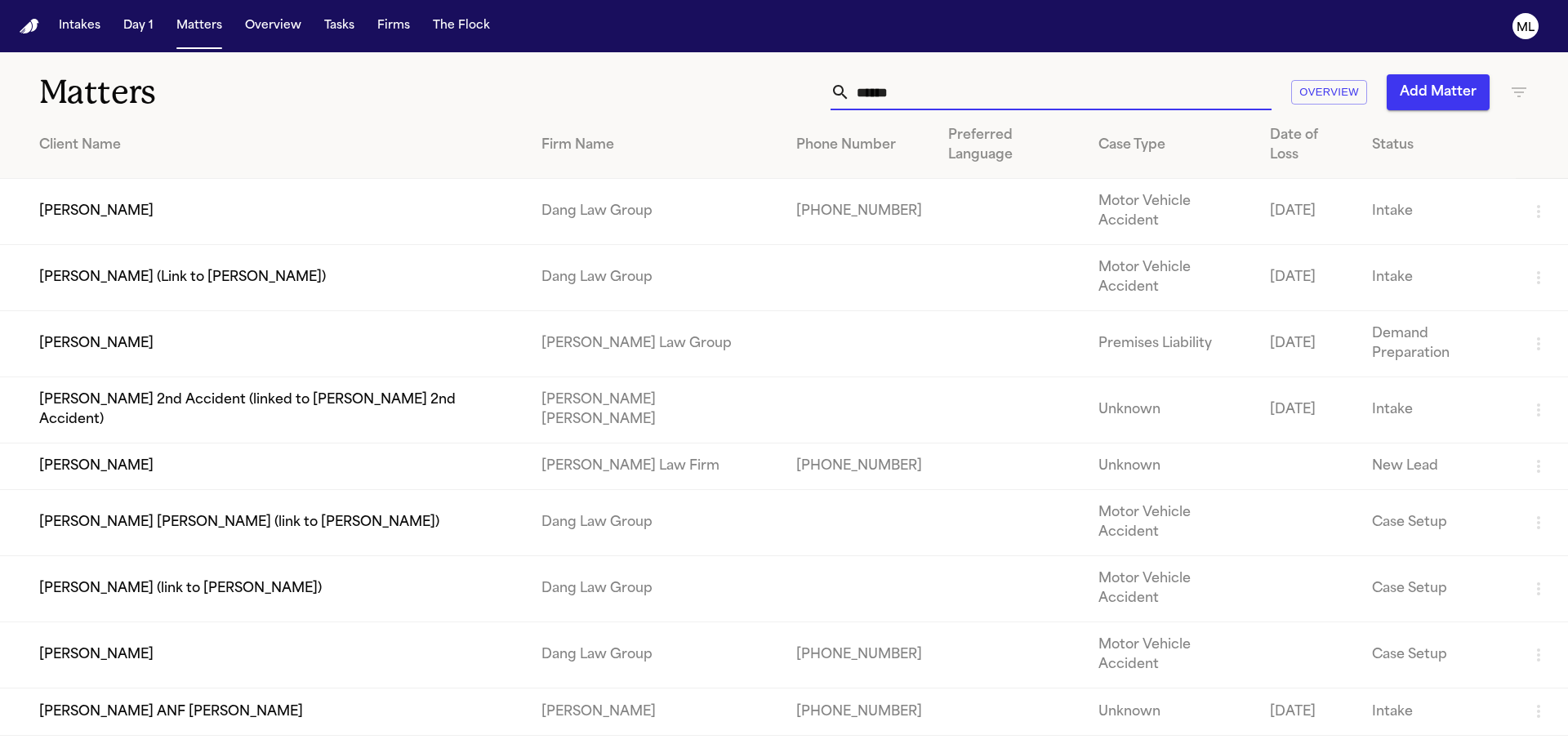
drag, startPoint x: 951, startPoint y: 96, endPoint x: 760, endPoint y: 78, distance: 191.8
click at [760, 78] on div "****** Overview Add Matter" at bounding box center [1001, 92] width 1056 height 36
paste input "**********"
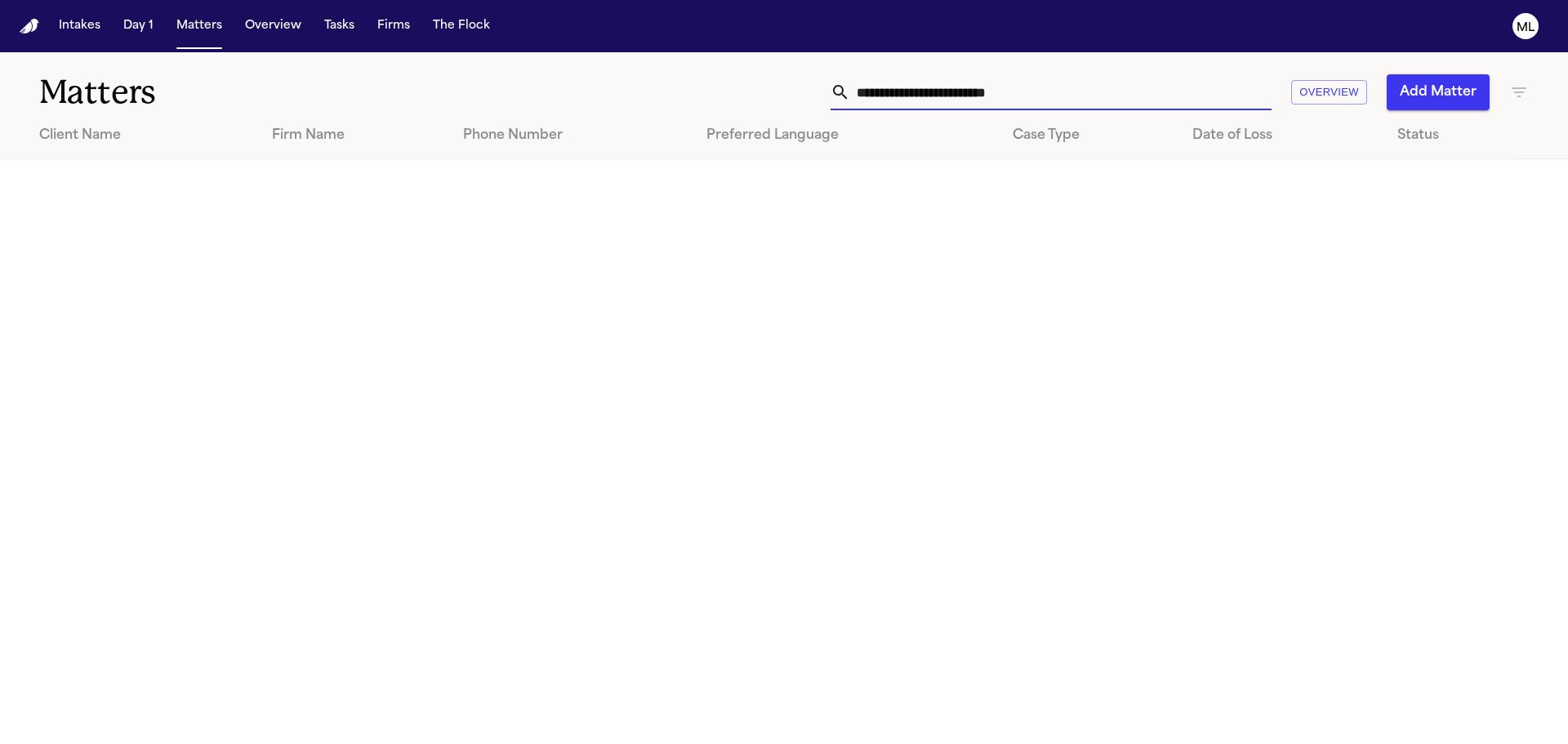
drag, startPoint x: 1145, startPoint y: 101, endPoint x: 685, endPoint y: 97, distance: 460.0
click at [685, 97] on div "**********" at bounding box center [1001, 92] width 1056 height 36
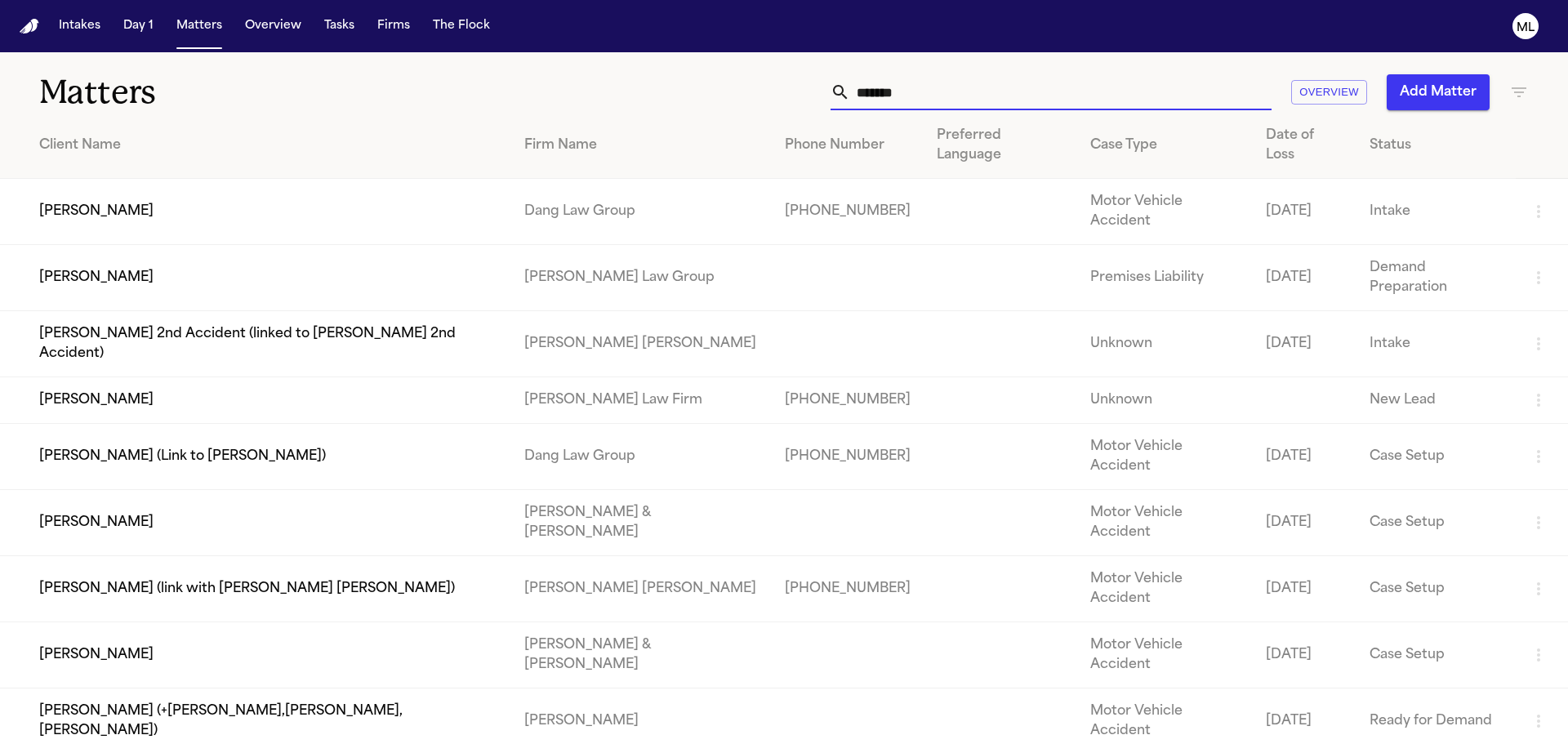
type input "******"
click at [360, 245] on td "[PERSON_NAME]" at bounding box center [256, 278] width 511 height 66
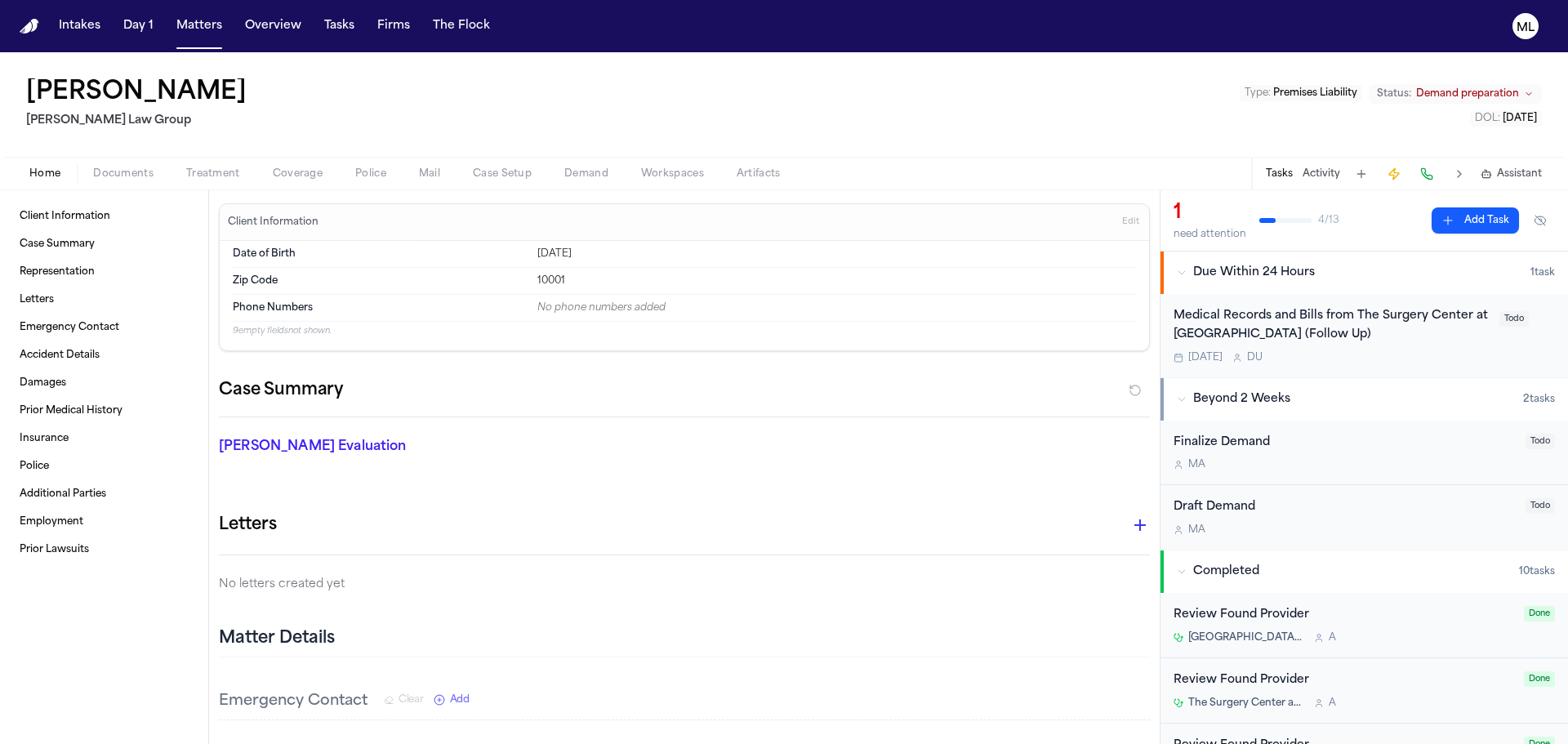
click at [1242, 326] on div "Medical Records and Bills from The Surgery Center at [GEOGRAPHIC_DATA] (Follow …" at bounding box center [1331, 326] width 316 height 38
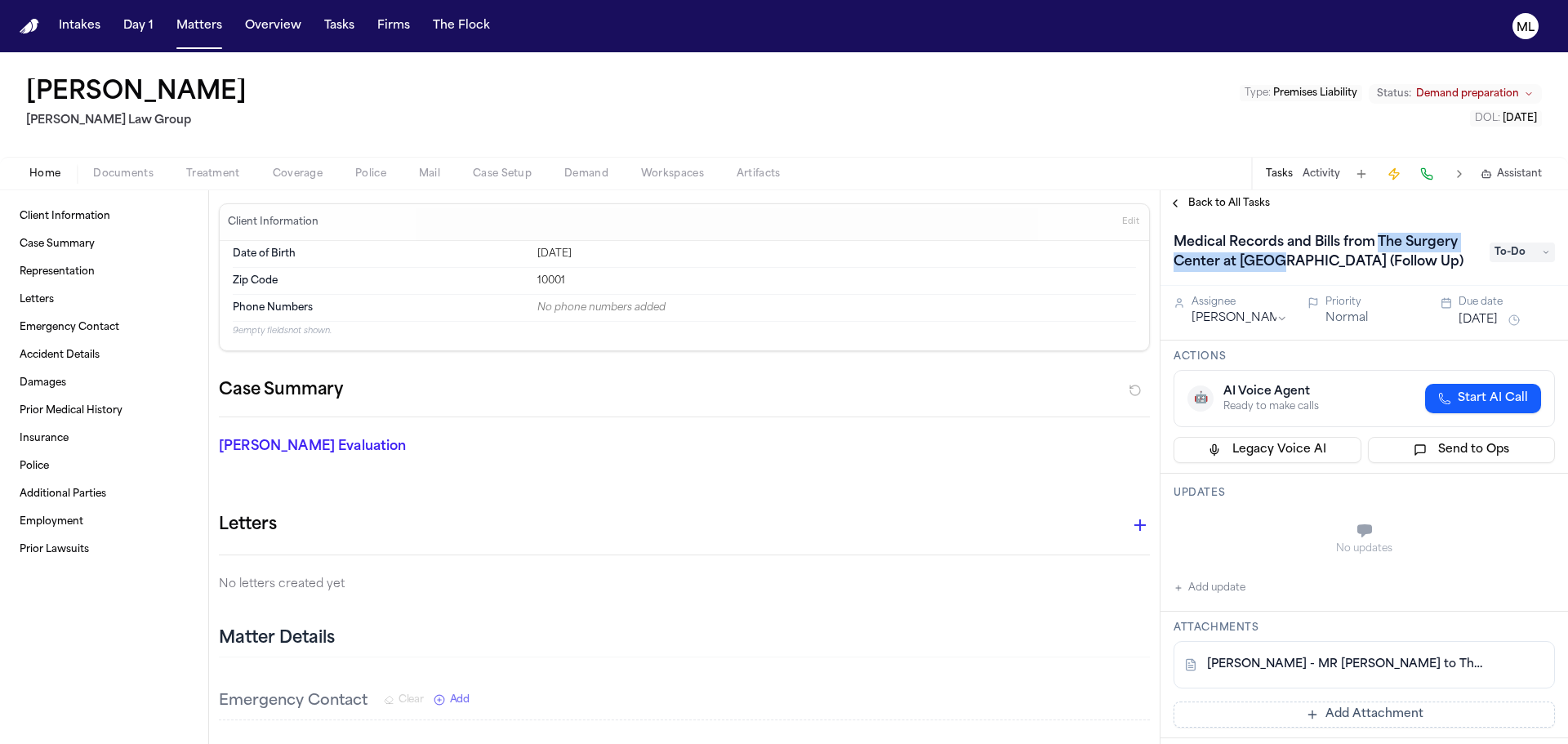
drag, startPoint x: 1275, startPoint y: 259, endPoint x: 1380, endPoint y: 235, distance: 107.7
click at [1380, 235] on h1 "Medical Records and Bills from The Surgery Center at [GEOGRAPHIC_DATA] (Follow …" at bounding box center [1323, 252] width 313 height 45
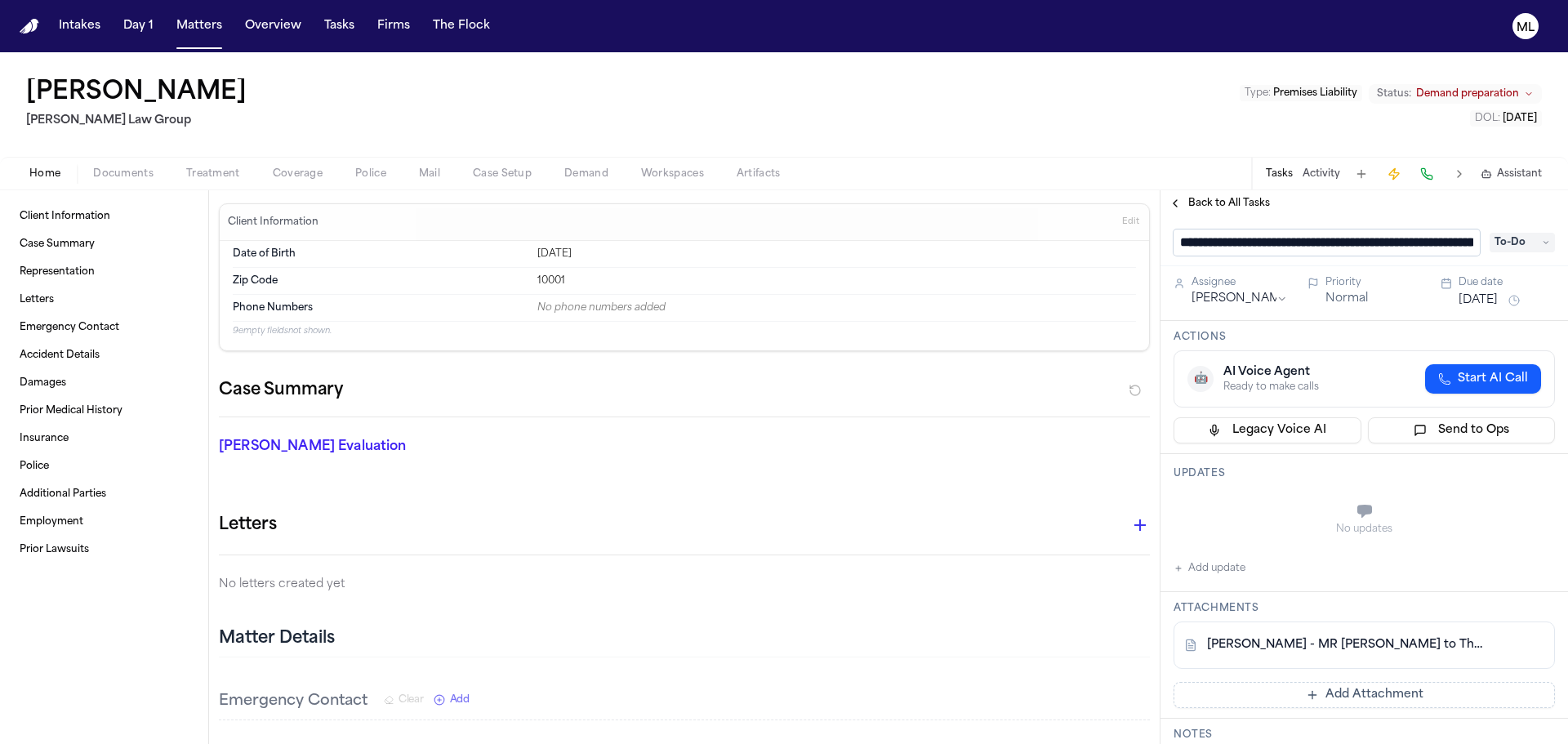
scroll to position [0, 173]
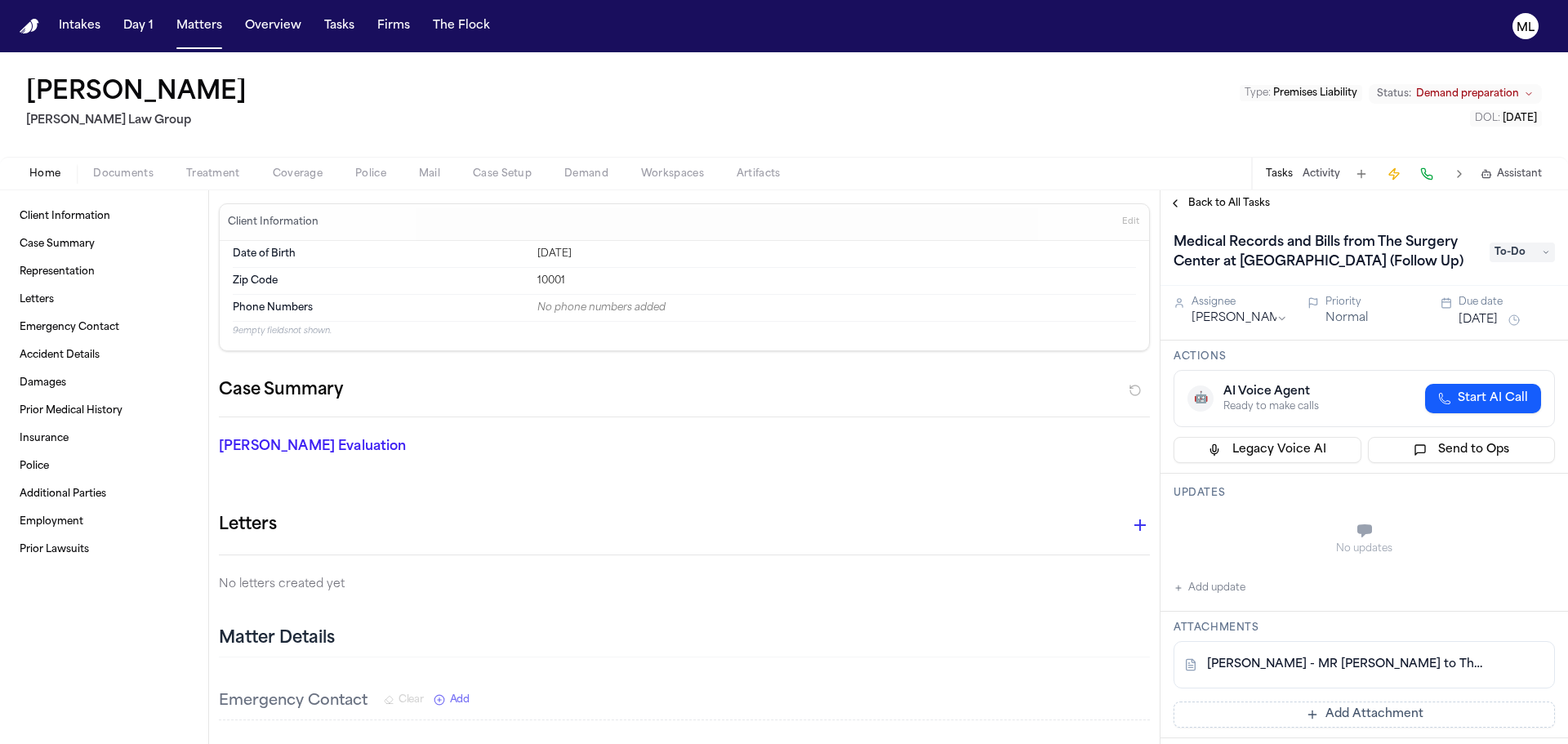
click at [1352, 267] on h1 "Medical Records and Bills from The Surgery Center at [GEOGRAPHIC_DATA] (Follow …" at bounding box center [1323, 252] width 313 height 45
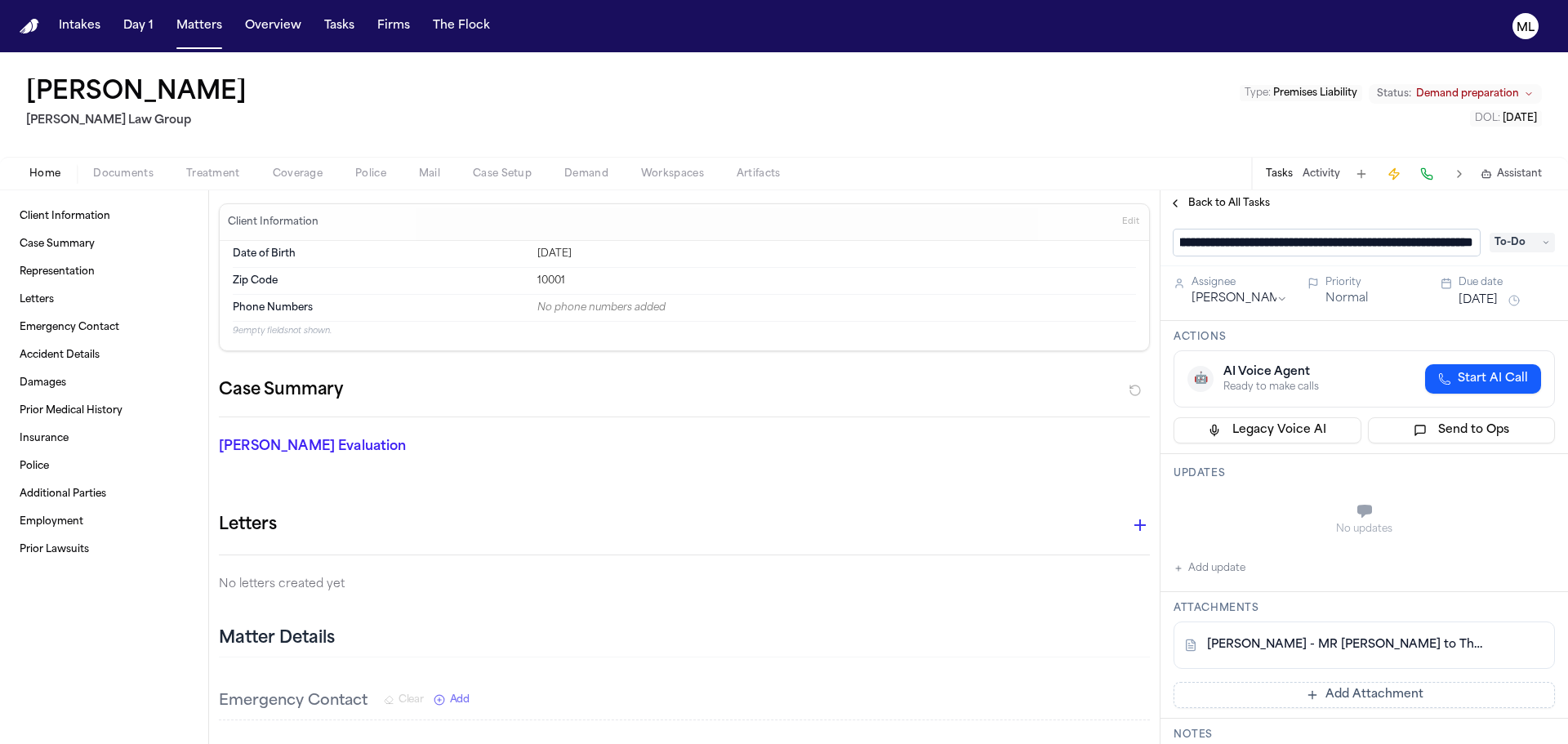
scroll to position [0, 0]
drag, startPoint x: 1475, startPoint y: 238, endPoint x: 1387, endPoint y: 240, distance: 88.0
click at [1387, 240] on input "**********" at bounding box center [1326, 243] width 306 height 26
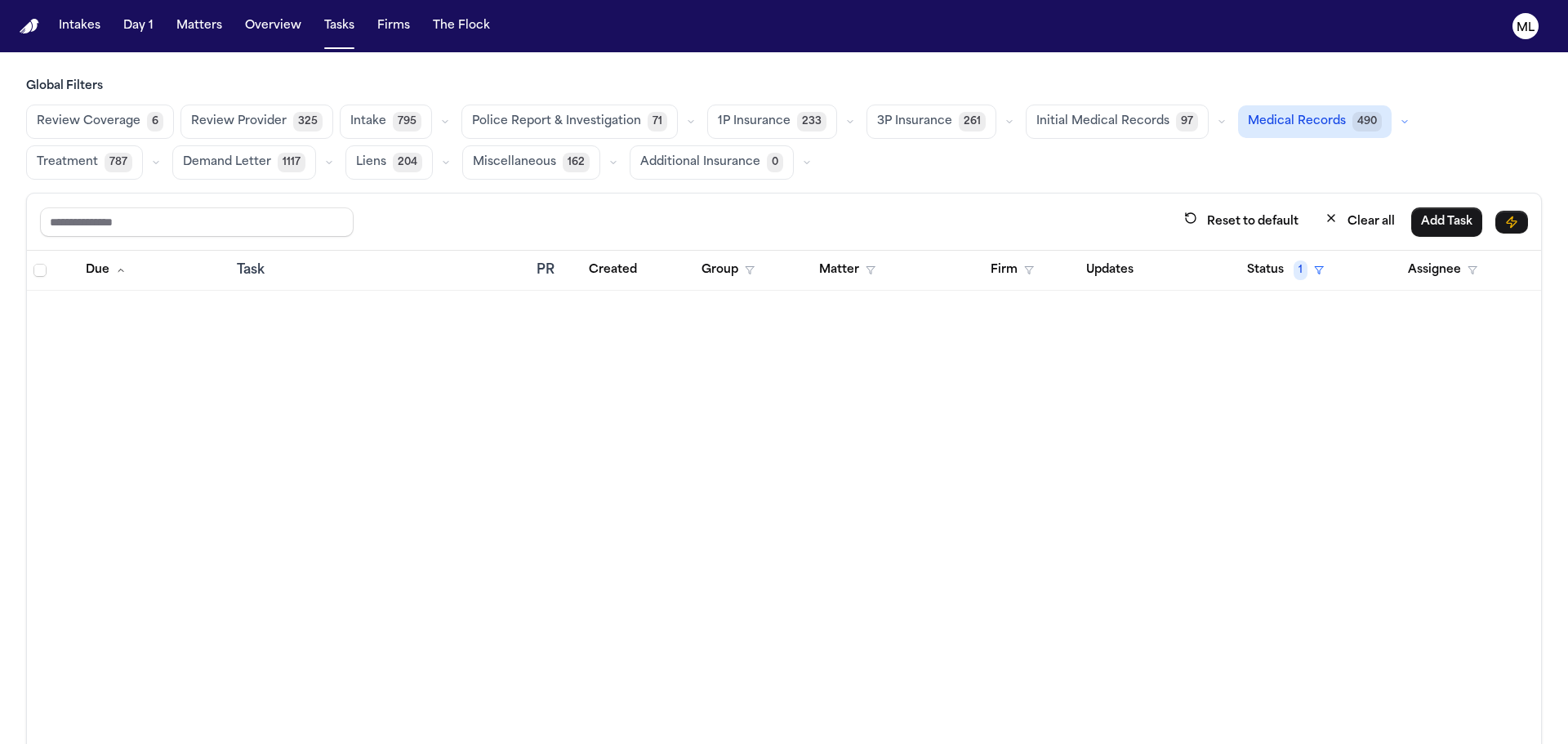
scroll to position [6973, 0]
